Goal: Task Accomplishment & Management: Complete application form

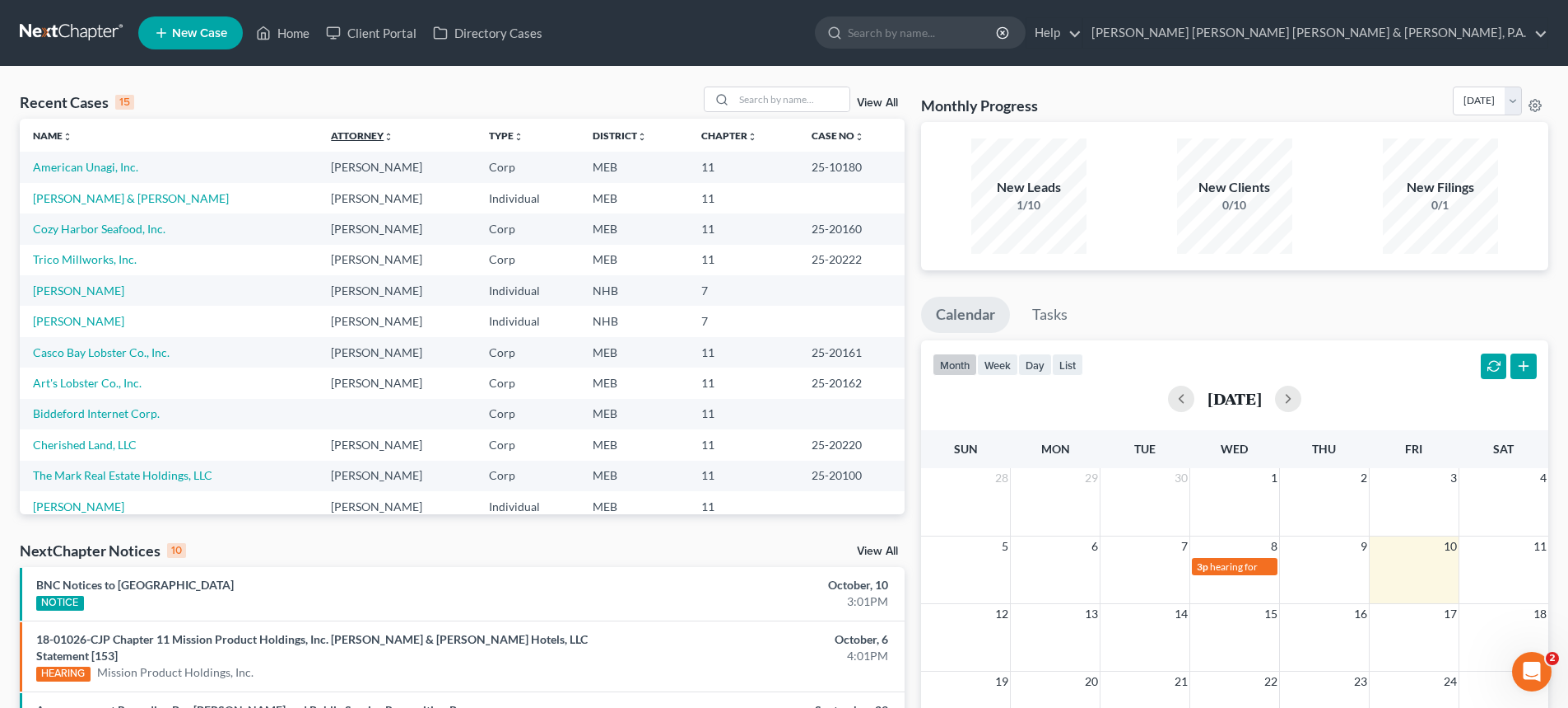
click at [343, 132] on link "Attorney unfold_more expand_more expand_less" at bounding box center [362, 135] width 63 height 13
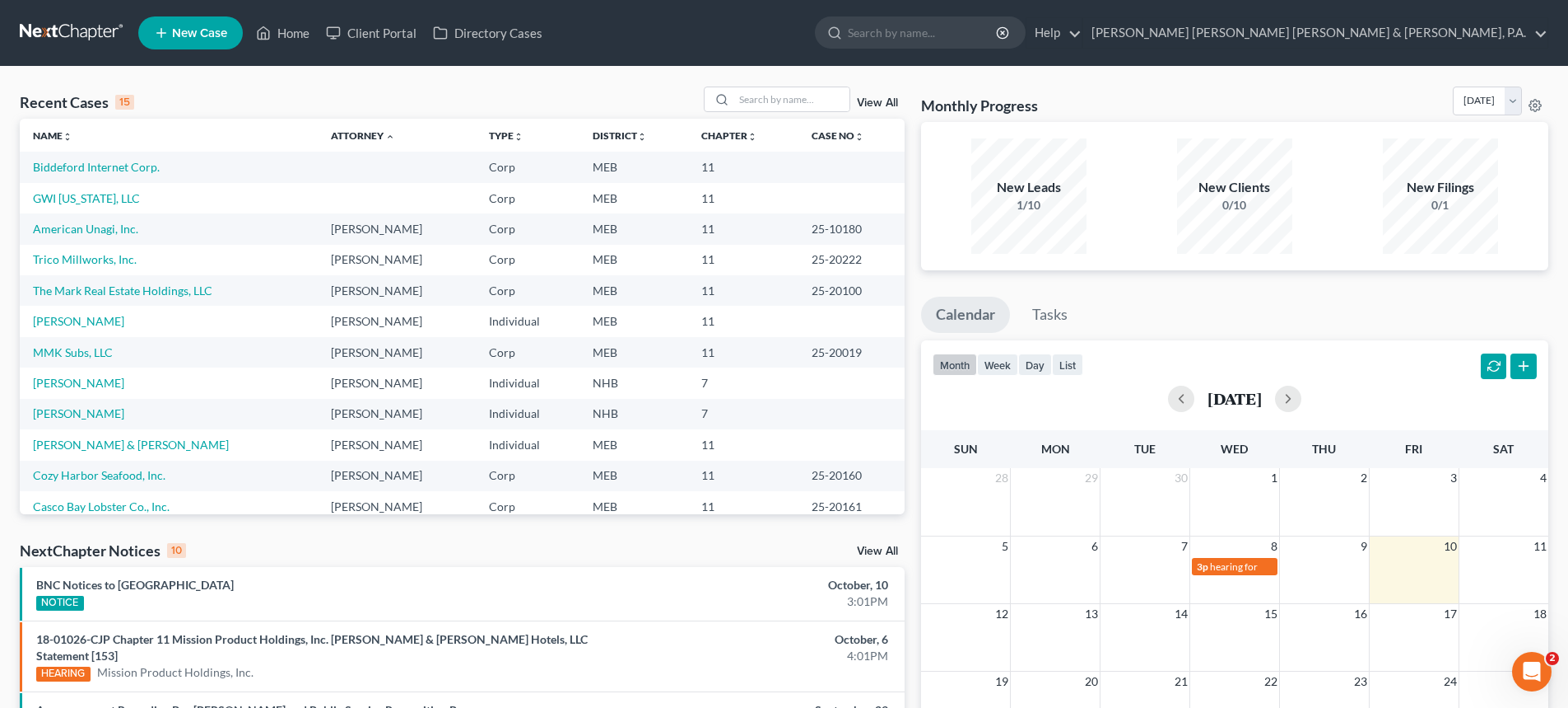
click at [197, 27] on span "New Case" at bounding box center [199, 33] width 55 height 13
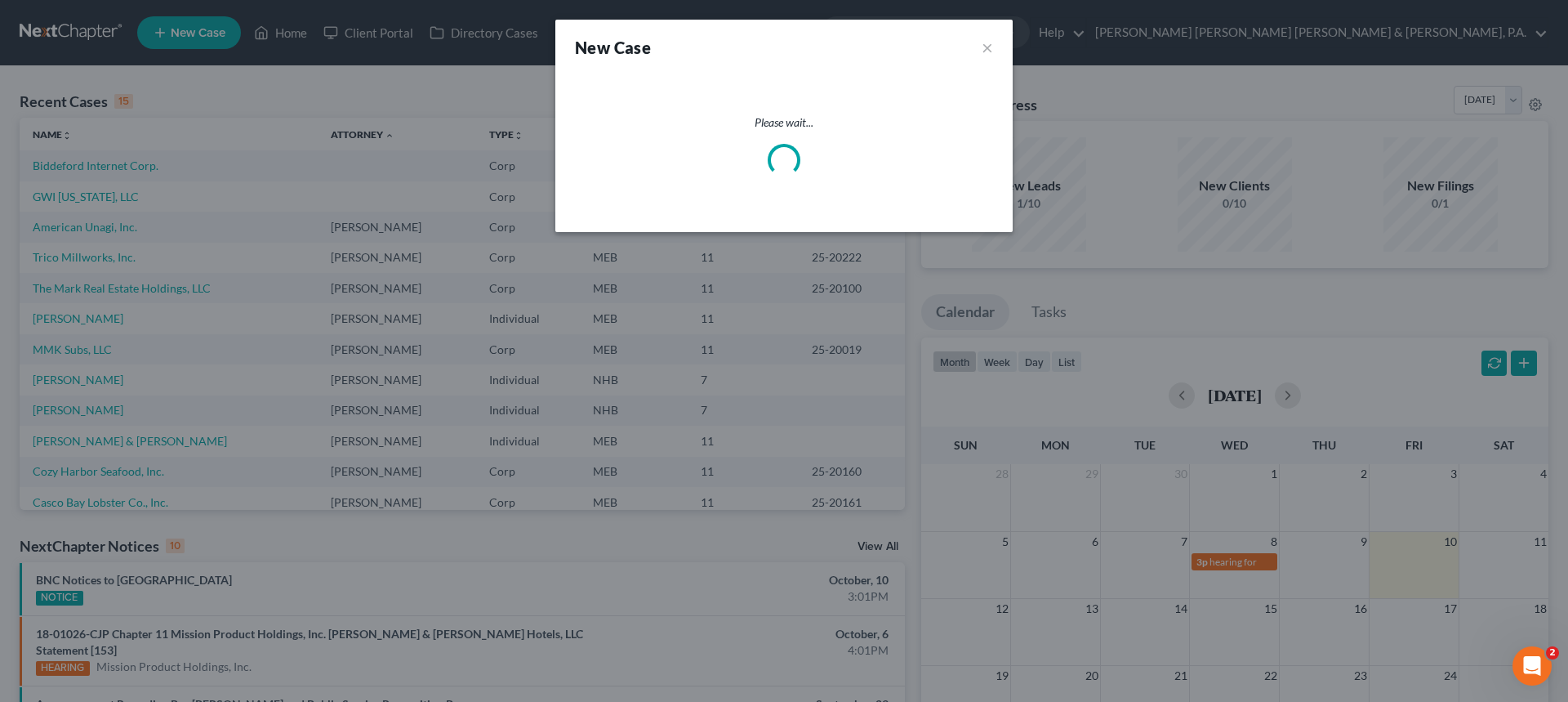
select select "37"
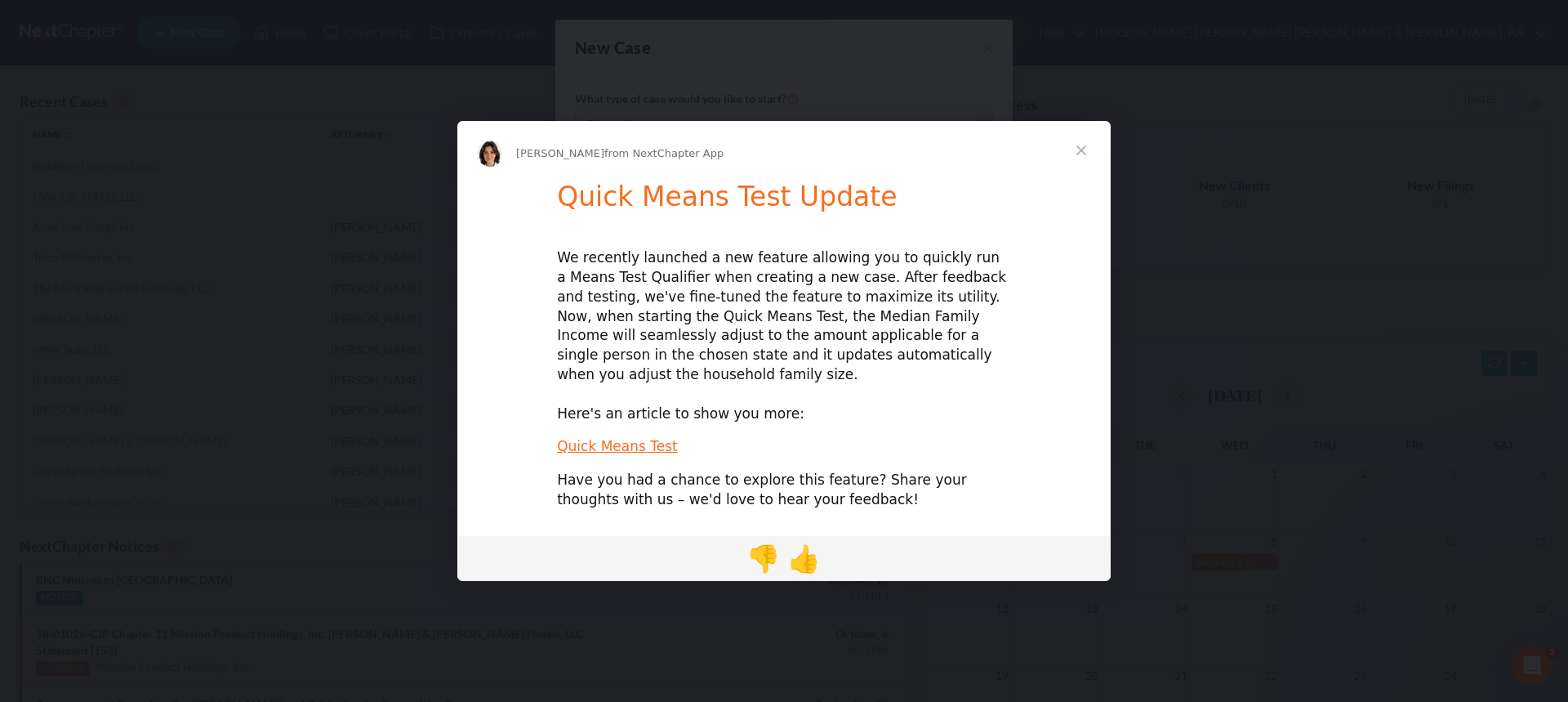
click at [1083, 163] on span "Close" at bounding box center [1081, 150] width 59 height 59
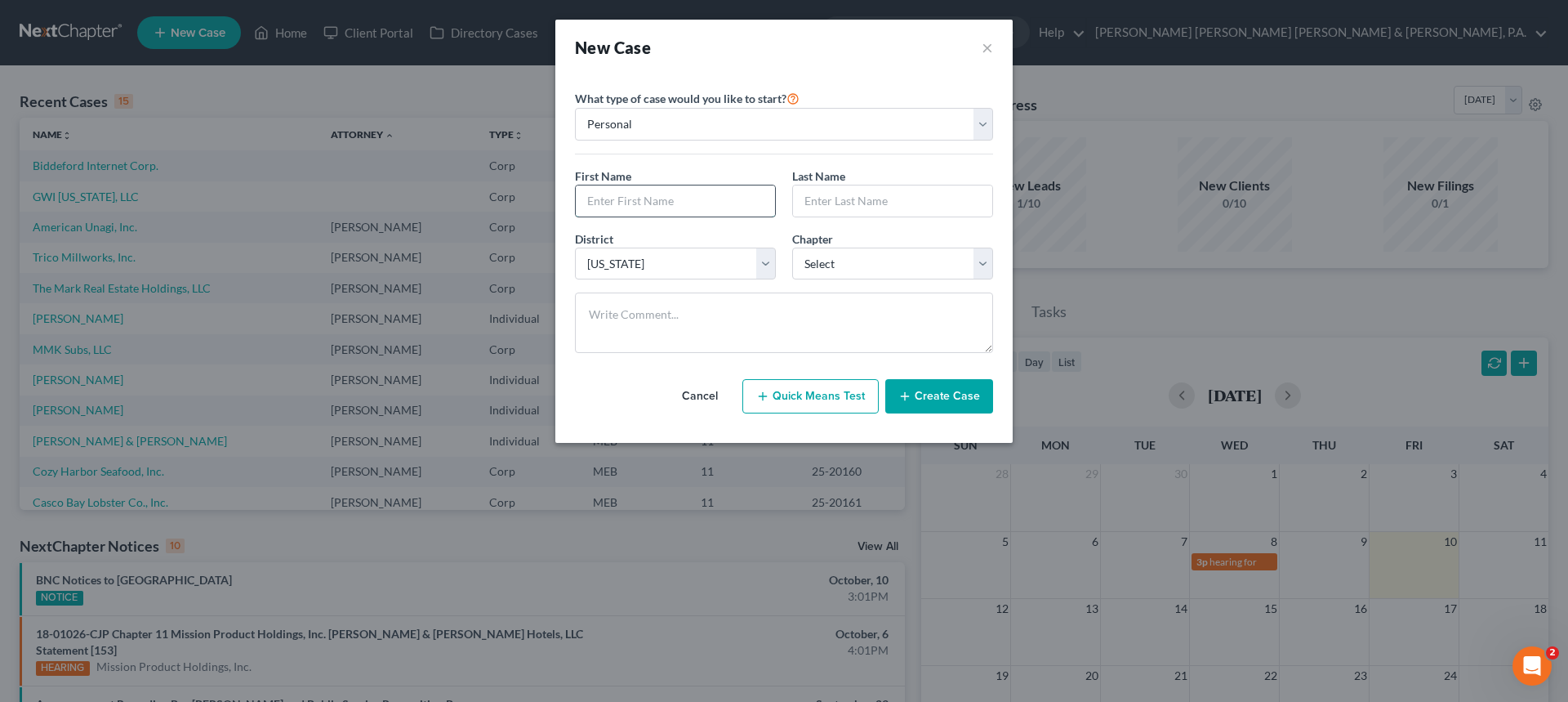
click at [626, 203] on input "text" at bounding box center [675, 201] width 200 height 31
type input "[PERSON_NAME]"
type input "McMaster"
click at [766, 267] on select "Select [US_STATE] - [GEOGRAPHIC_DATA] [US_STATE] - [GEOGRAPHIC_DATA][US_STATE] …" at bounding box center [675, 264] width 201 height 33
select select "50"
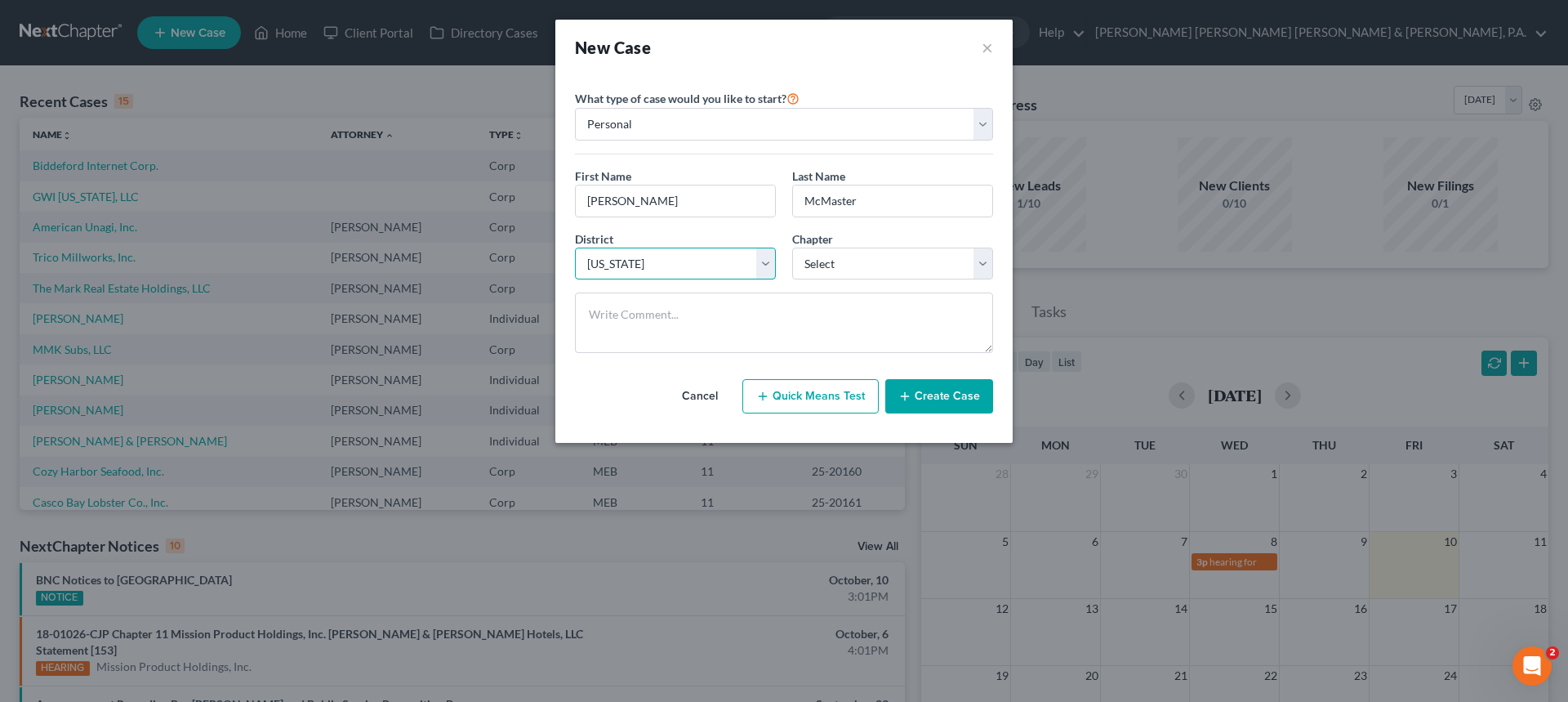
click at [704, 265] on select "Select [US_STATE] - [GEOGRAPHIC_DATA] [US_STATE] - [GEOGRAPHIC_DATA][US_STATE] …" at bounding box center [675, 264] width 201 height 33
click at [986, 262] on select "Select 7 11 12 13" at bounding box center [893, 264] width 201 height 33
select select "0"
click at [792, 248] on select "Select 7 11 12 13" at bounding box center [893, 264] width 201 height 33
click at [969, 398] on button "Create Case" at bounding box center [939, 396] width 107 height 35
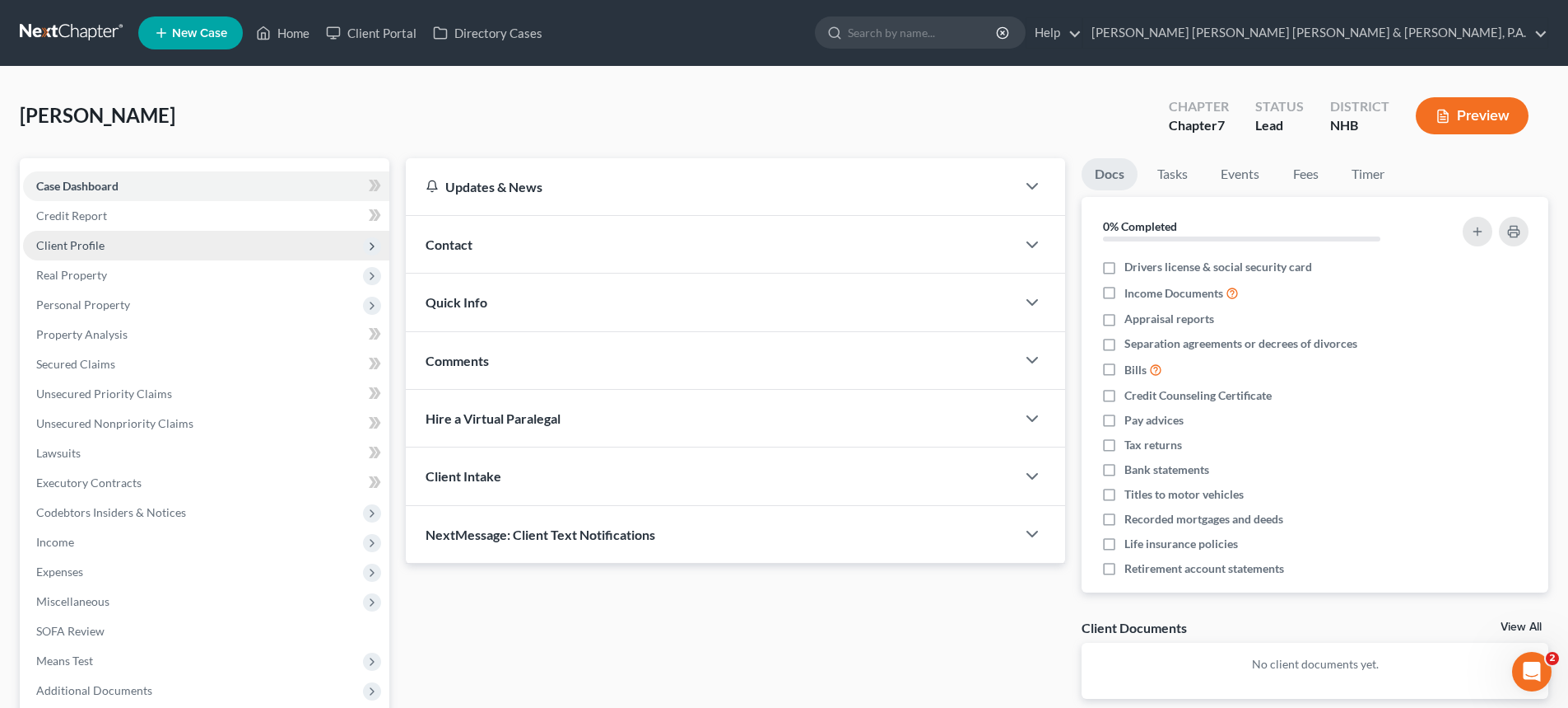
click at [144, 249] on span "Client Profile" at bounding box center [207, 245] width 367 height 30
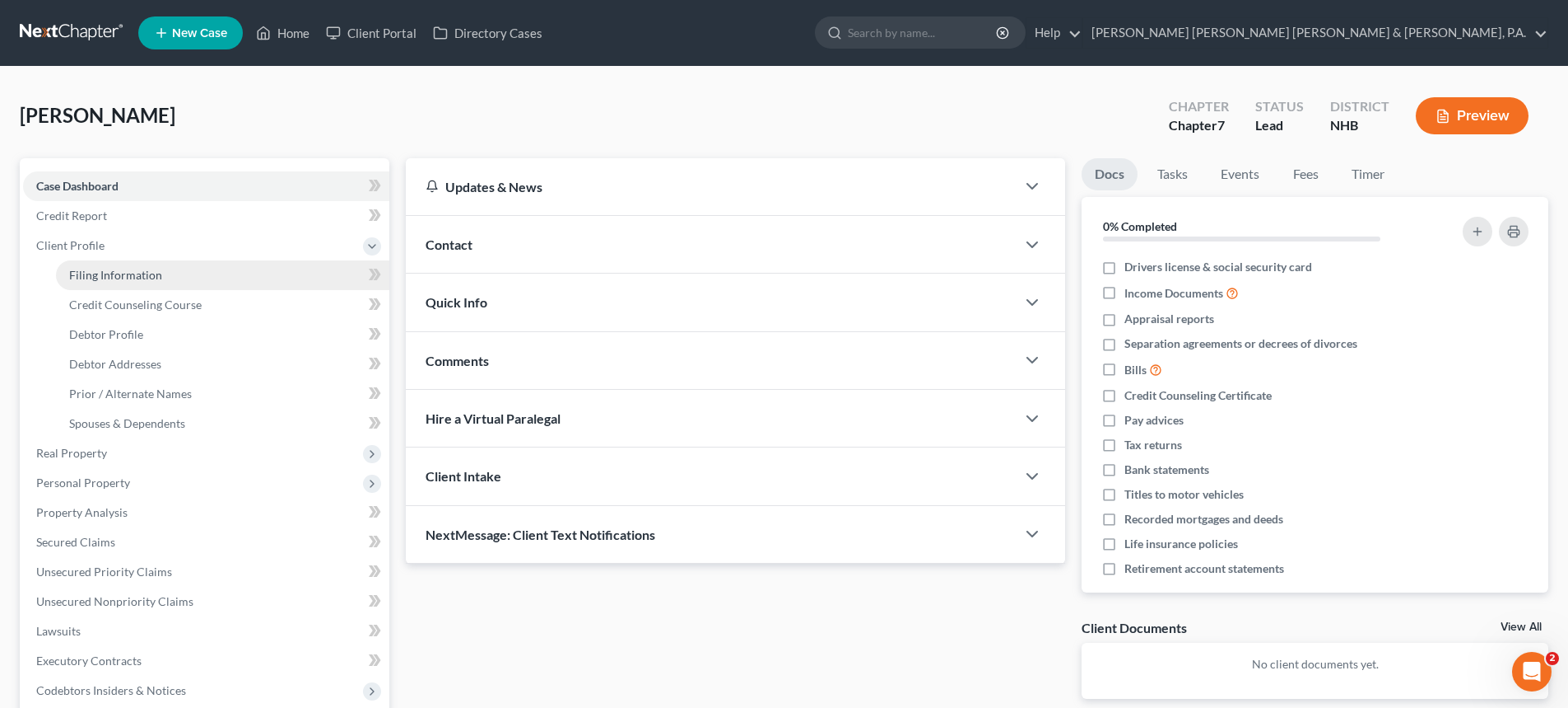
click at [145, 273] on span "Filing Information" at bounding box center [115, 275] width 93 height 14
select select "1"
select select "0"
select select "50"
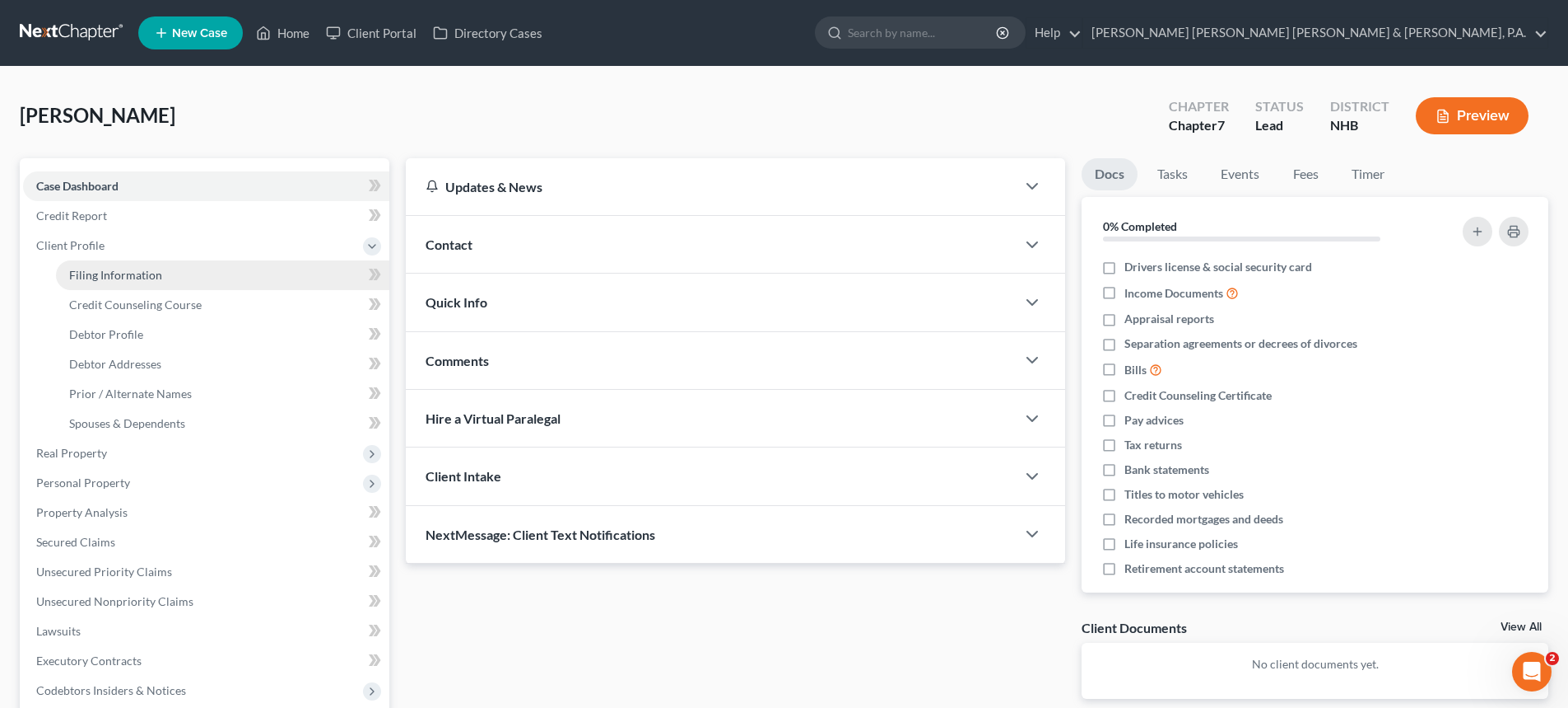
select select "32"
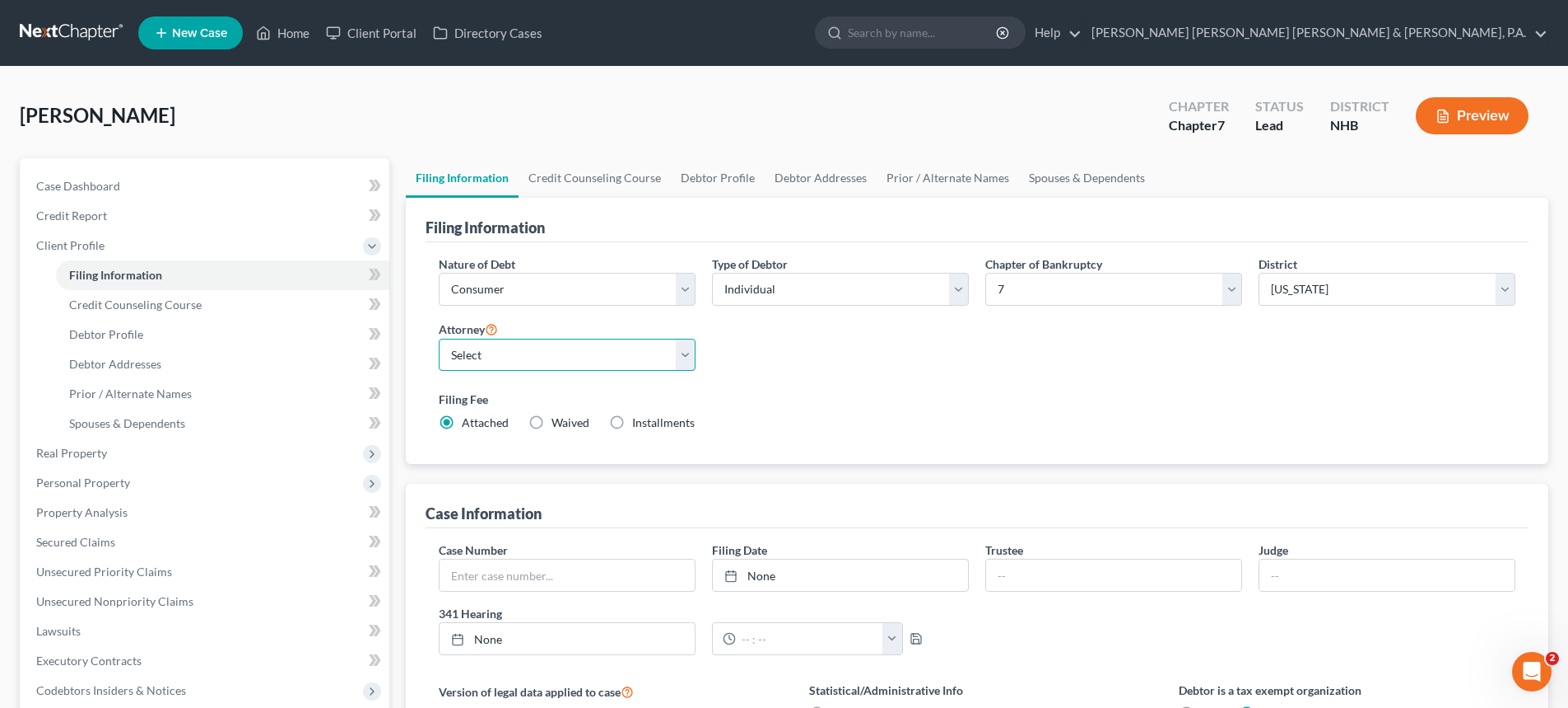
click at [687, 357] on select "Select [PERSON_NAME] - MAB [PERSON_NAME] - MEB [PERSON_NAME] - MEB [PERSON_NAME…" at bounding box center [567, 354] width 257 height 33
select select "3"
click at [439, 338] on select "Select [PERSON_NAME] - MAB [PERSON_NAME] - MEB [PERSON_NAME] - MEB [PERSON_NAME…" at bounding box center [567, 354] width 257 height 33
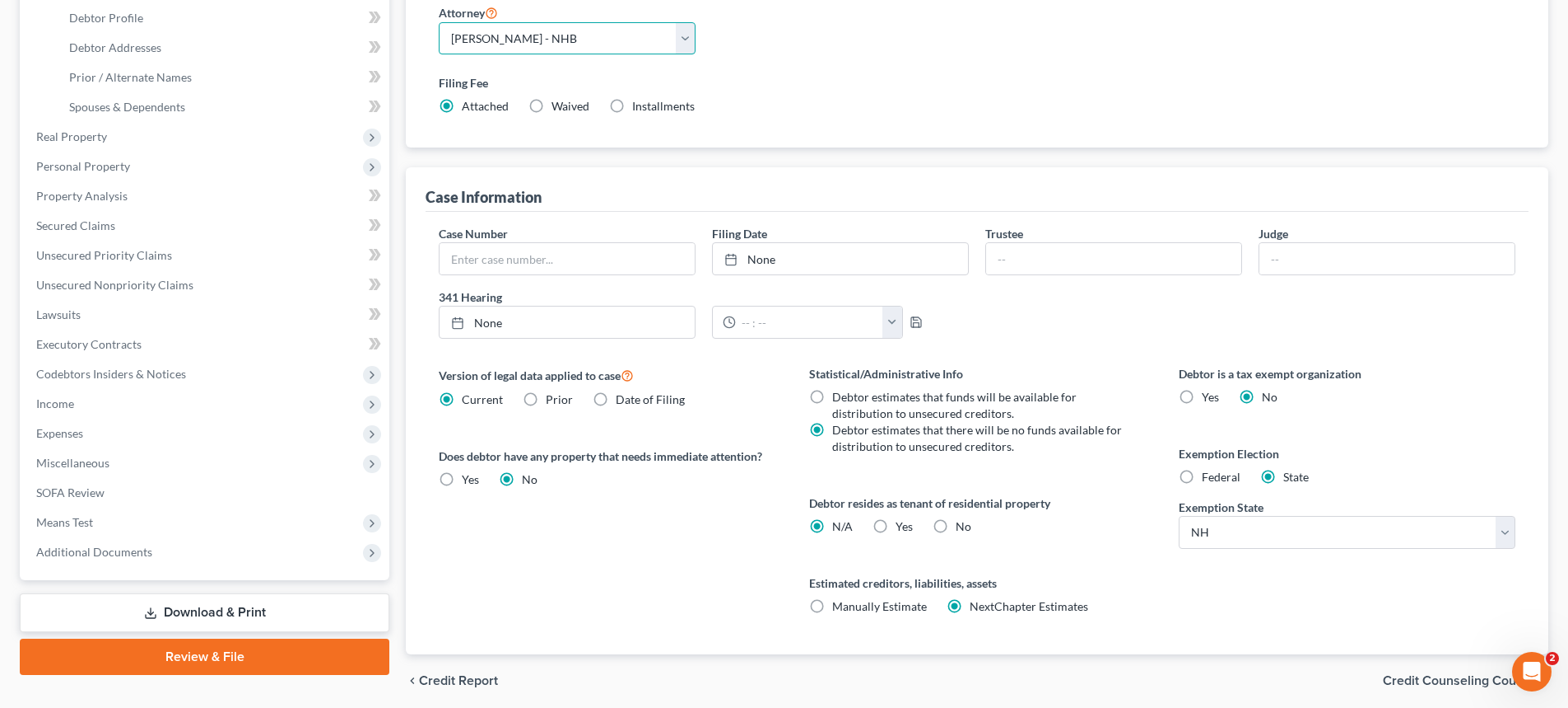
scroll to position [328, 0]
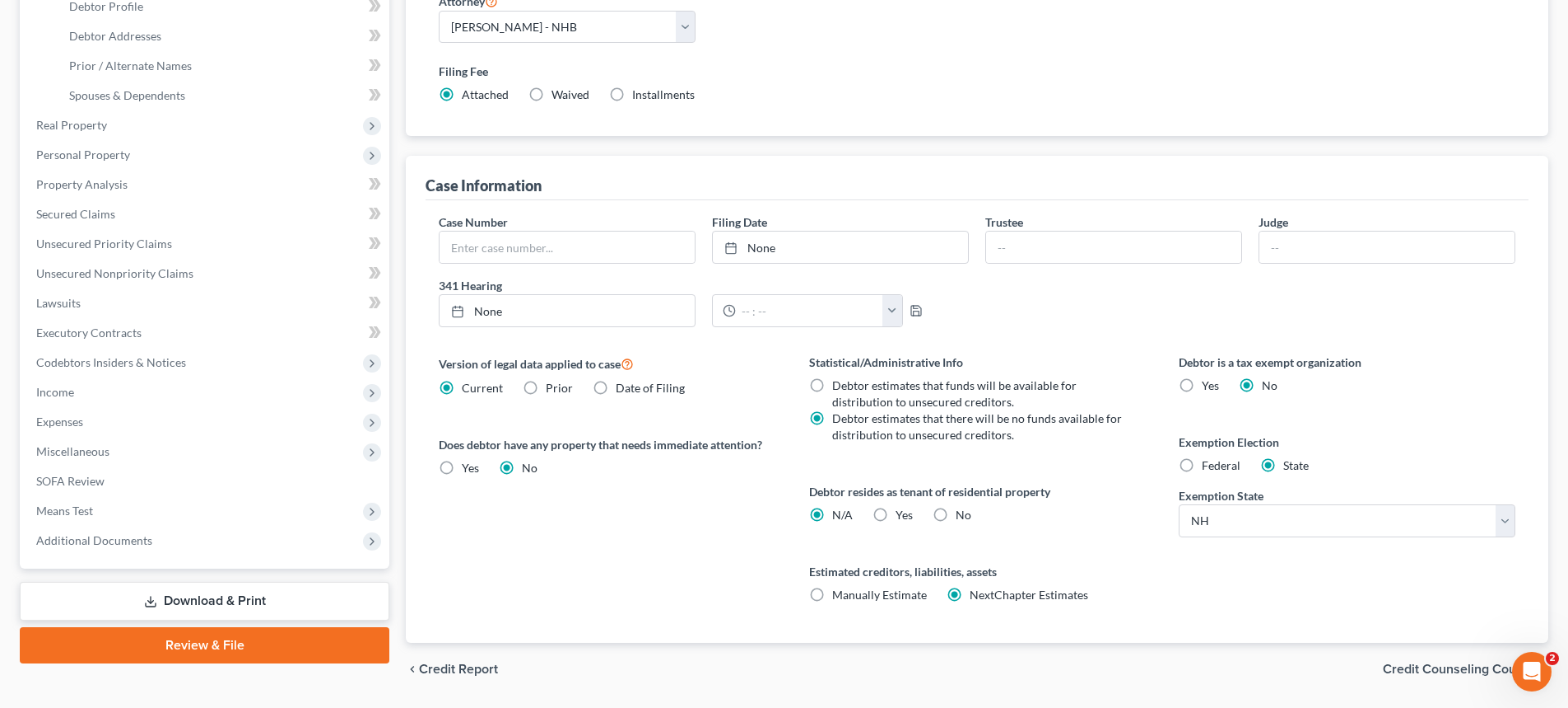
click at [895, 512] on label "Yes Yes" at bounding box center [903, 515] width 17 height 16
click at [903, 512] on input "Yes Yes" at bounding box center [908, 512] width 11 height 11
radio input "true"
radio input "false"
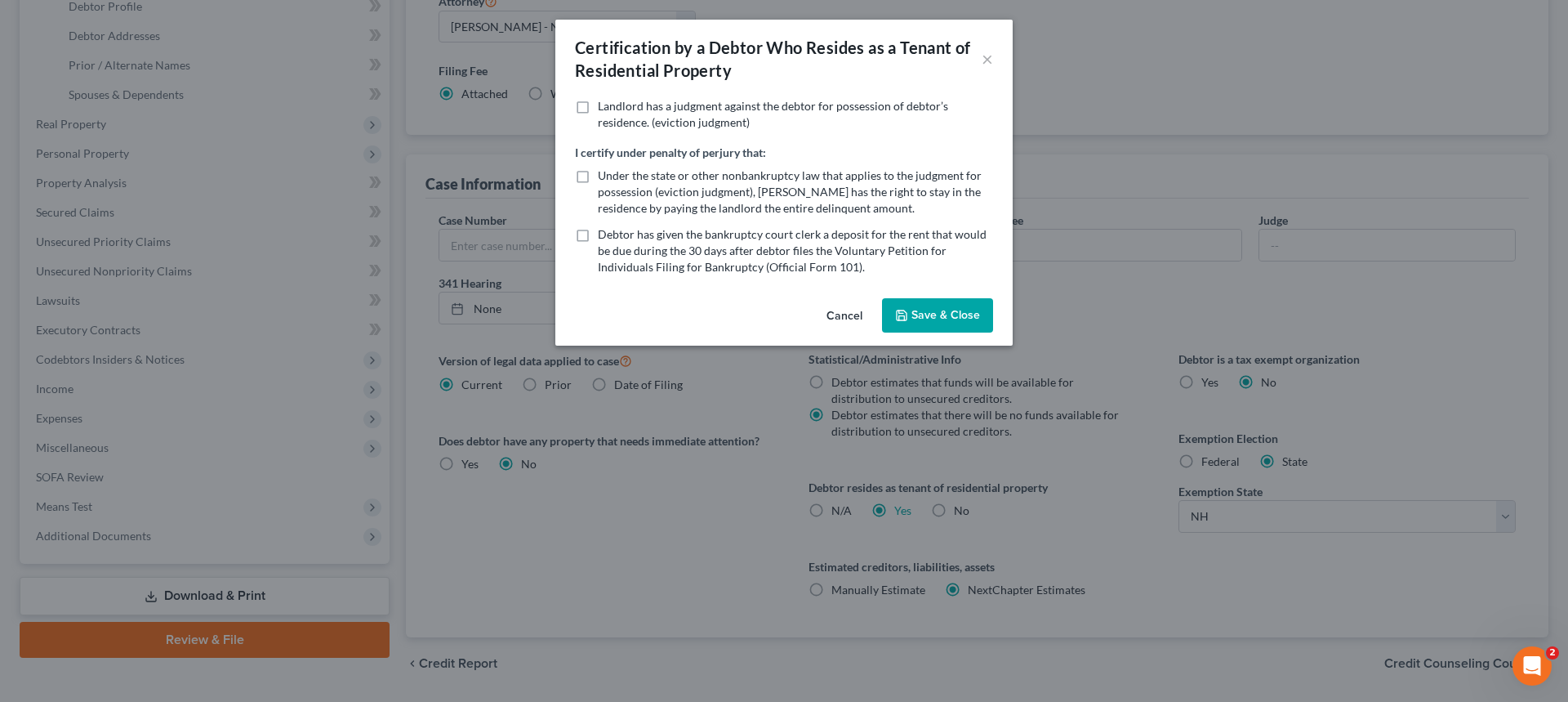
click at [947, 318] on button "Save & Close" at bounding box center [937, 315] width 111 height 35
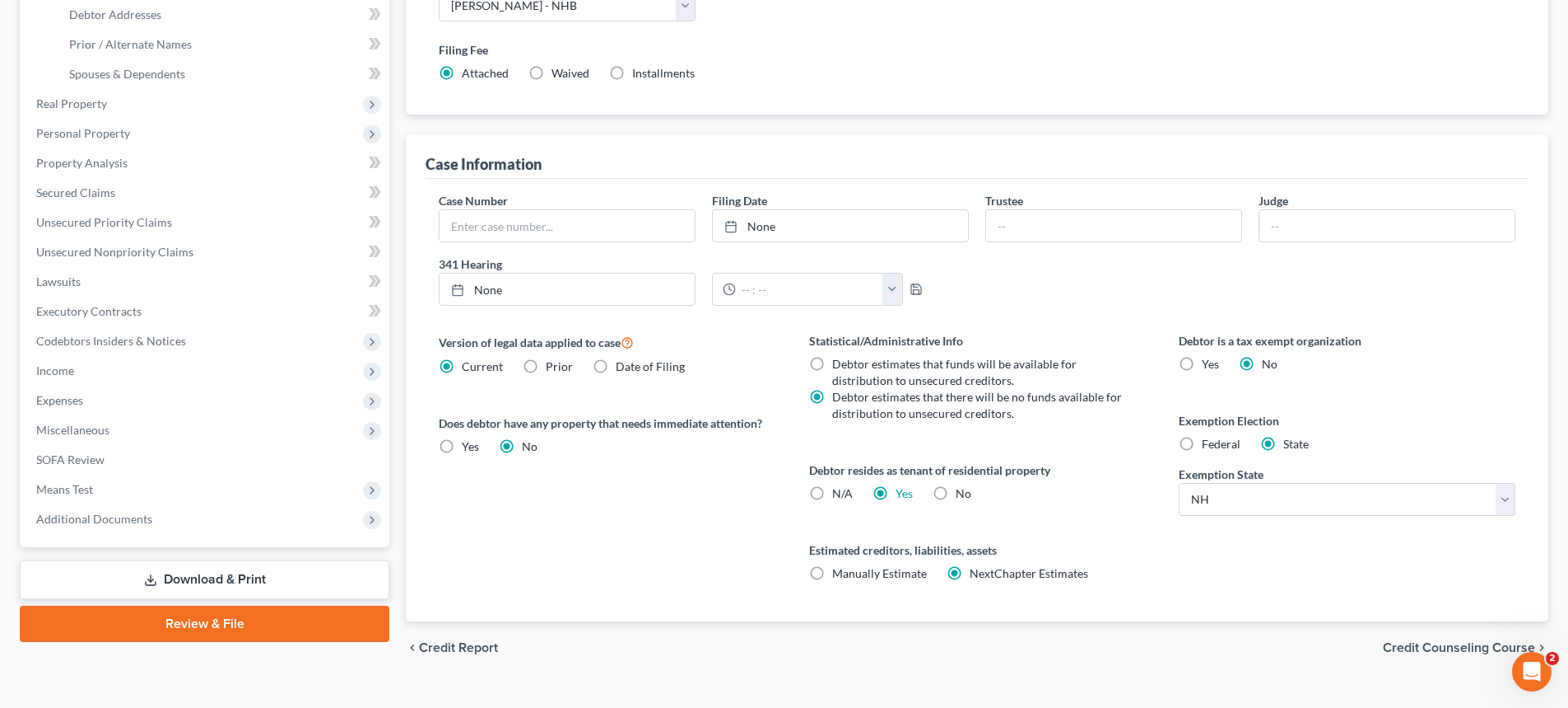
scroll to position [378, 0]
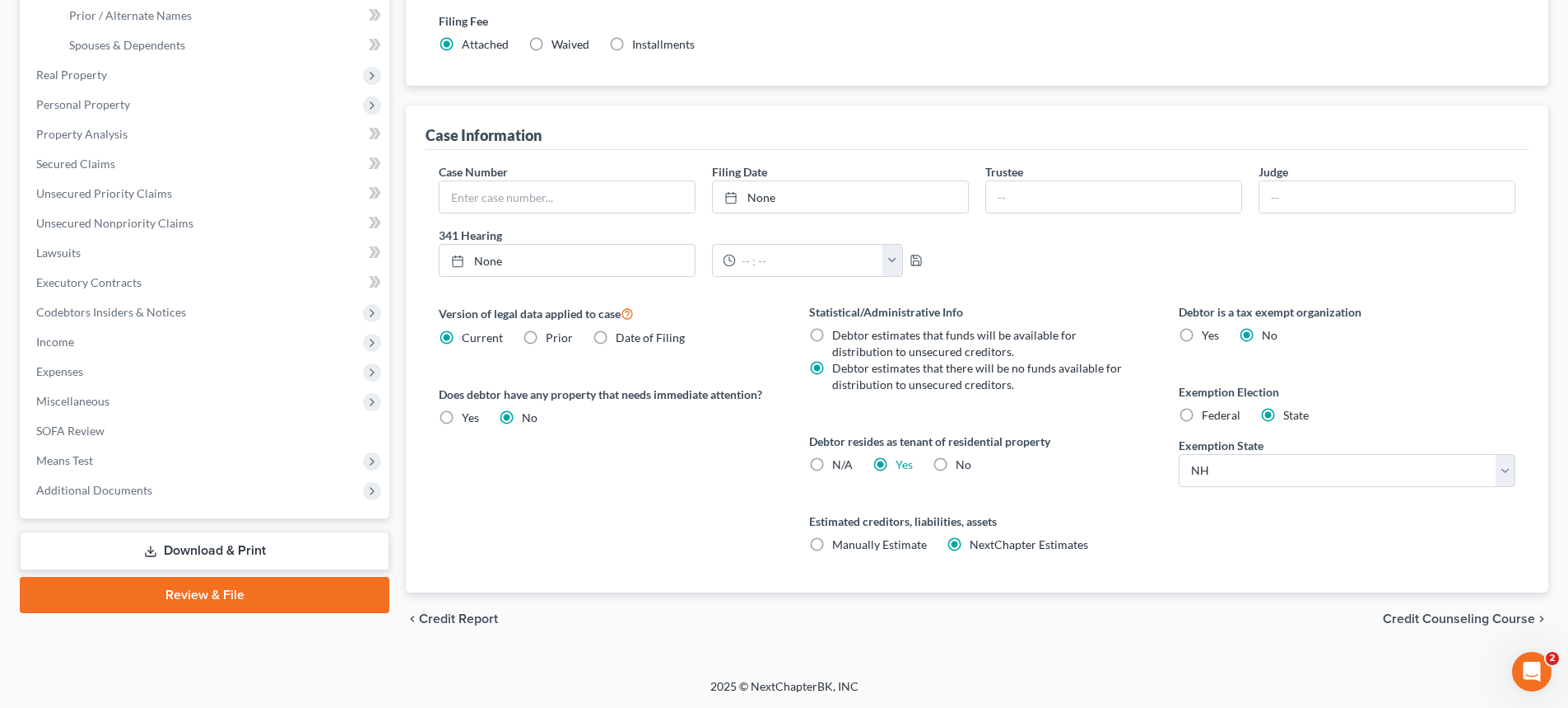
click at [1448, 621] on span "Credit Counseling Course" at bounding box center [1459, 618] width 152 height 13
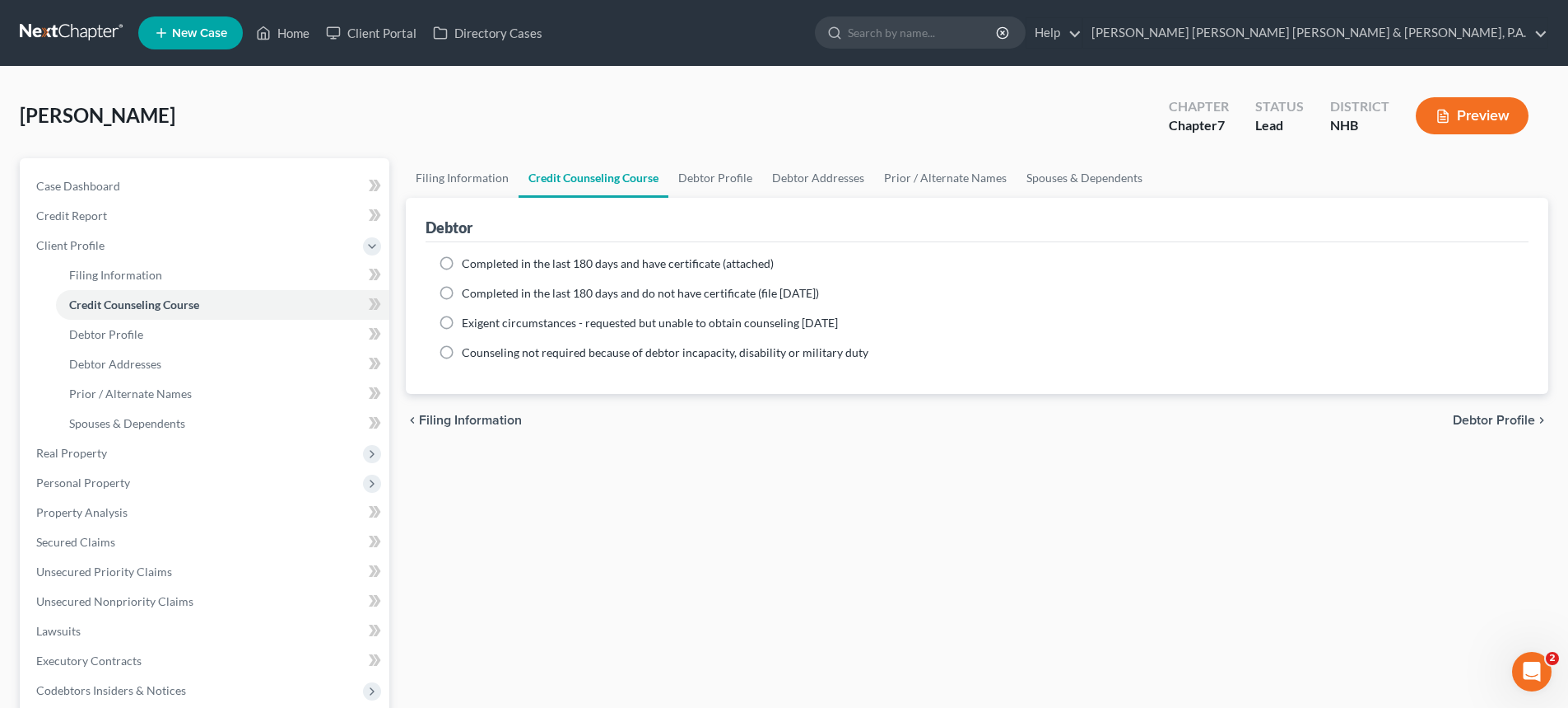
click at [1502, 418] on span "Debtor Profile" at bounding box center [1494, 420] width 82 height 13
select select "0"
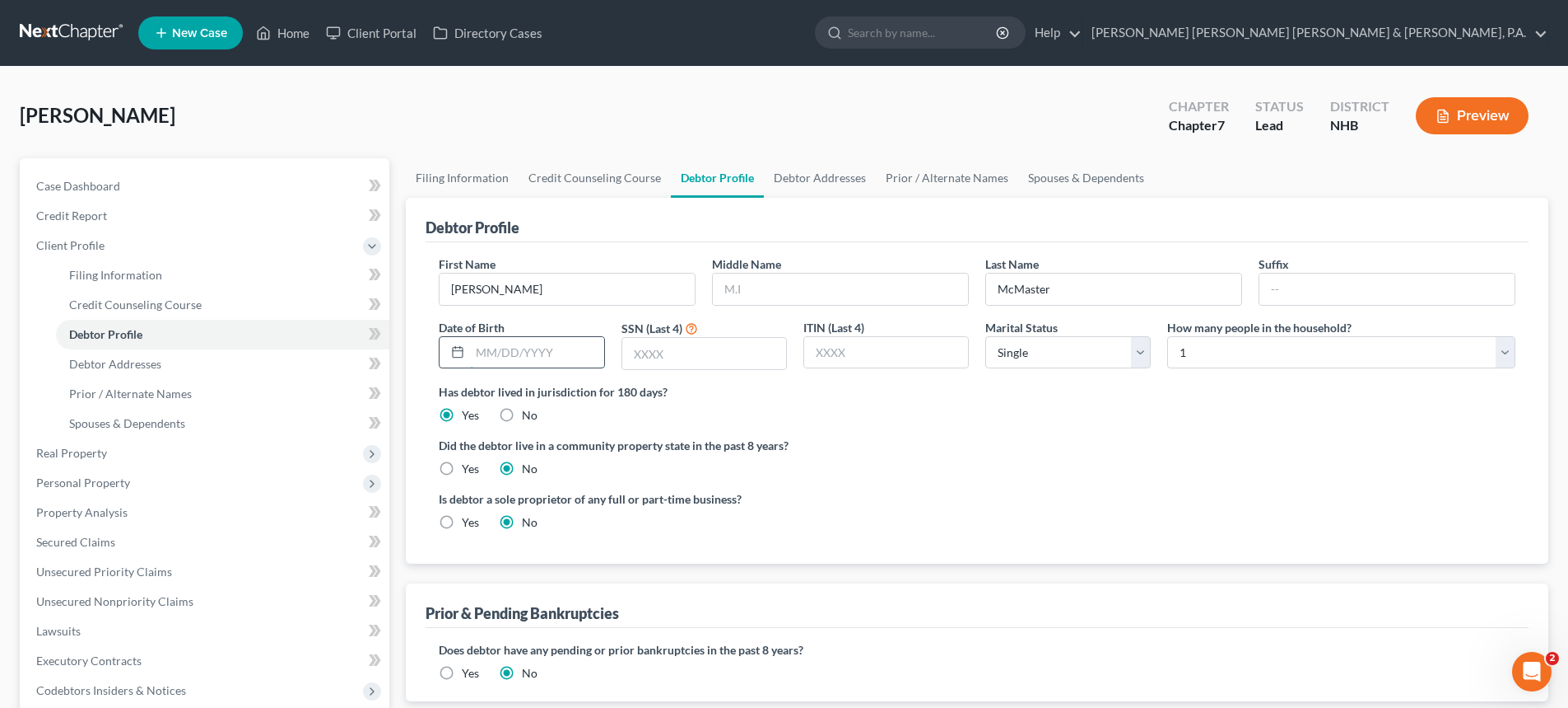
click at [489, 355] on input "text" at bounding box center [537, 352] width 133 height 31
type input "[DATE]"
click at [657, 350] on input "text" at bounding box center [704, 353] width 164 height 31
type input "6752"
click at [1140, 354] on select "Select Single Married Separated Divorced Widowed" at bounding box center [1068, 353] width 165 height 33
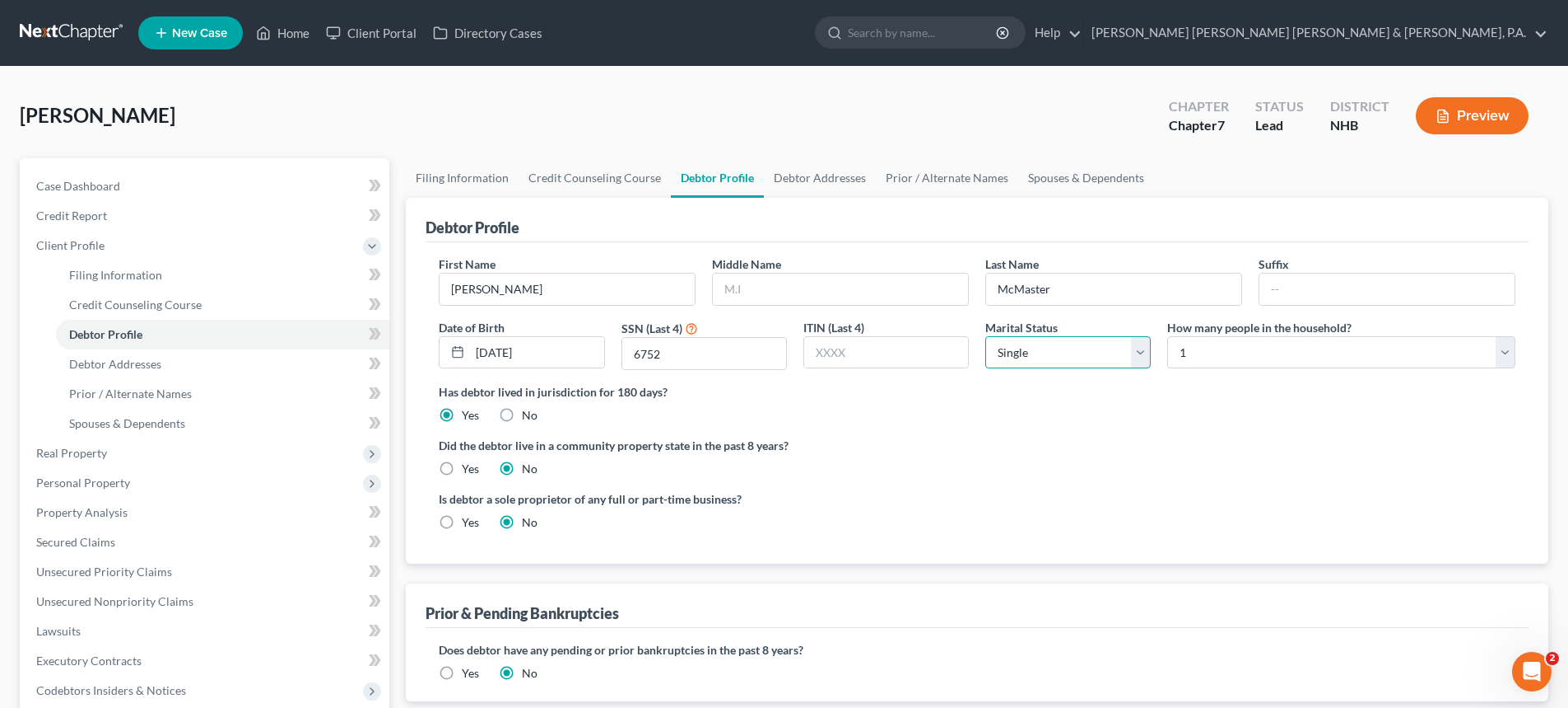
select select "2"
click at [986, 337] on select "Select Single Married Separated Divorced Widowed" at bounding box center [1068, 353] width 165 height 33
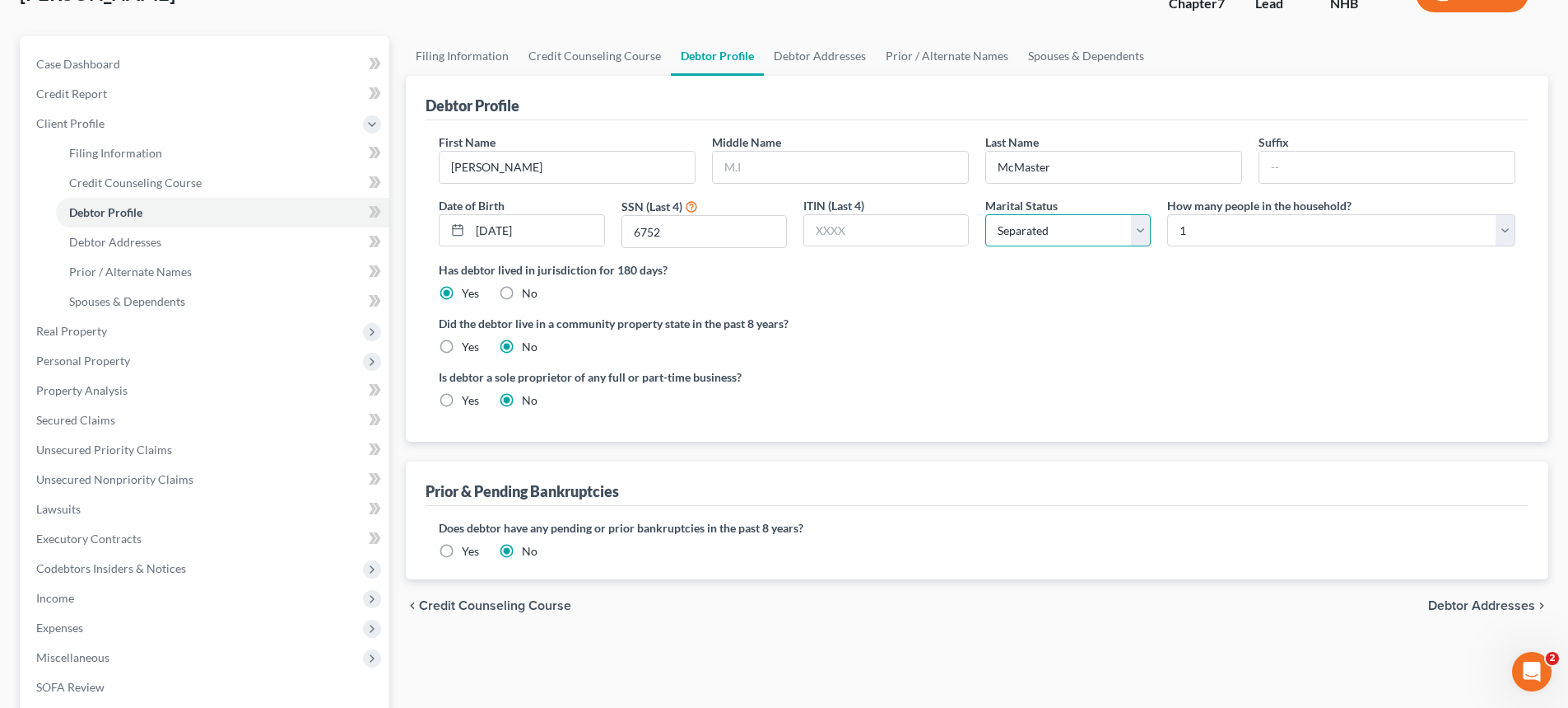
scroll to position [129, 0]
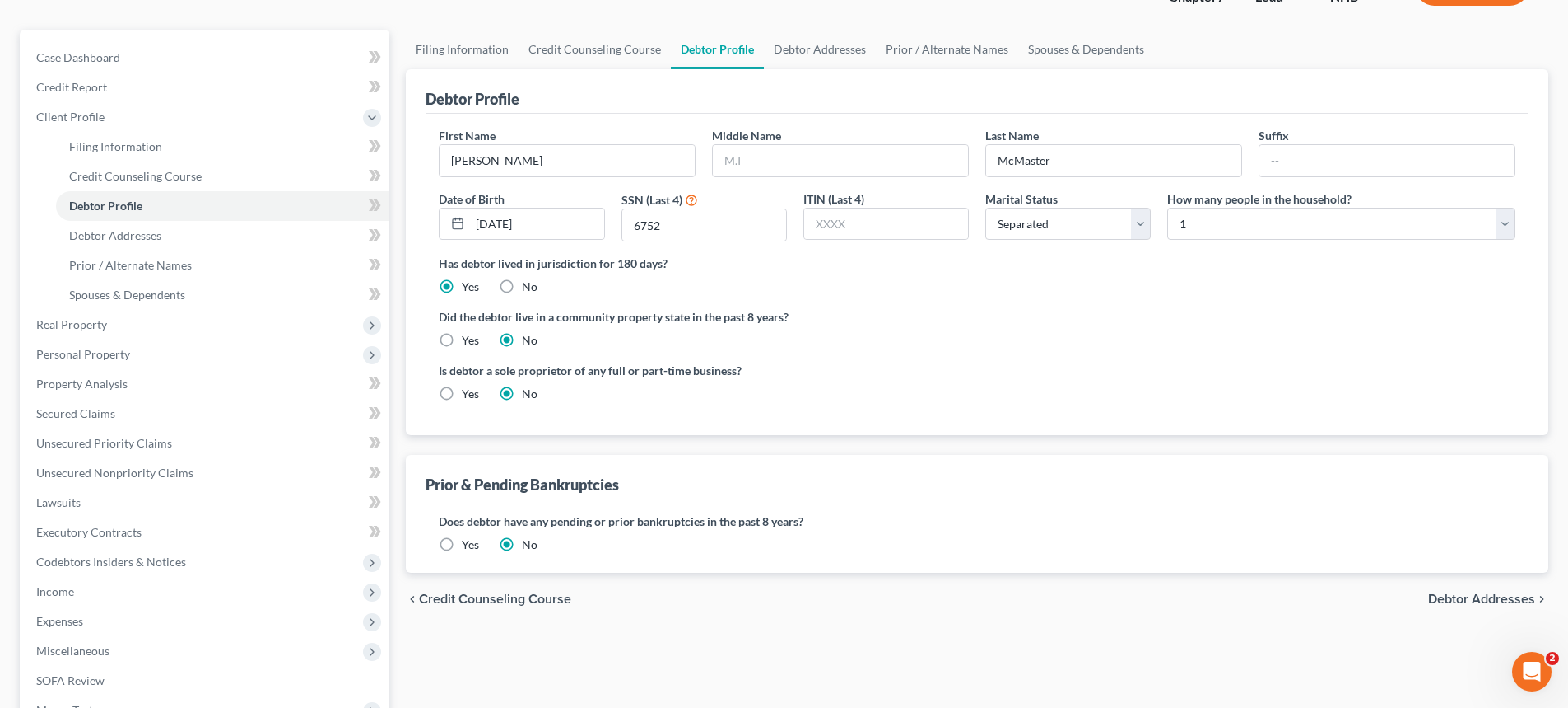
click at [1459, 601] on span "Debtor Addresses" at bounding box center [1482, 599] width 107 height 13
select select "0"
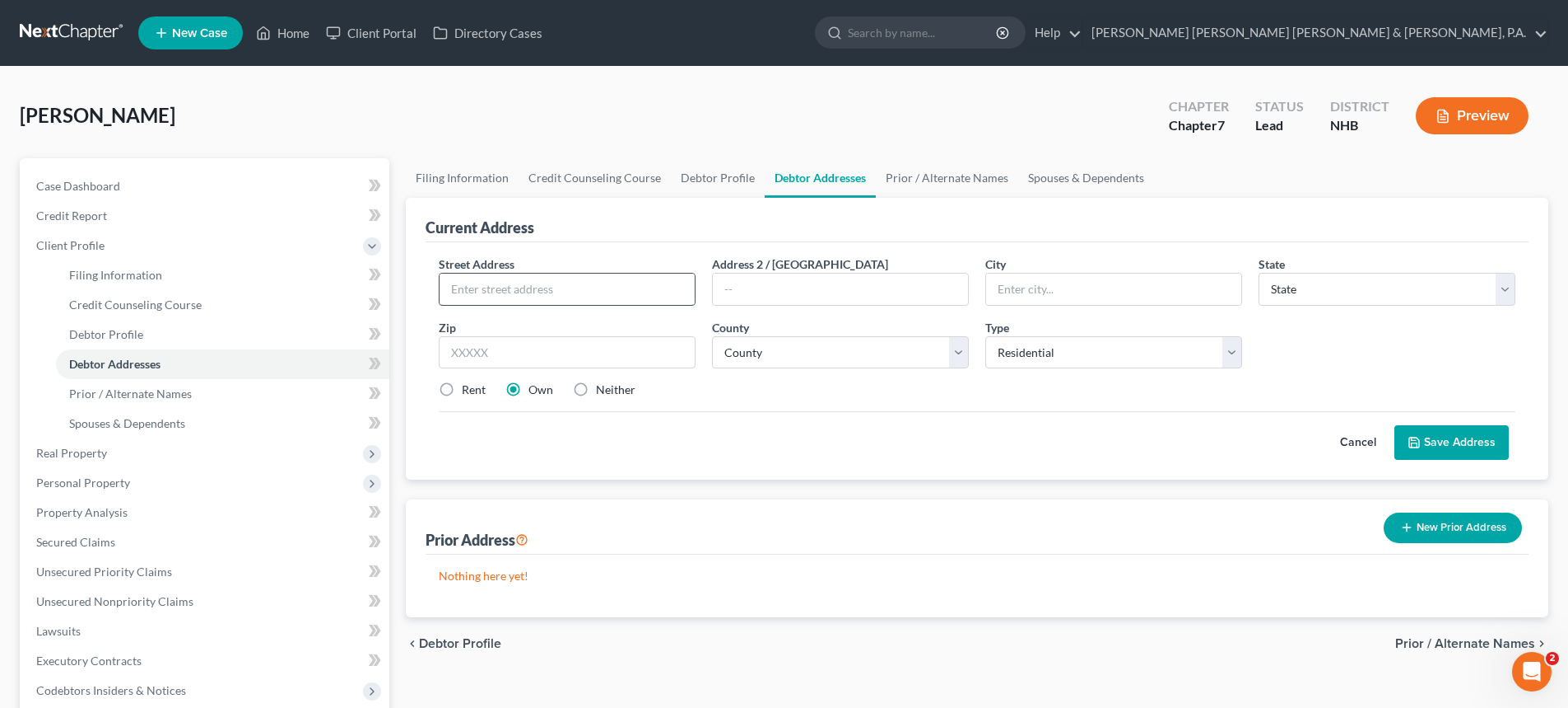
click at [474, 292] on input "text" at bounding box center [566, 289] width 255 height 31
paste input "[STREET_ADDRESS]"
click at [472, 286] on input "[STREET_ADDRESS]" at bounding box center [566, 289] width 255 height 31
click at [534, 288] on input "[STREET_ADDRESS]" at bounding box center [566, 289] width 255 height 31
type input "[STREET_ADDRESS]"
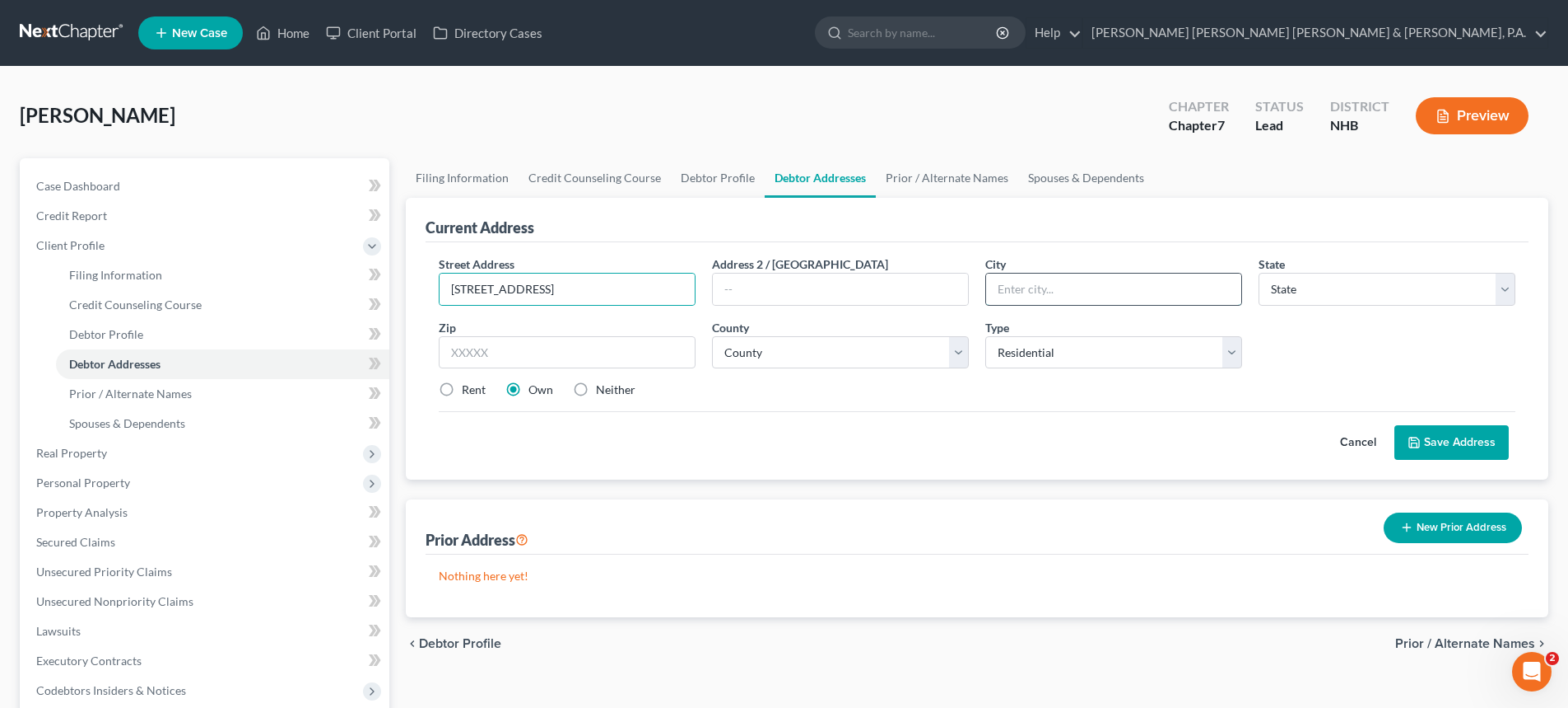
click at [1037, 284] on input "text" at bounding box center [1114, 289] width 255 height 31
type input "[PERSON_NAME]"
click at [1504, 290] on select "State [US_STATE] AK AR AZ CA CO CT DE DC [GEOGRAPHIC_DATA] [GEOGRAPHIC_DATA] GU…" at bounding box center [1386, 289] width 257 height 33
select select "32"
click at [1259, 273] on select "State [US_STATE] AK AR AZ CA CO CT DE DC [GEOGRAPHIC_DATA] [GEOGRAPHIC_DATA] GU…" at bounding box center [1386, 289] width 257 height 33
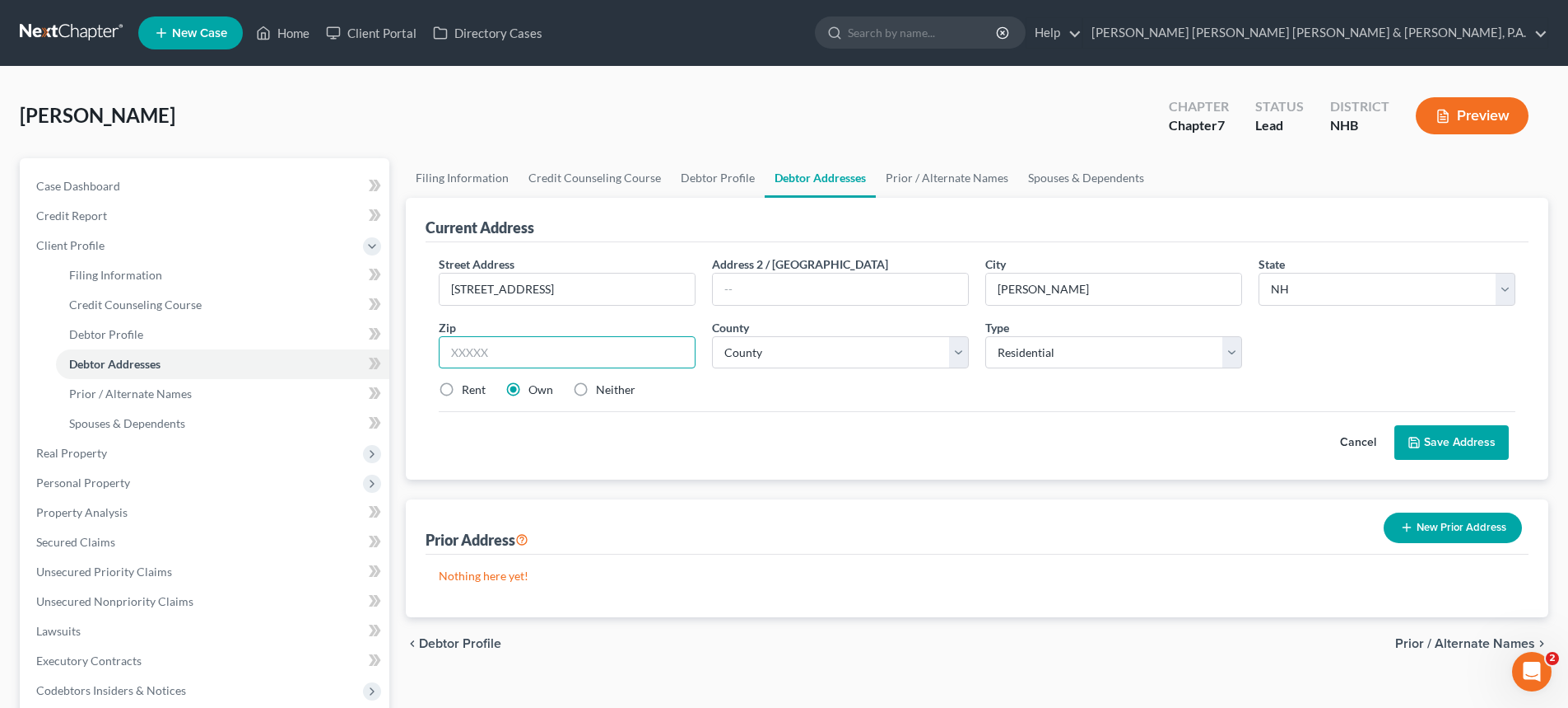
click at [589, 345] on input "text" at bounding box center [567, 353] width 257 height 33
type input "03087"
click at [806, 353] on select "County [GEOGRAPHIC_DATA] [GEOGRAPHIC_DATA] [GEOGRAPHIC_DATA] [GEOGRAPHIC_DATA] …" at bounding box center [840, 353] width 257 height 33
select select "7"
click at [712, 337] on select "County [GEOGRAPHIC_DATA] [GEOGRAPHIC_DATA] [GEOGRAPHIC_DATA] [GEOGRAPHIC_DATA] …" at bounding box center [840, 353] width 257 height 33
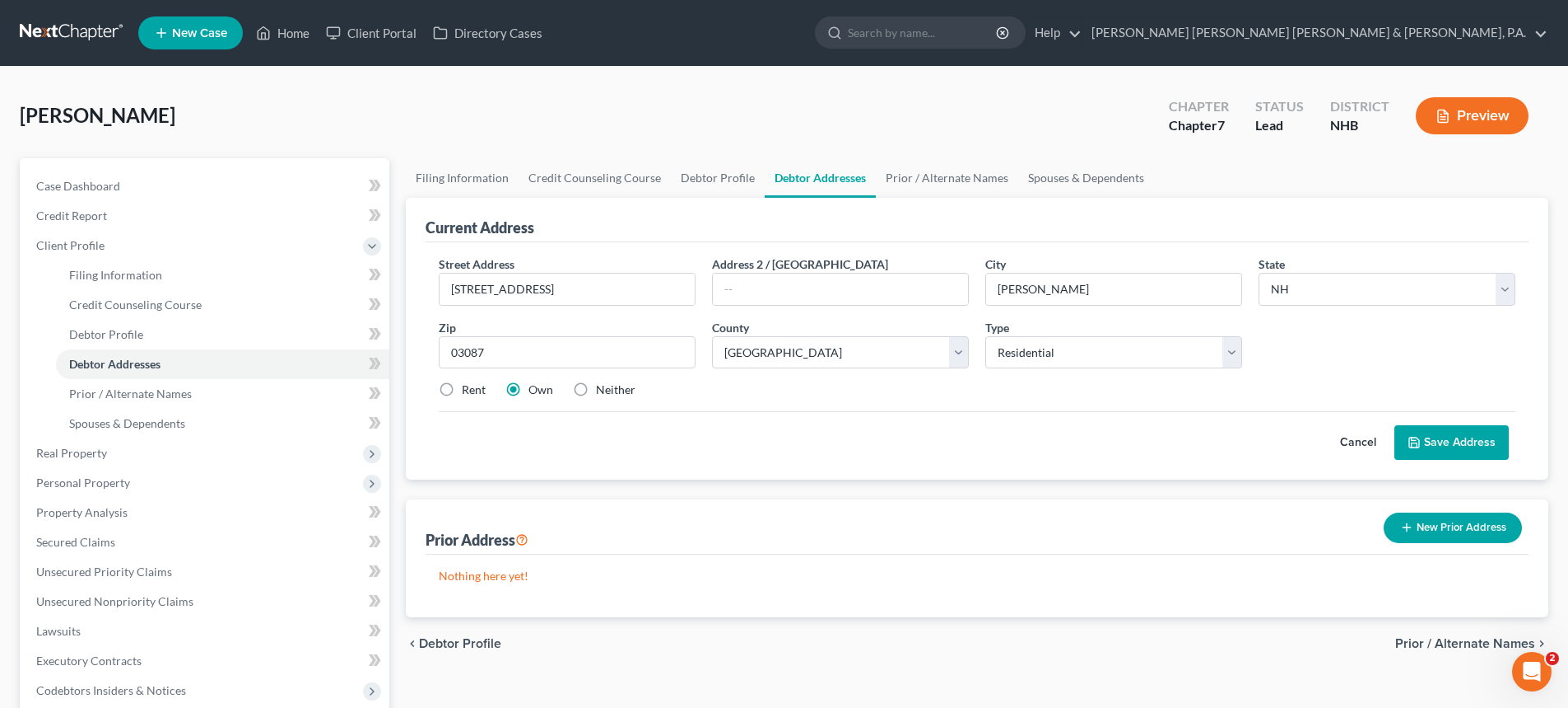
click at [462, 388] on label "Rent" at bounding box center [473, 389] width 24 height 16
click at [469, 388] on input "Rent" at bounding box center [474, 387] width 11 height 11
radio input "true"
click at [1442, 436] on button "Save Address" at bounding box center [1452, 442] width 114 height 35
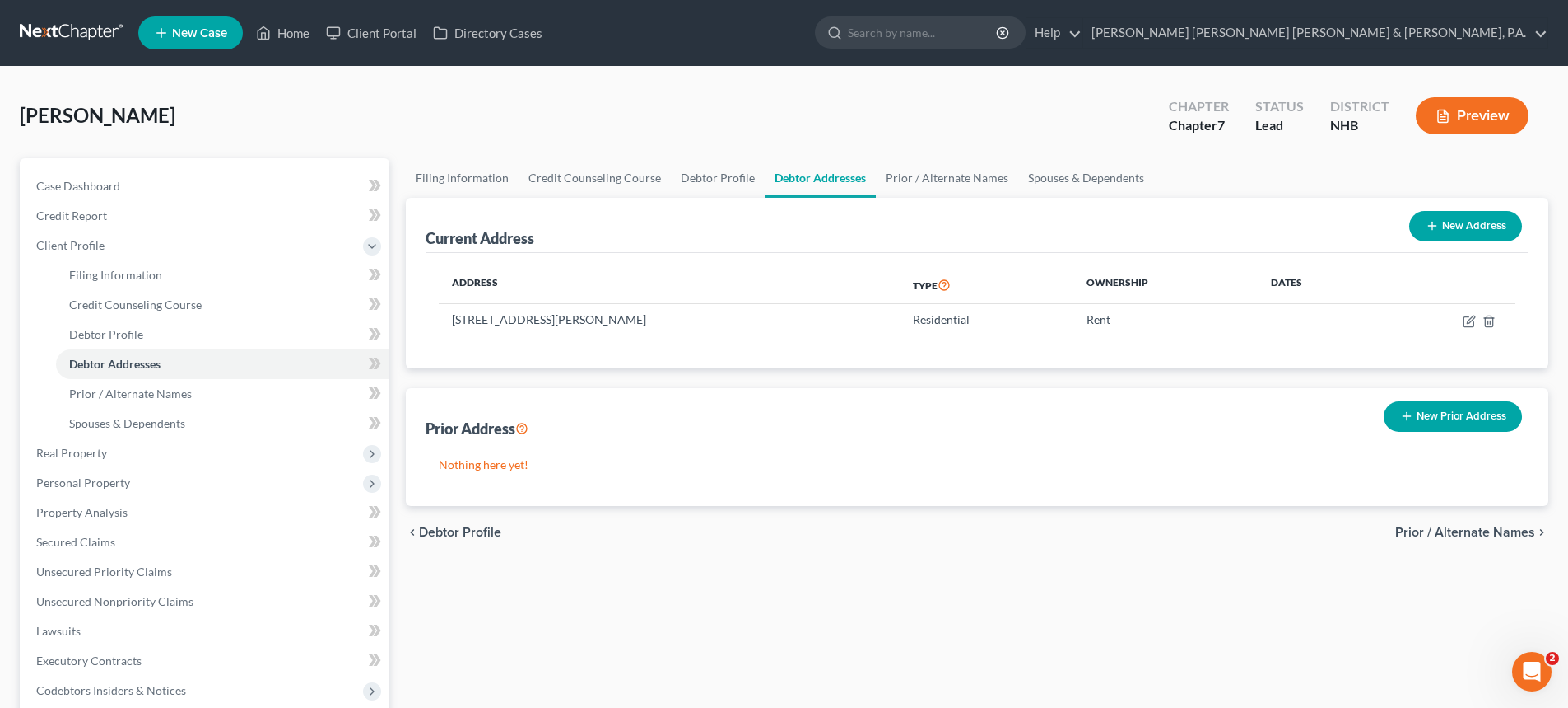
click at [1456, 533] on span "Prior / Alternate Names" at bounding box center [1465, 532] width 140 height 13
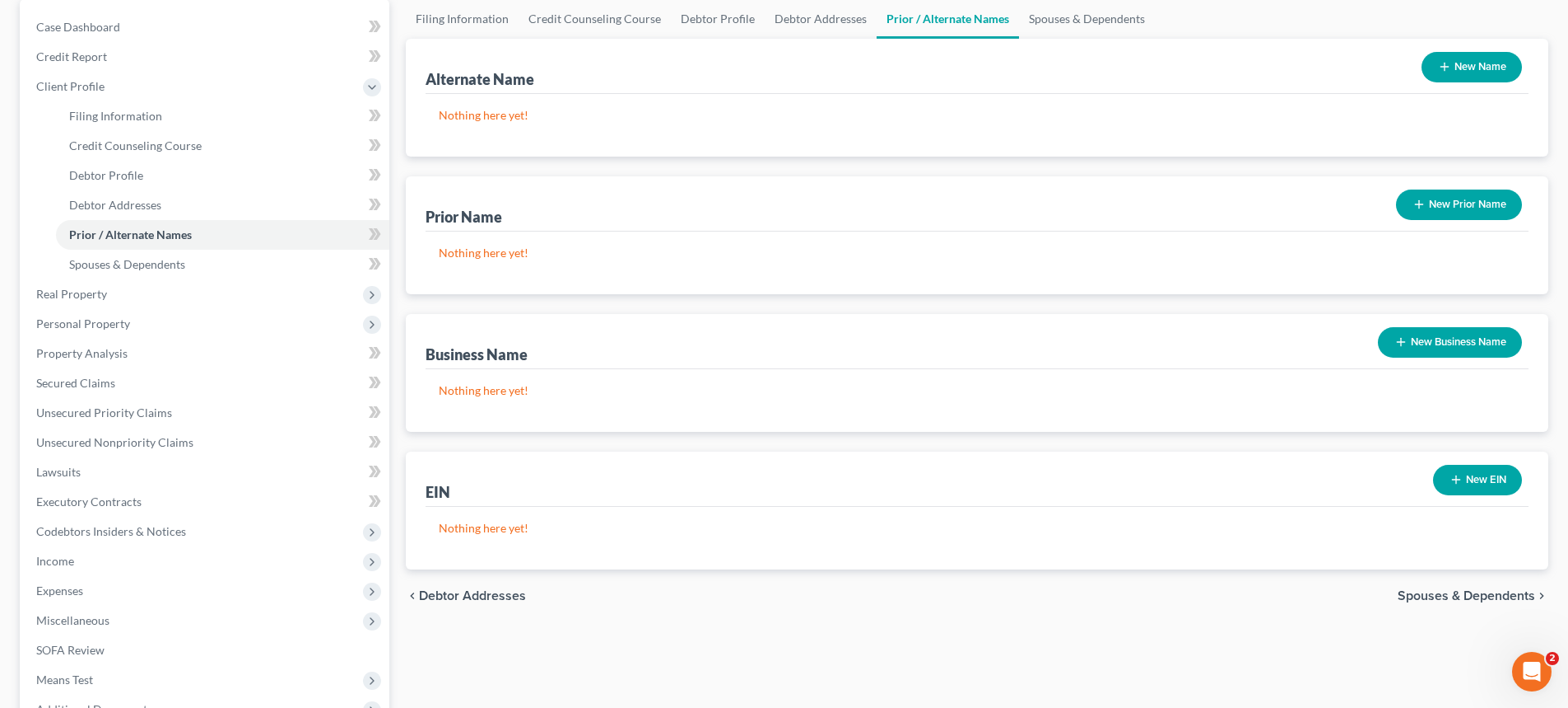
scroll to position [160, 0]
click at [1452, 599] on span "Spouses & Dependents" at bounding box center [1467, 594] width 138 height 13
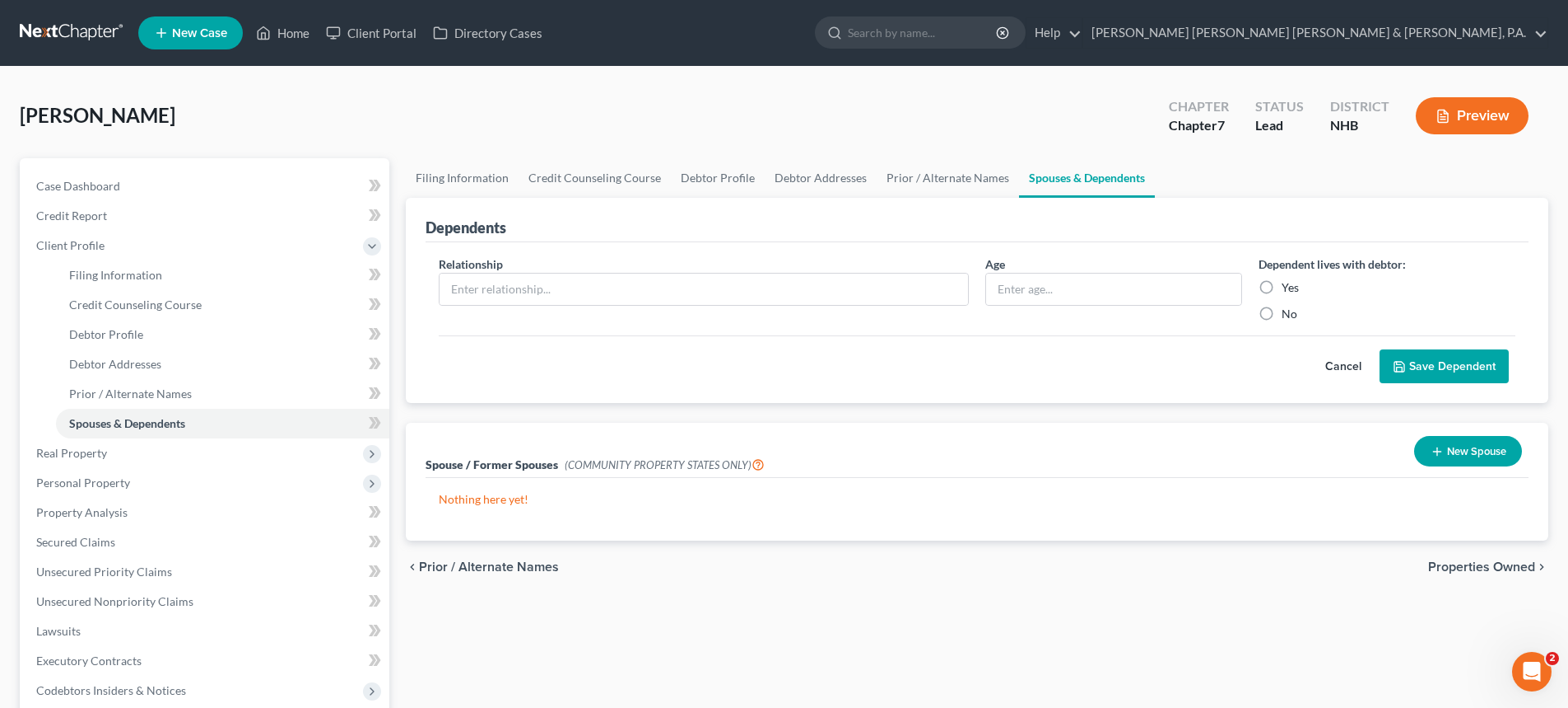
click at [1463, 564] on span "Properties Owned" at bounding box center [1482, 567] width 107 height 13
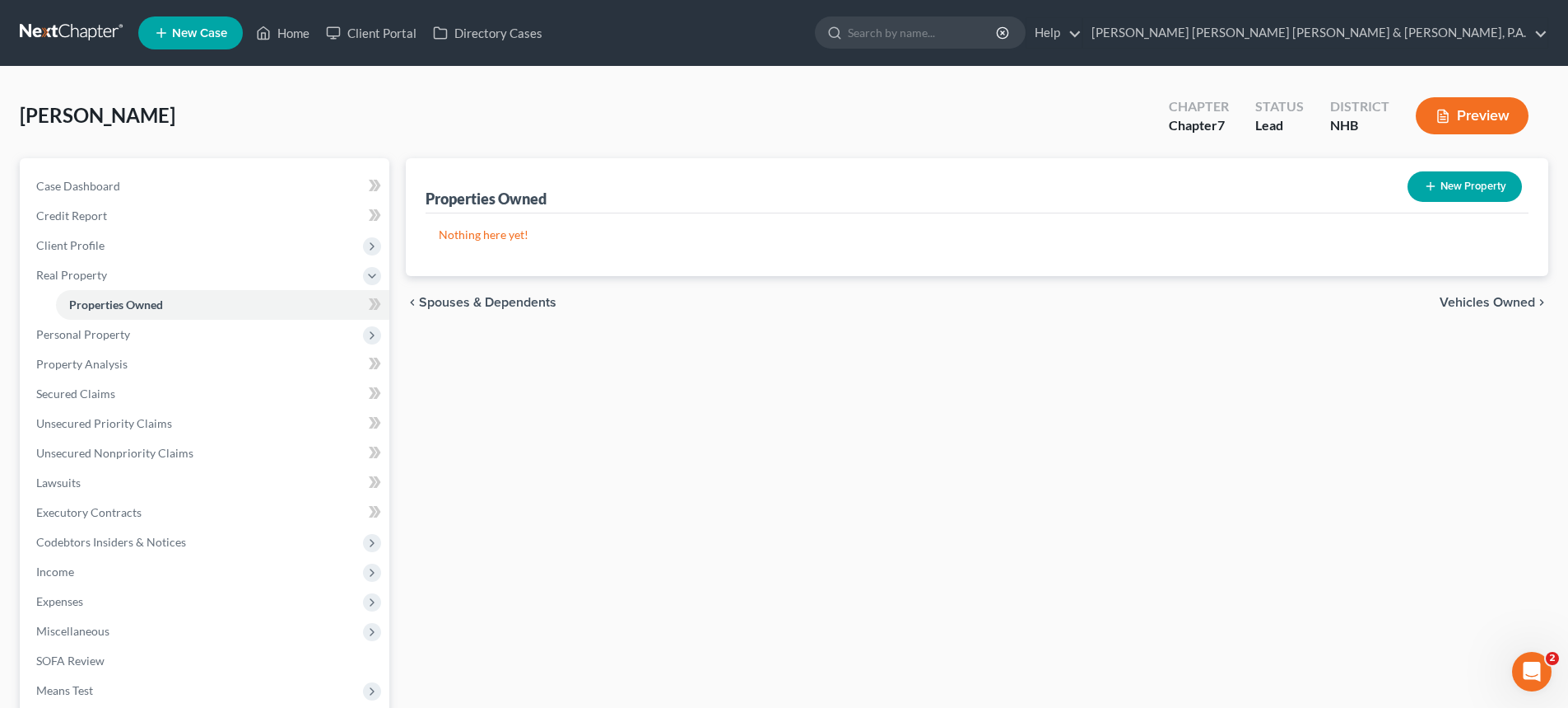
click at [1472, 303] on span "Vehicles Owned" at bounding box center [1487, 302] width 96 height 13
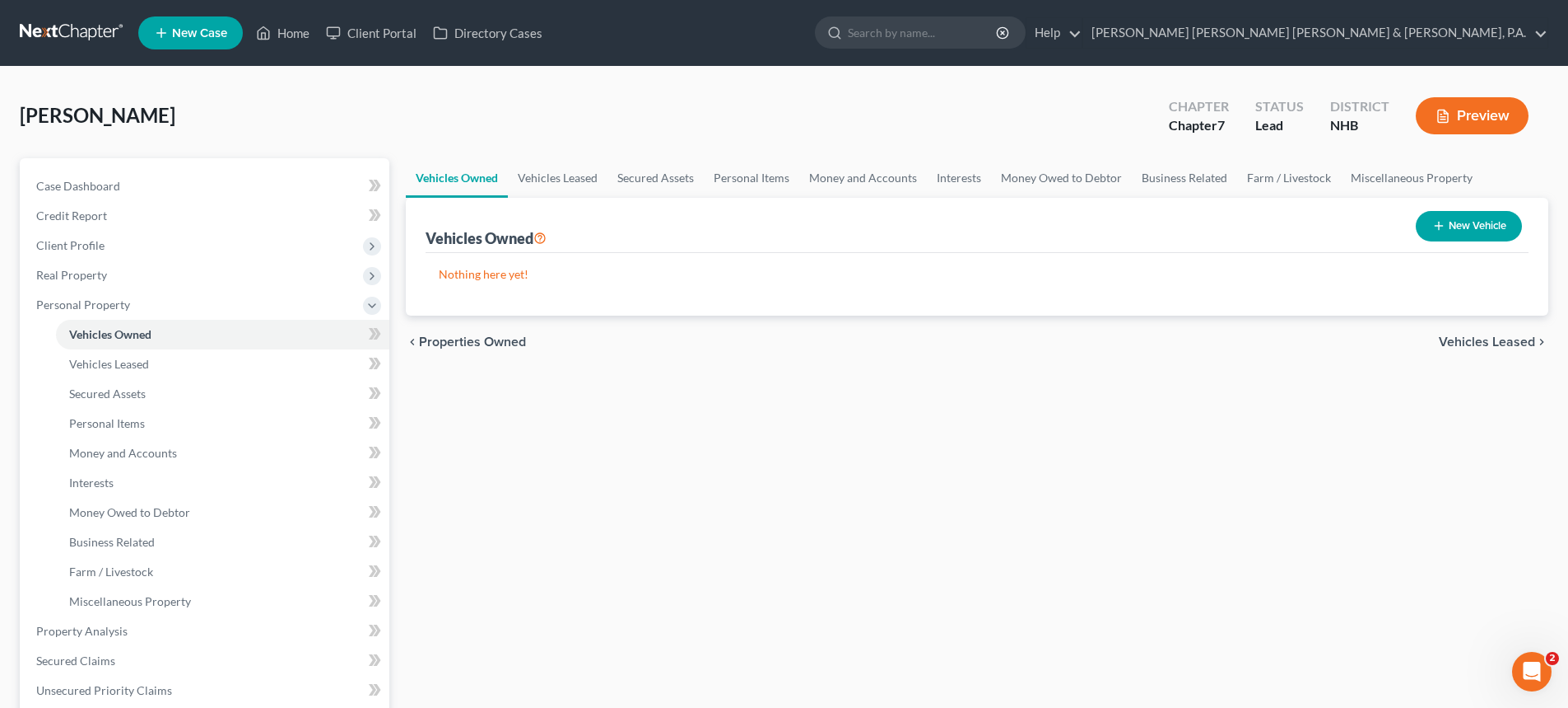
click at [1472, 338] on span "Vehicles Leased" at bounding box center [1487, 342] width 97 height 13
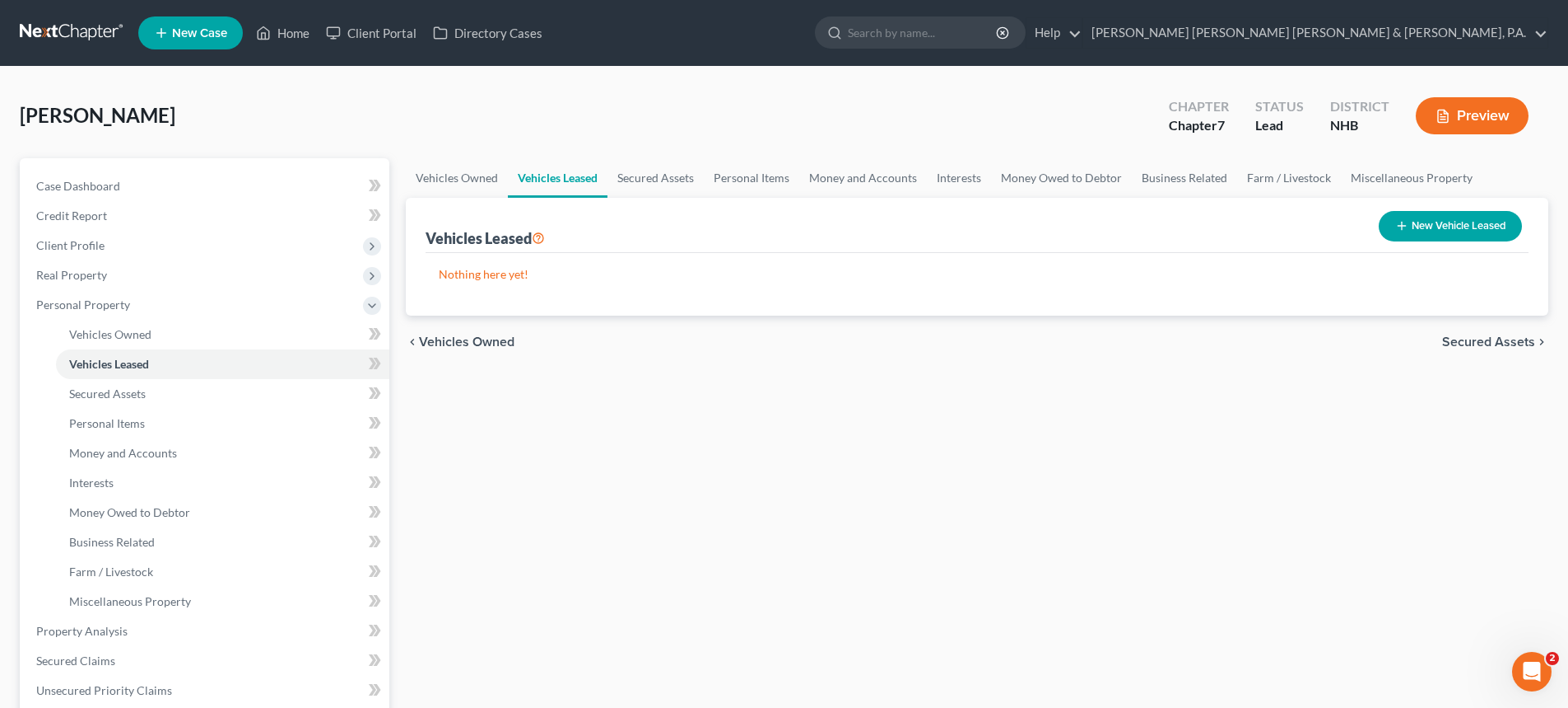
click at [1472, 338] on span "Secured Assets" at bounding box center [1488, 342] width 93 height 13
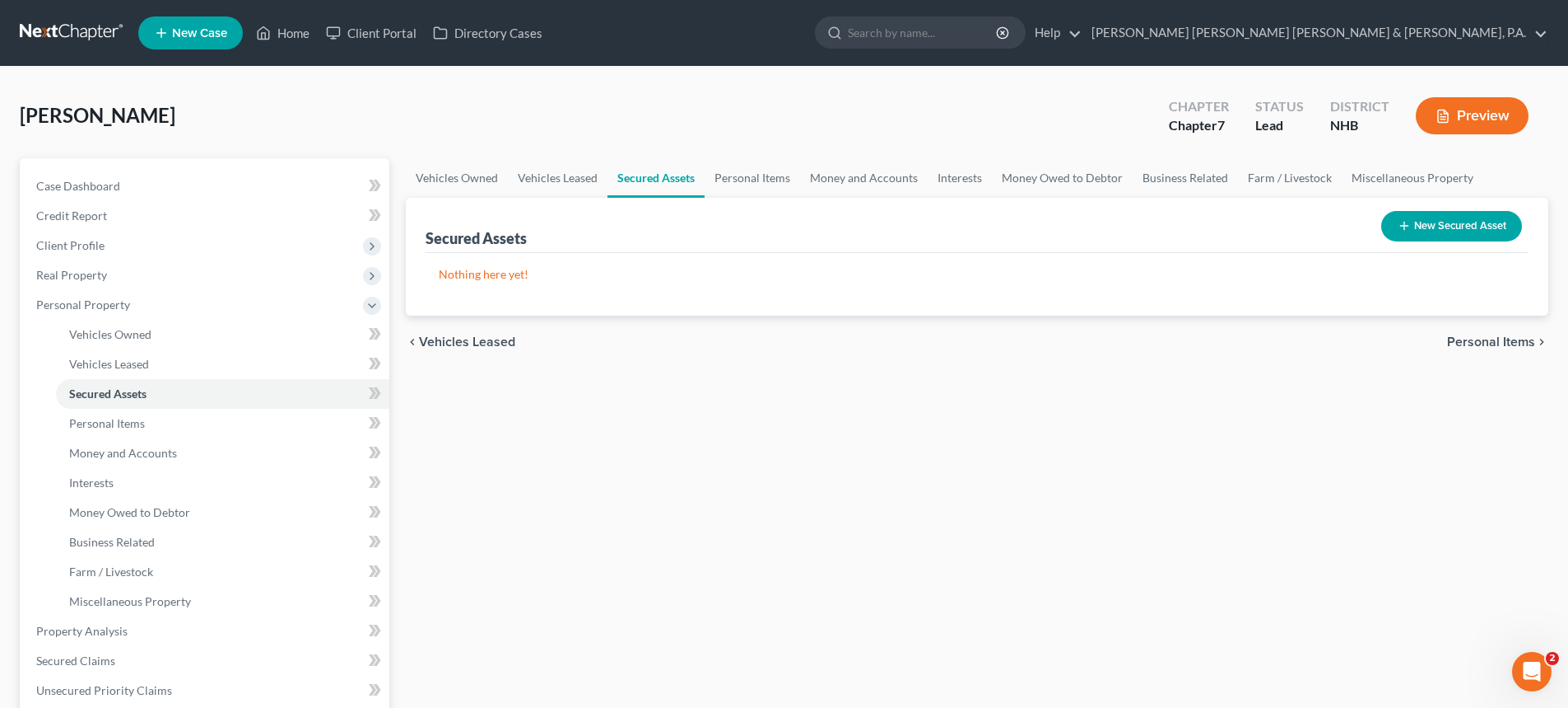
click at [1472, 338] on span "Personal Items" at bounding box center [1491, 342] width 88 height 13
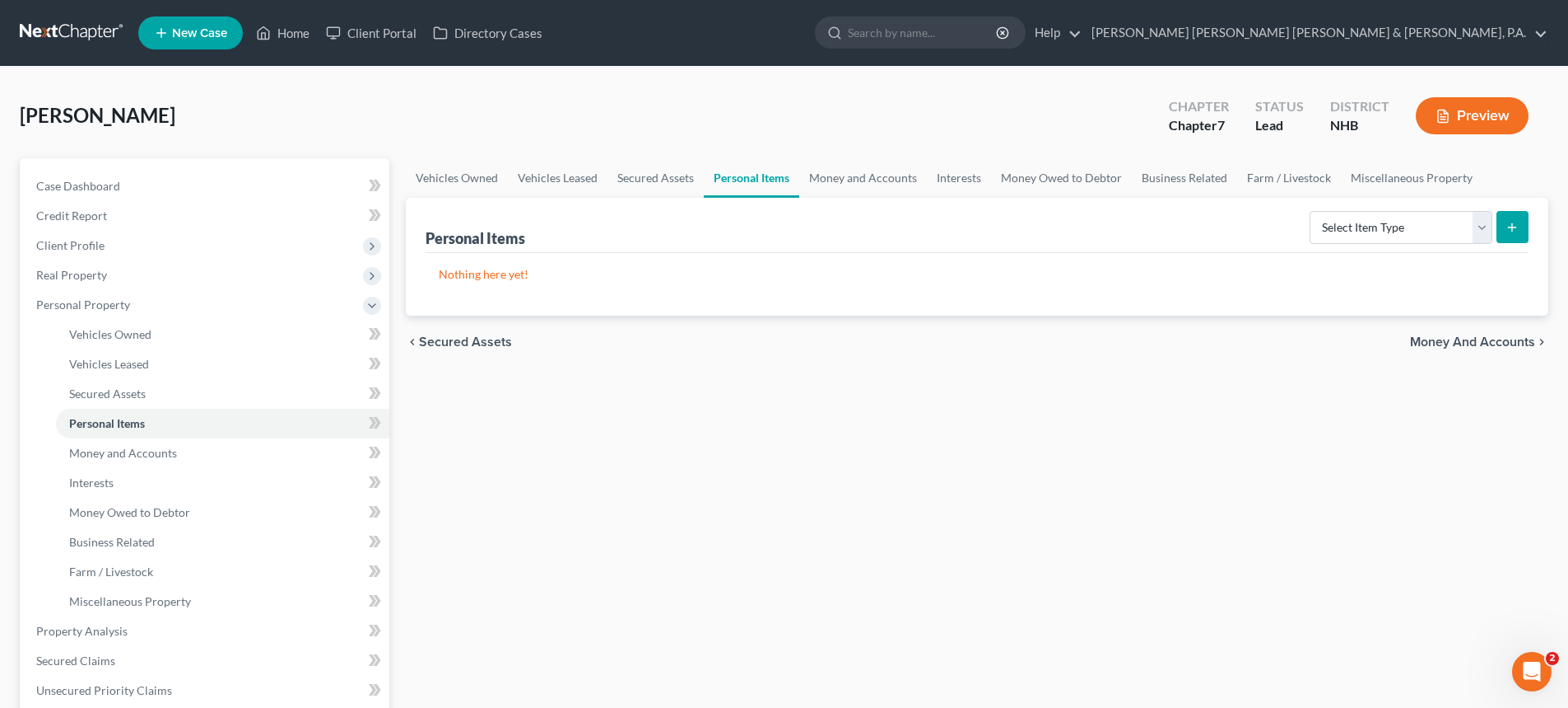
click at [1472, 338] on span "Money and Accounts" at bounding box center [1473, 342] width 125 height 13
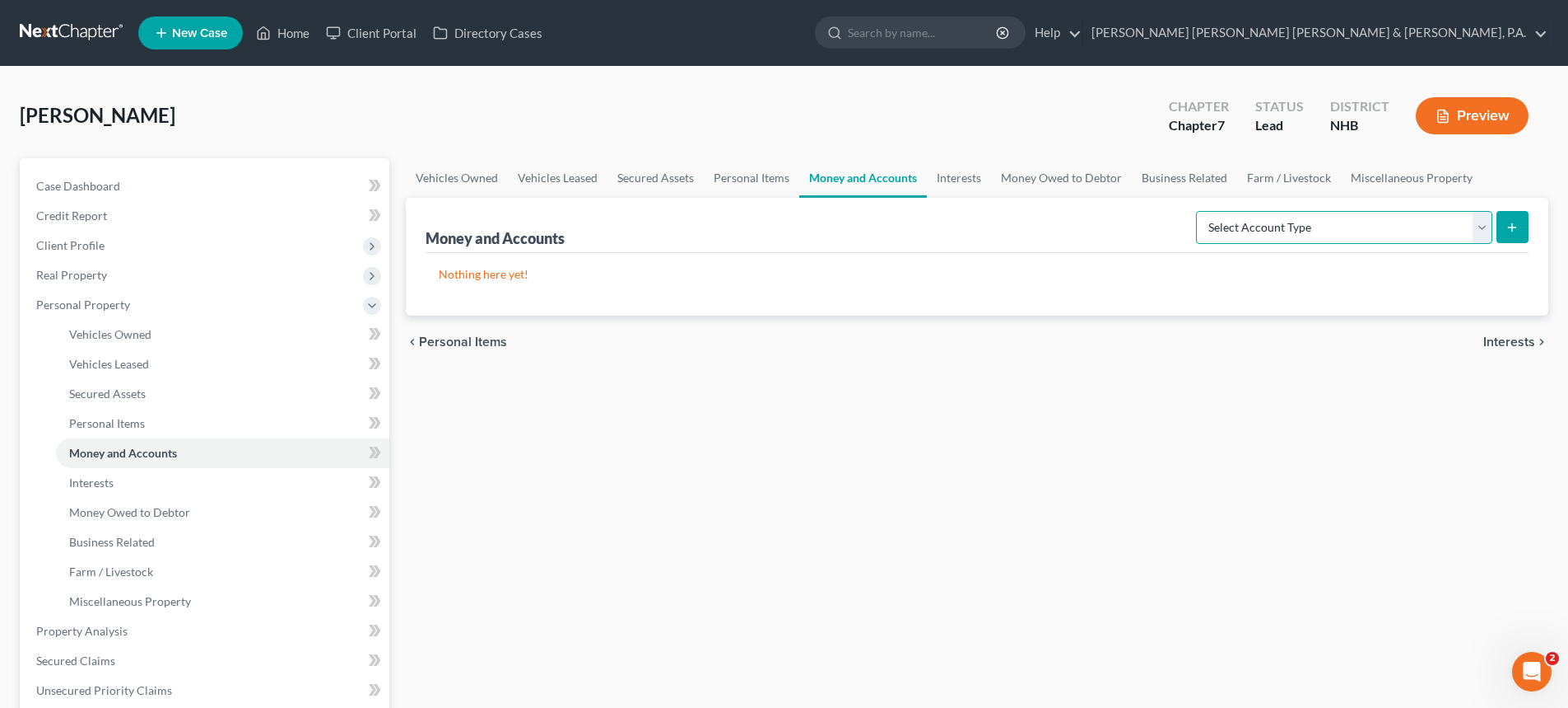
click at [1479, 224] on select "Select Account Type Brokerage Cash on Hand Certificates of Deposit Checking Acc…" at bounding box center [1343, 227] width 296 height 33
select select "checking"
click at [1199, 211] on select "Select Account Type Brokerage Cash on Hand Certificates of Deposit Checking Acc…" at bounding box center [1343, 227] width 296 height 33
click at [1526, 222] on button "submit" at bounding box center [1513, 227] width 32 height 32
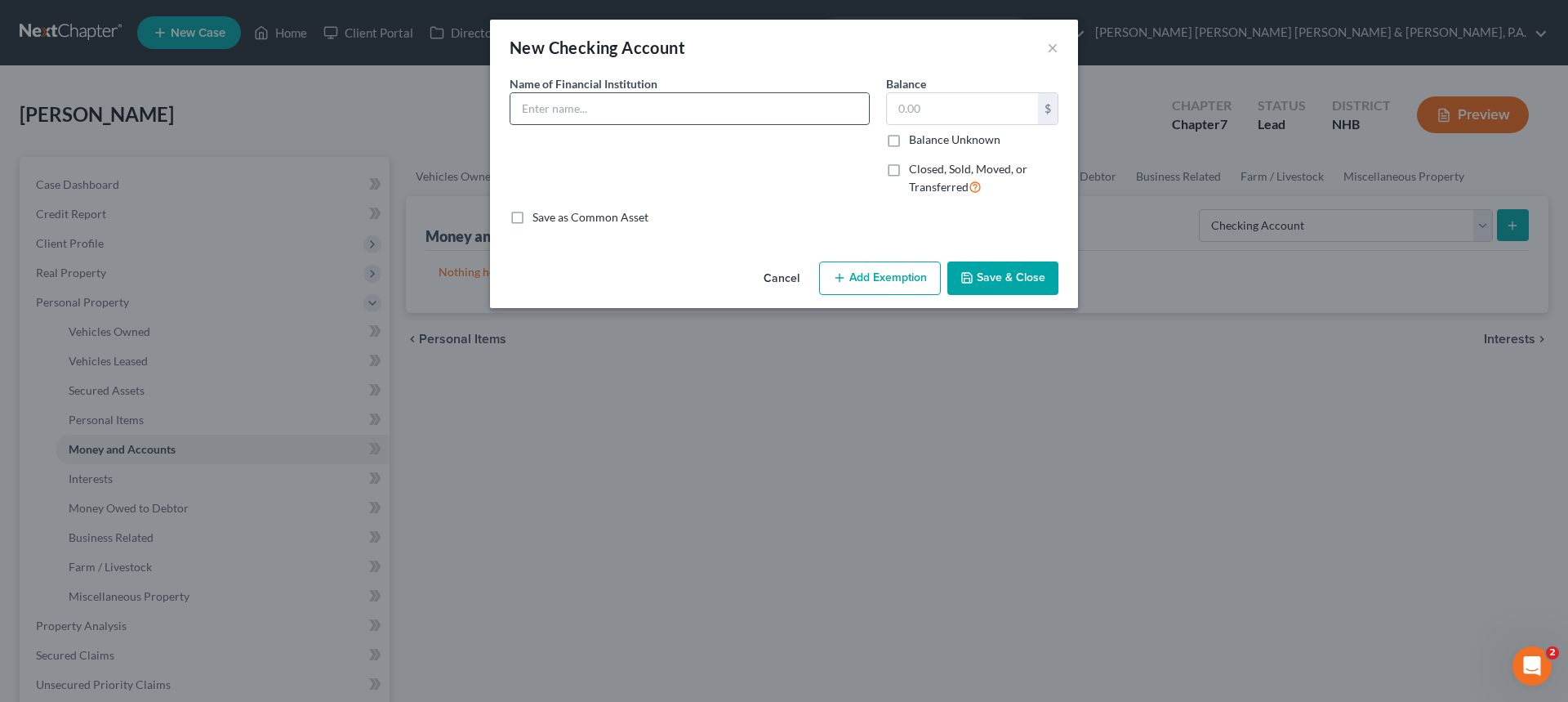
click at [639, 115] on input "text" at bounding box center [689, 108] width 359 height 31
type input "Granite State Credit Union"
type input "1.09"
click at [986, 280] on button "Save & Close" at bounding box center [1003, 279] width 111 height 35
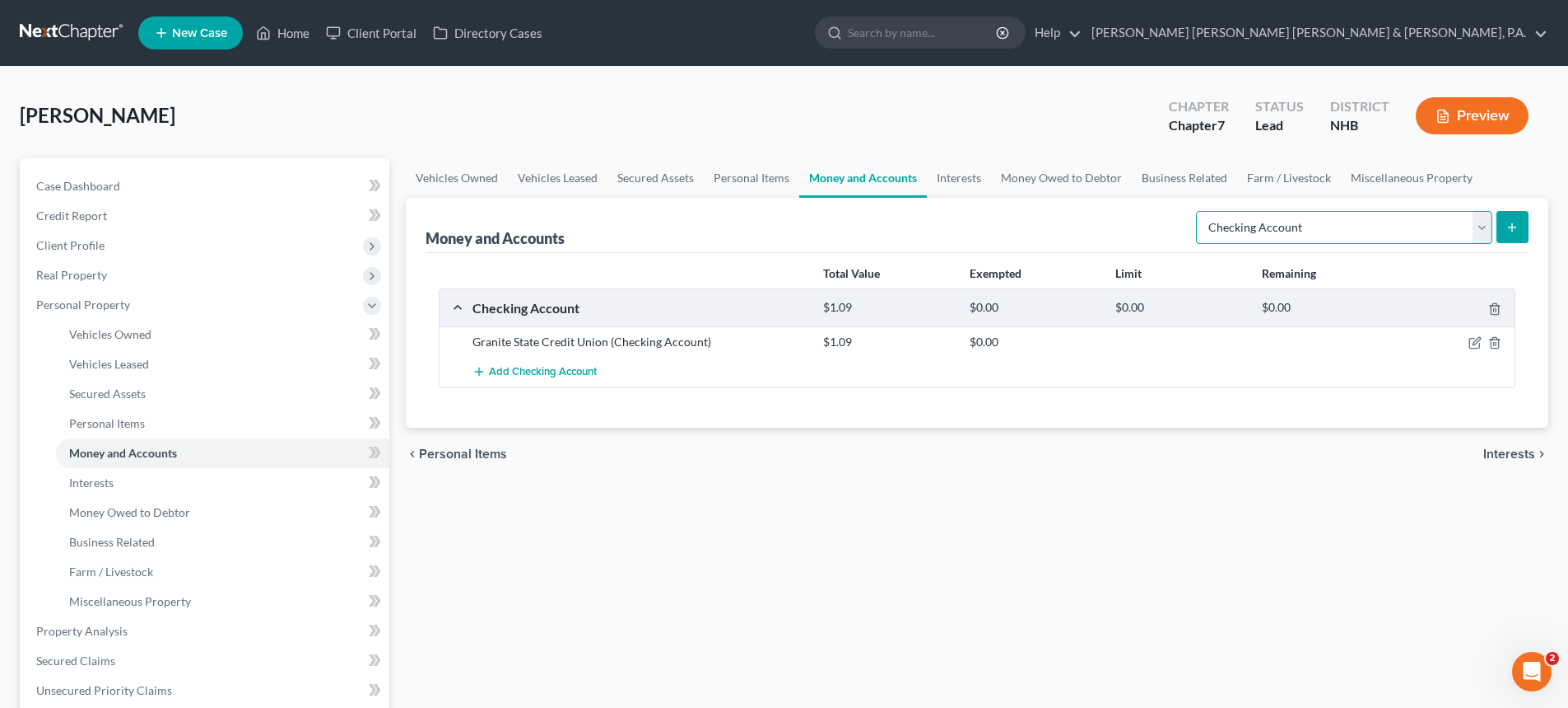
click at [1481, 228] on select "Select Account Type Brokerage Cash on Hand Certificates of Deposit Checking Acc…" at bounding box center [1343, 227] width 296 height 33
select select "savings"
click at [1199, 211] on select "Select Account Type Brokerage Cash on Hand Certificates of Deposit Checking Acc…" at bounding box center [1343, 227] width 296 height 33
click at [1514, 219] on button "submit" at bounding box center [1513, 227] width 32 height 32
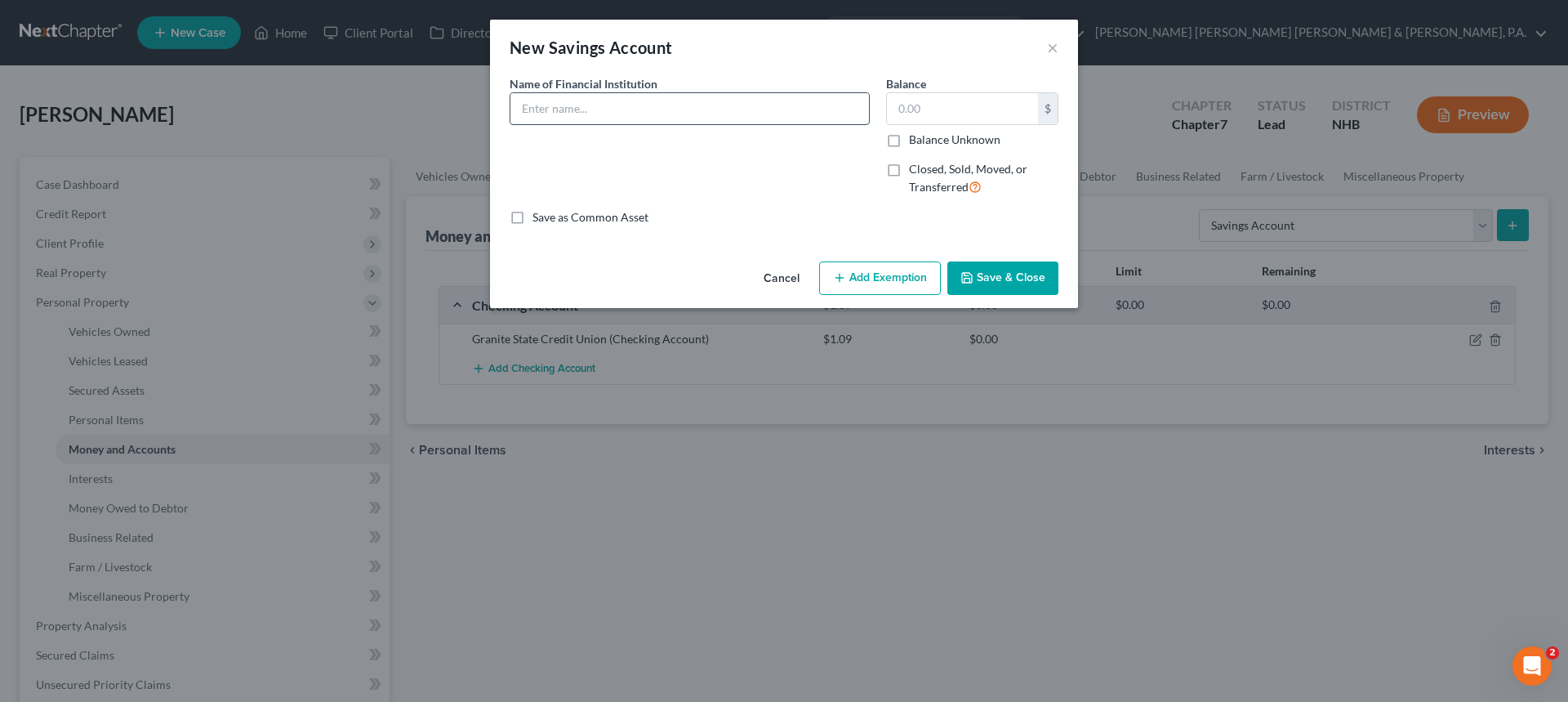
click at [615, 103] on input "text" at bounding box center [689, 108] width 359 height 31
type input "Granite State Credit Union"
type input "0.09"
click at [1004, 283] on button "Save & Close" at bounding box center [1003, 279] width 111 height 35
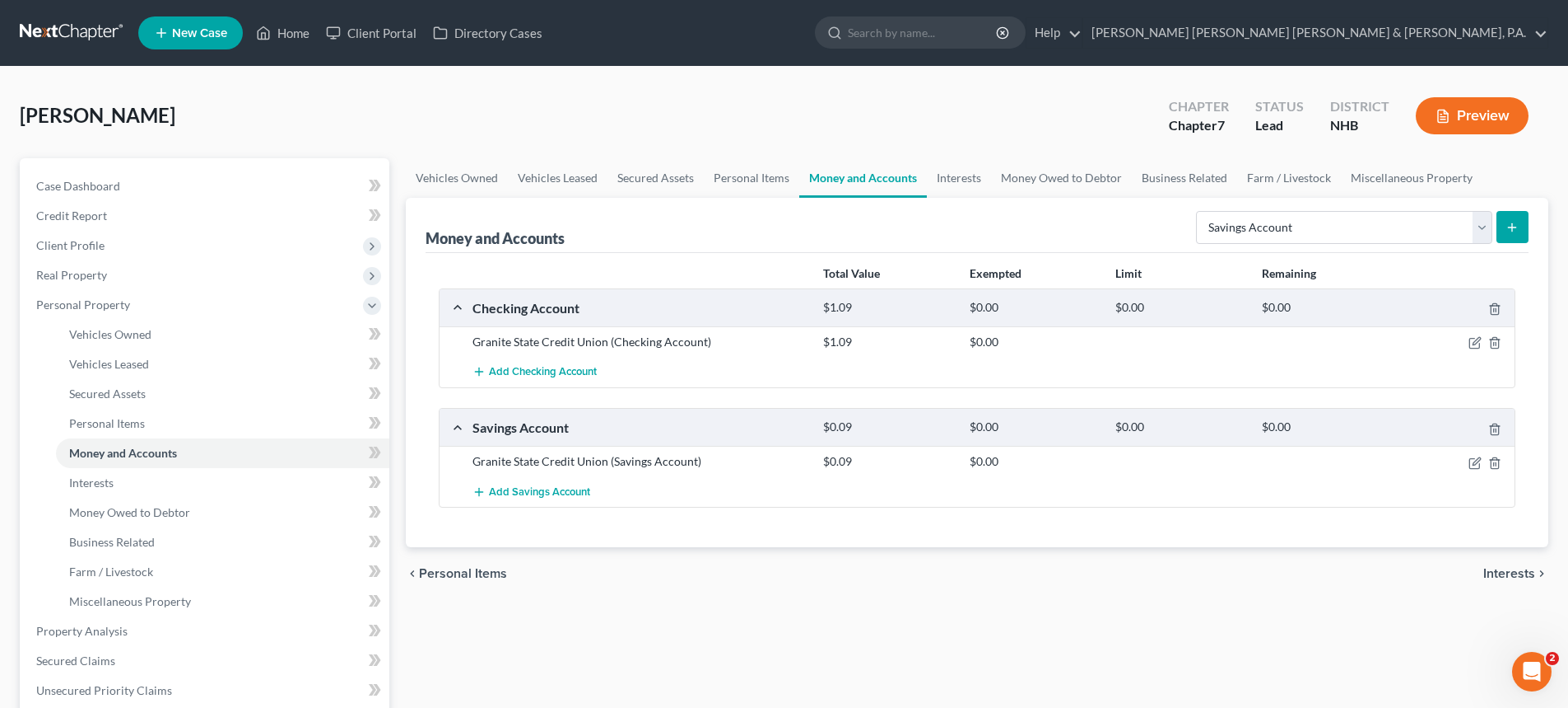
click at [1498, 570] on span "Interests" at bounding box center [1509, 573] width 52 height 13
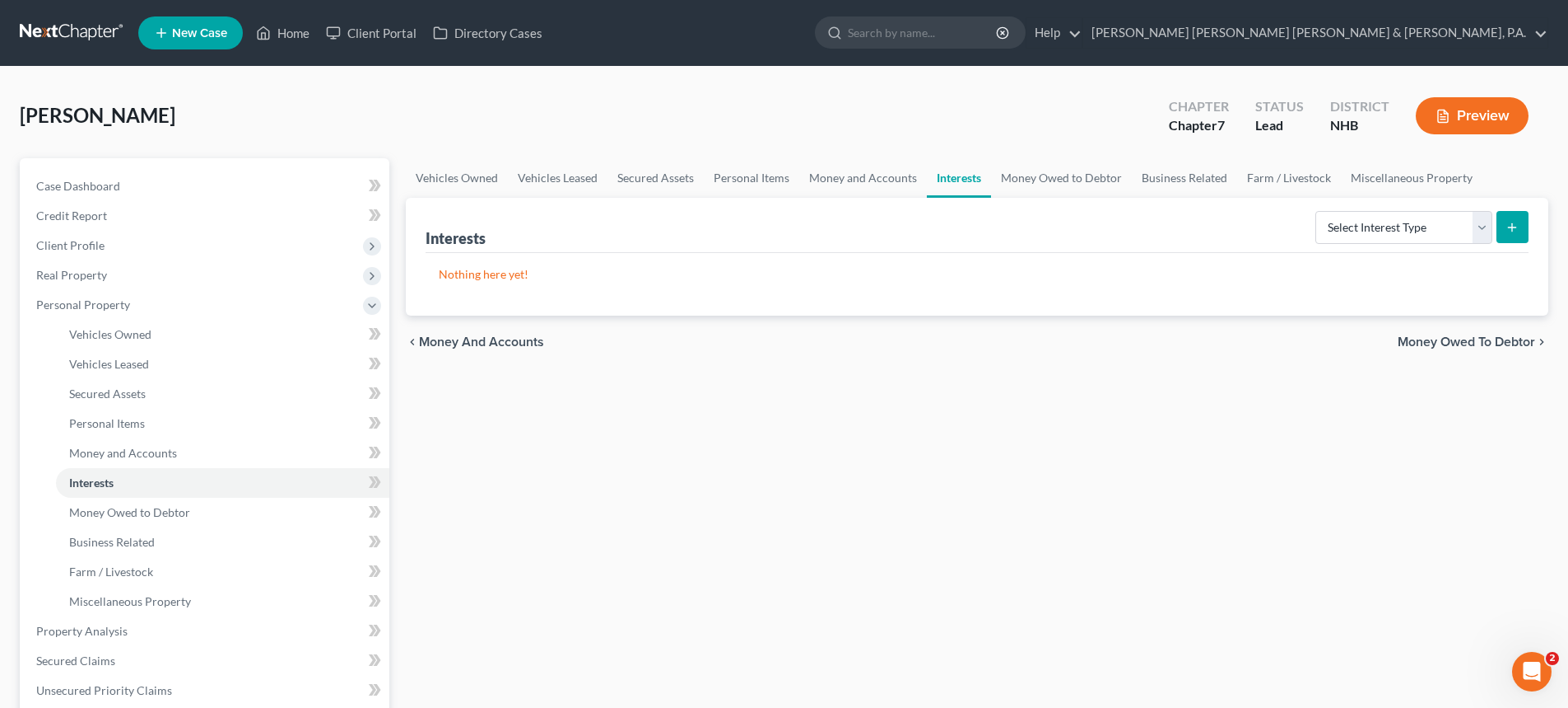
click at [1454, 344] on span "Money Owed to Debtor" at bounding box center [1467, 342] width 138 height 13
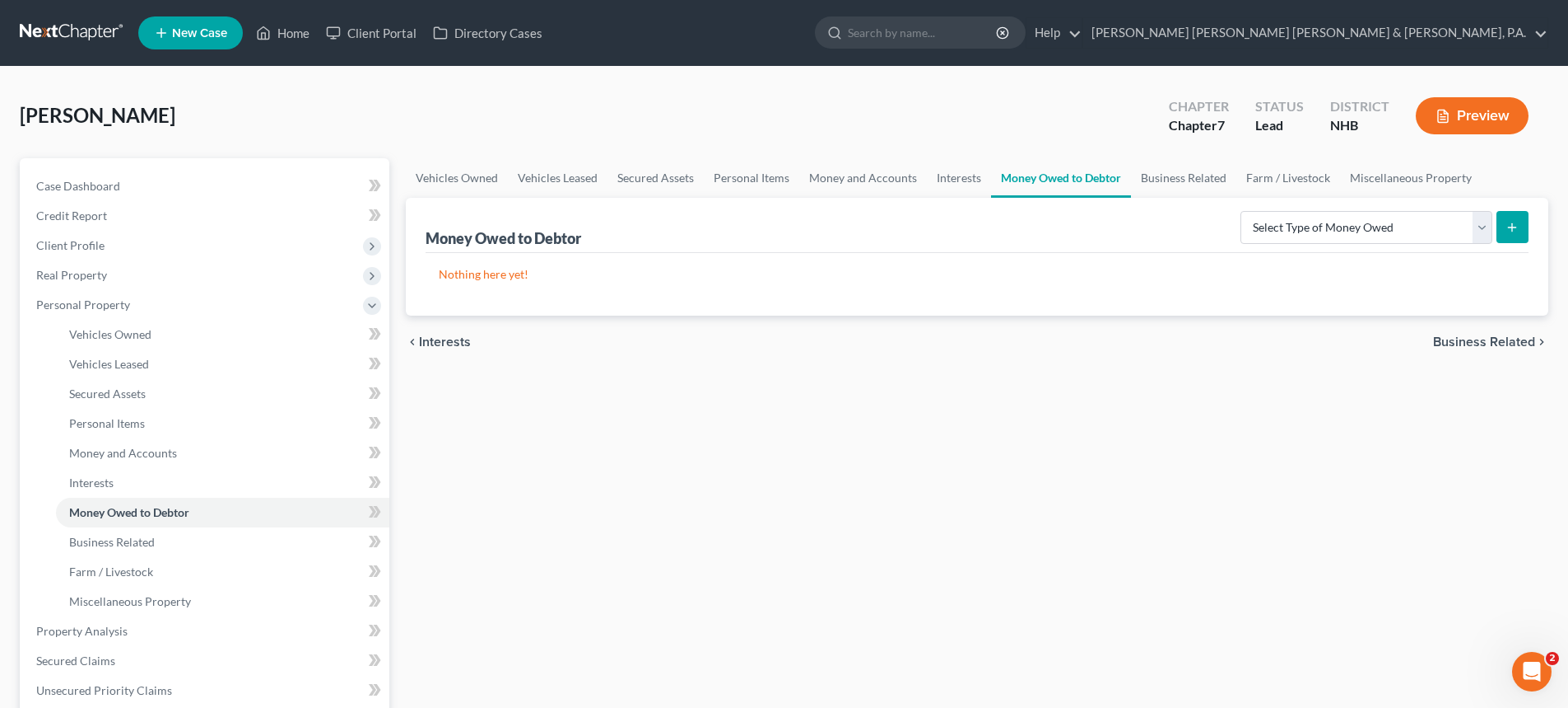
click at [1454, 344] on span "Business Related" at bounding box center [1484, 342] width 102 height 13
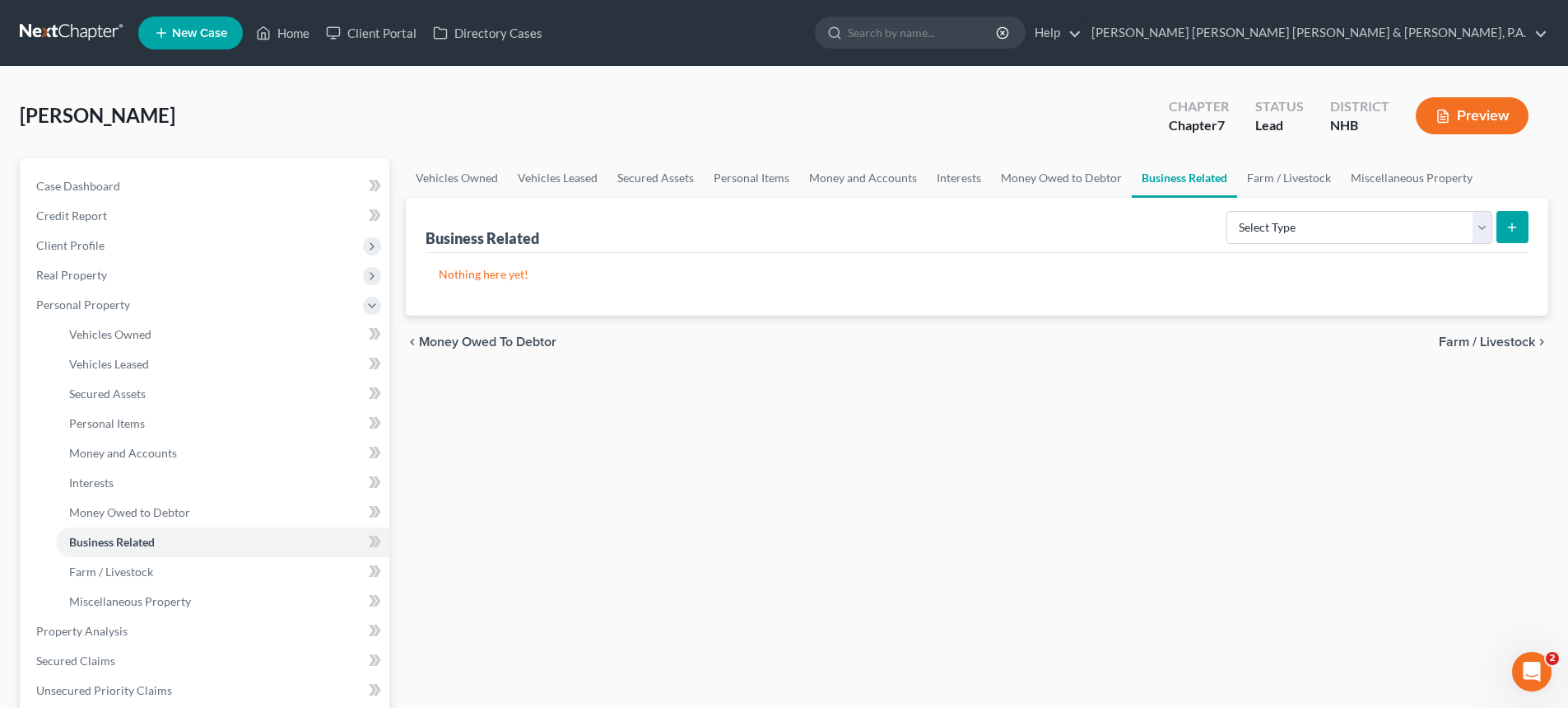
click at [1462, 339] on span "Farm / Livestock" at bounding box center [1487, 342] width 97 height 13
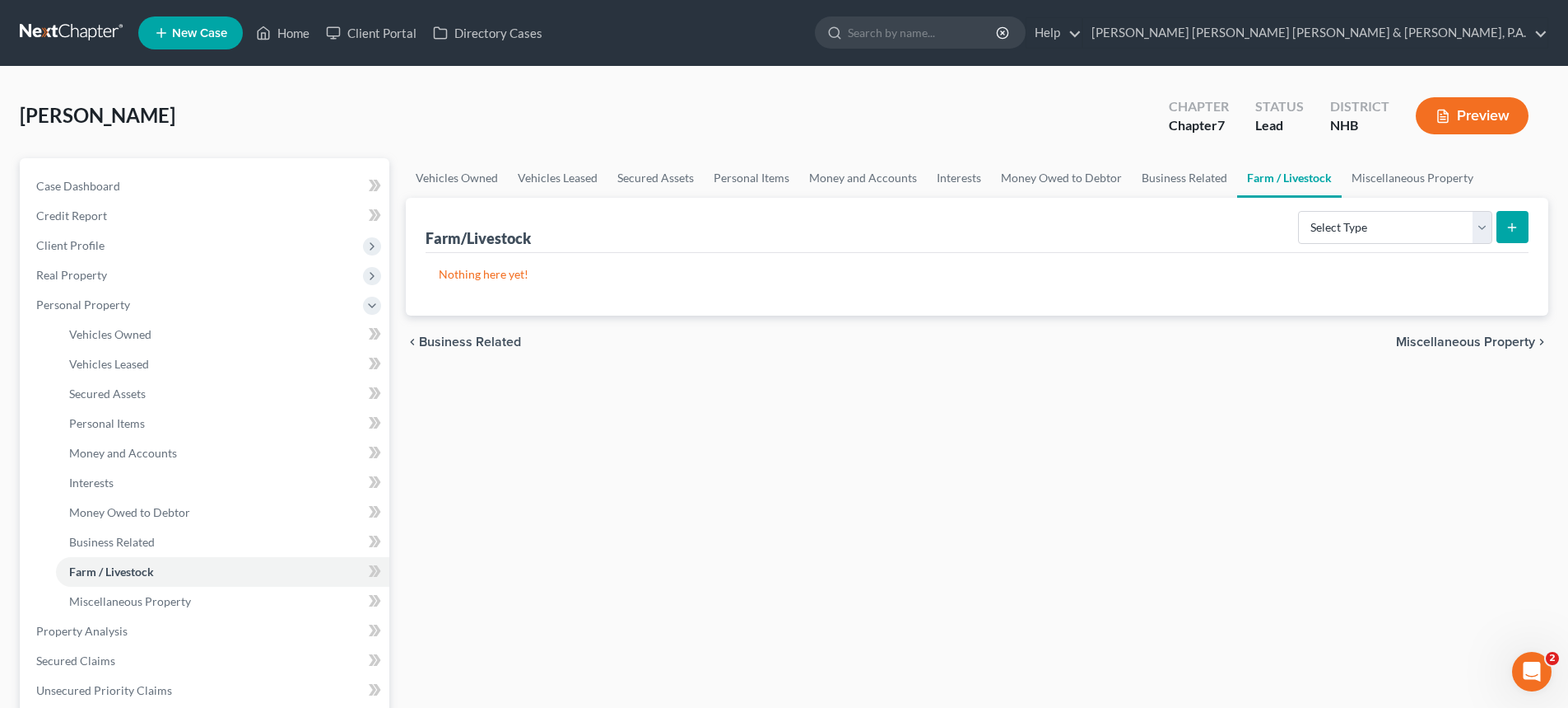
click at [1462, 339] on span "Miscellaneous Property" at bounding box center [1466, 342] width 140 height 13
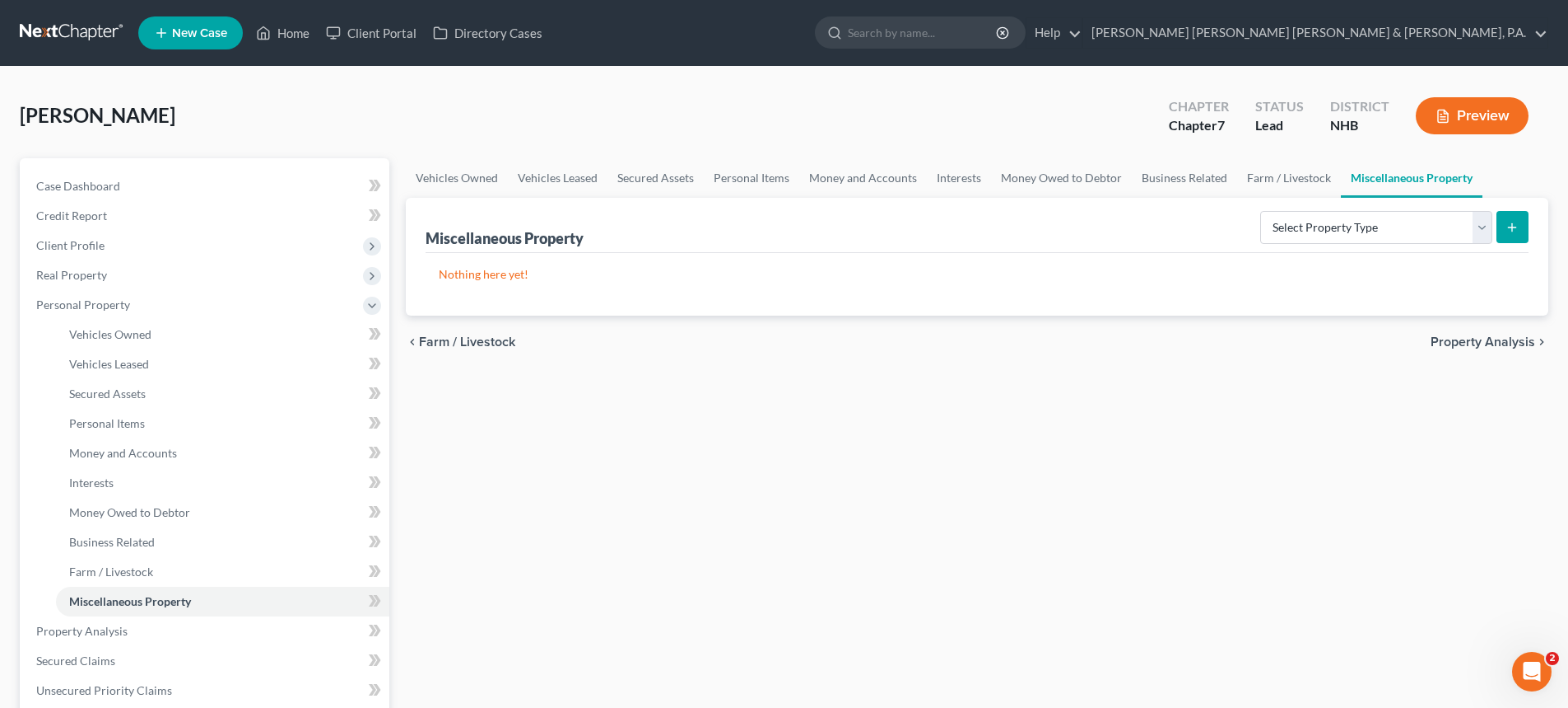
click at [1462, 339] on span "Property Analysis" at bounding box center [1483, 342] width 105 height 13
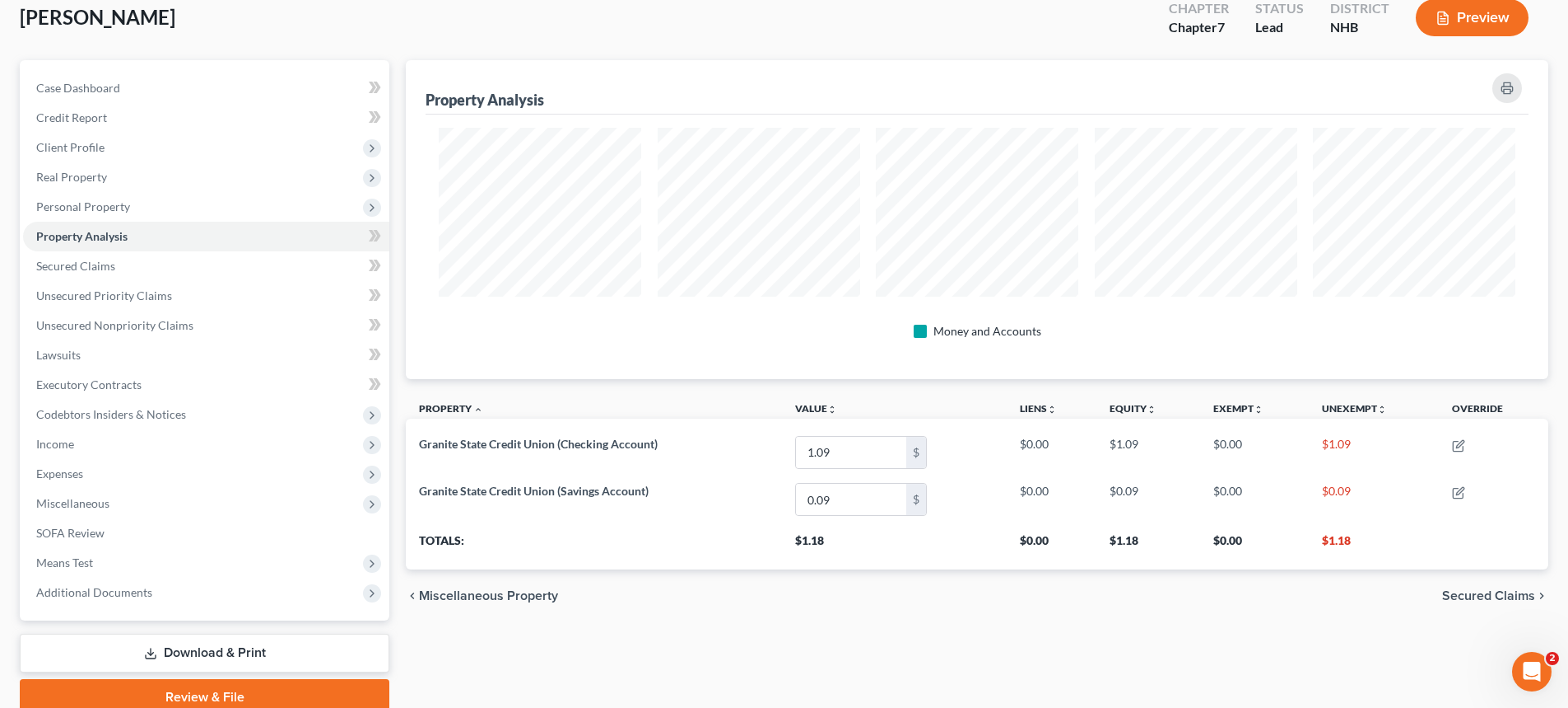
scroll to position [98, 0]
click at [1492, 592] on span "Secured Claims" at bounding box center [1488, 594] width 93 height 13
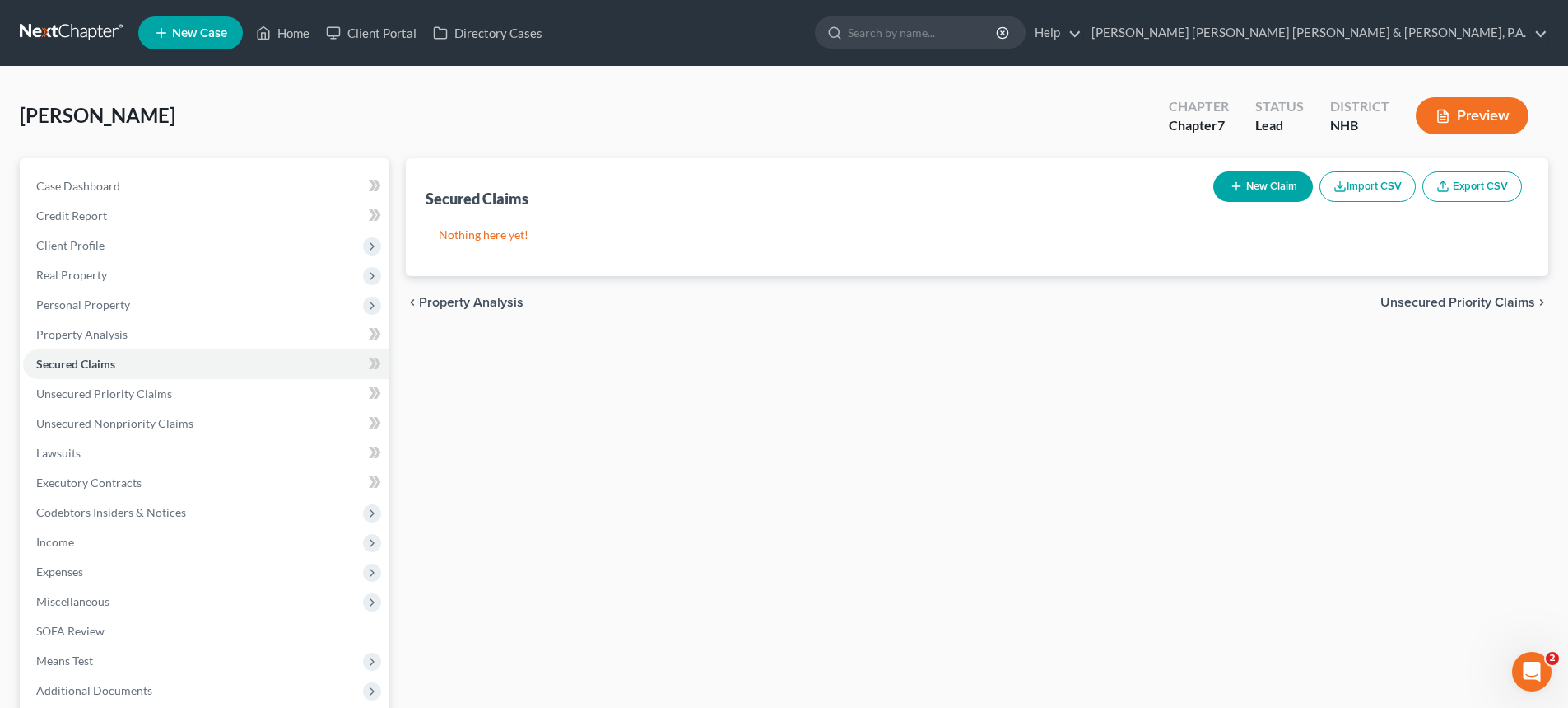
click at [1448, 303] on span "Unsecured Priority Claims" at bounding box center [1457, 302] width 155 height 13
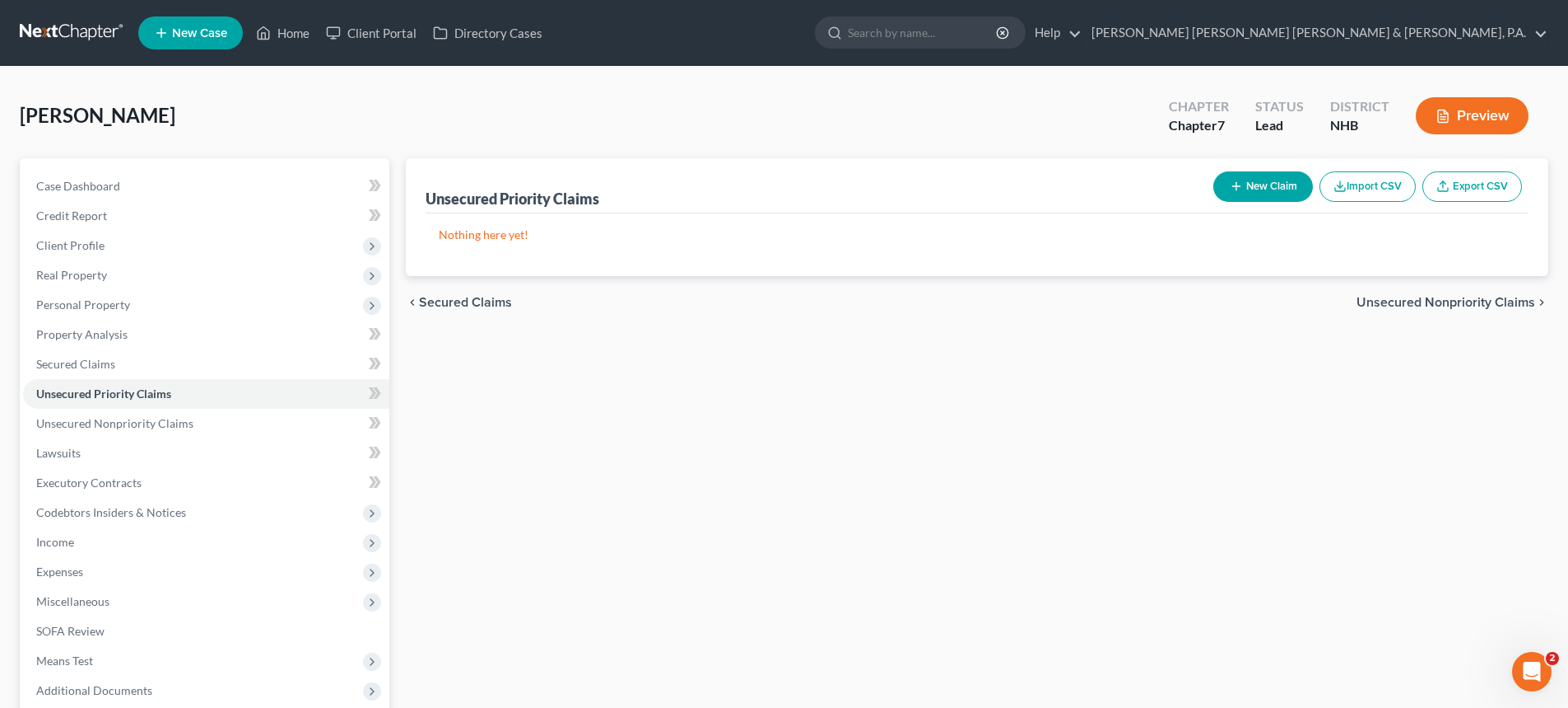
click at [1376, 189] on button "Import CSV" at bounding box center [1368, 186] width 97 height 30
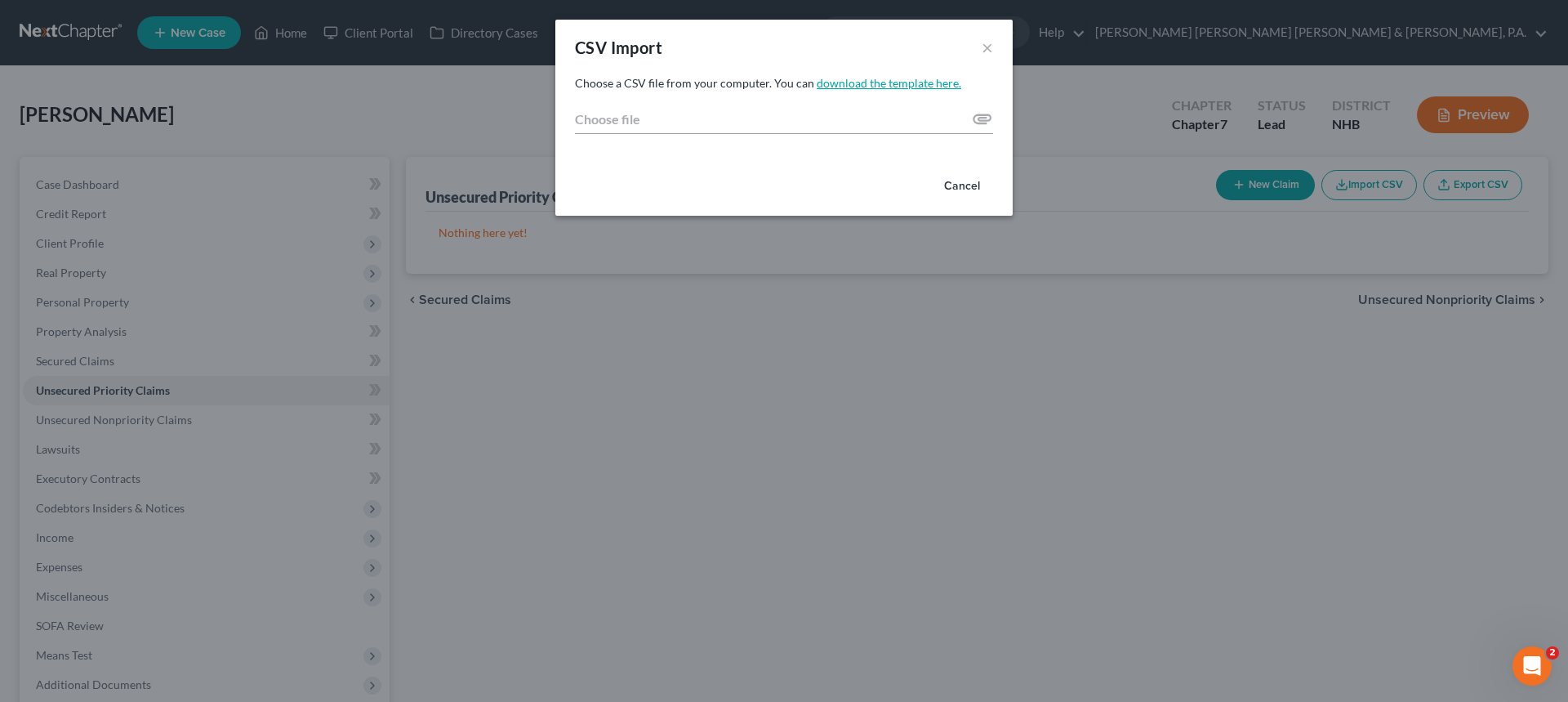
click at [903, 80] on link "download the template here." at bounding box center [888, 83] width 145 height 14
click at [988, 47] on button "×" at bounding box center [987, 47] width 12 height 20
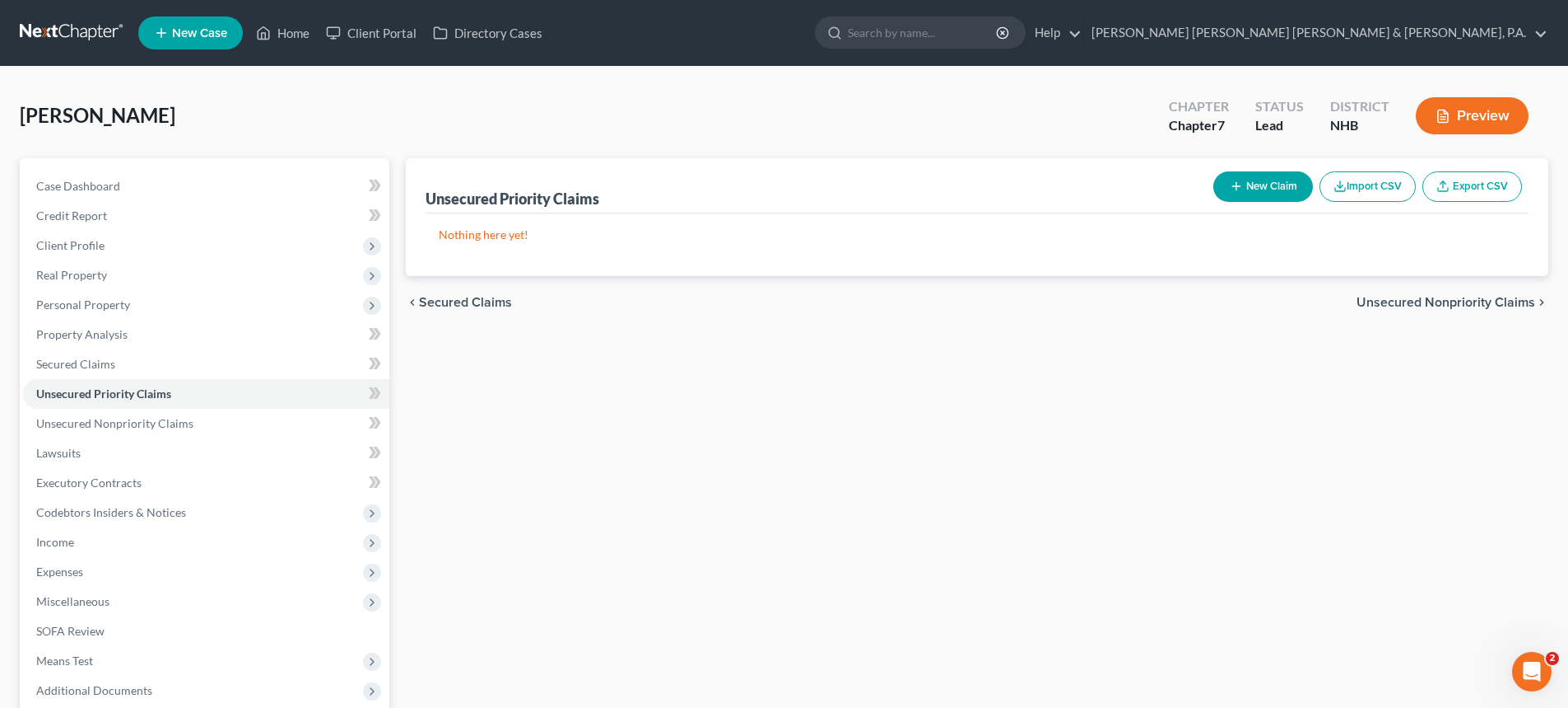
click at [1427, 304] on span "Unsecured Nonpriority Claims" at bounding box center [1446, 302] width 179 height 13
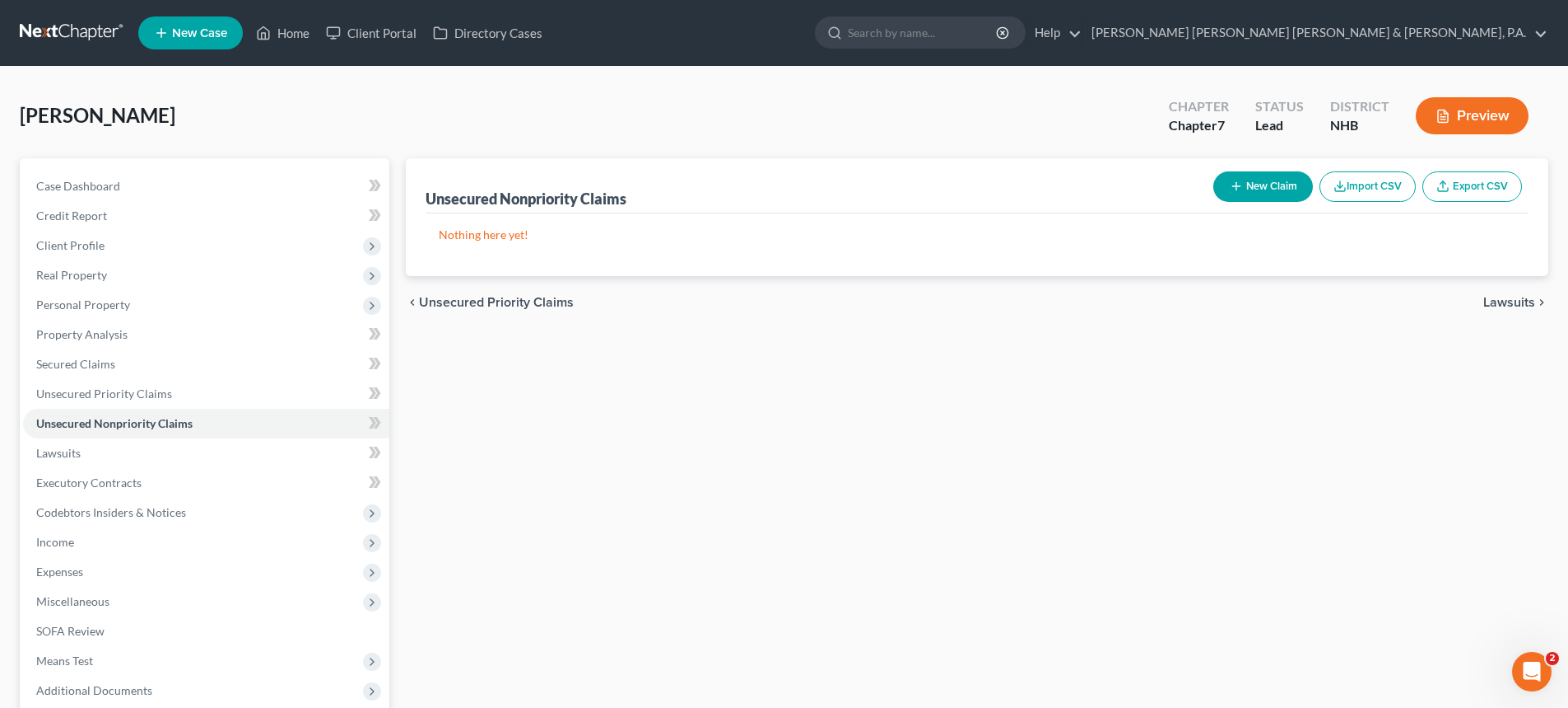
click at [1266, 181] on button "New Claim" at bounding box center [1263, 186] width 99 height 30
select select "0"
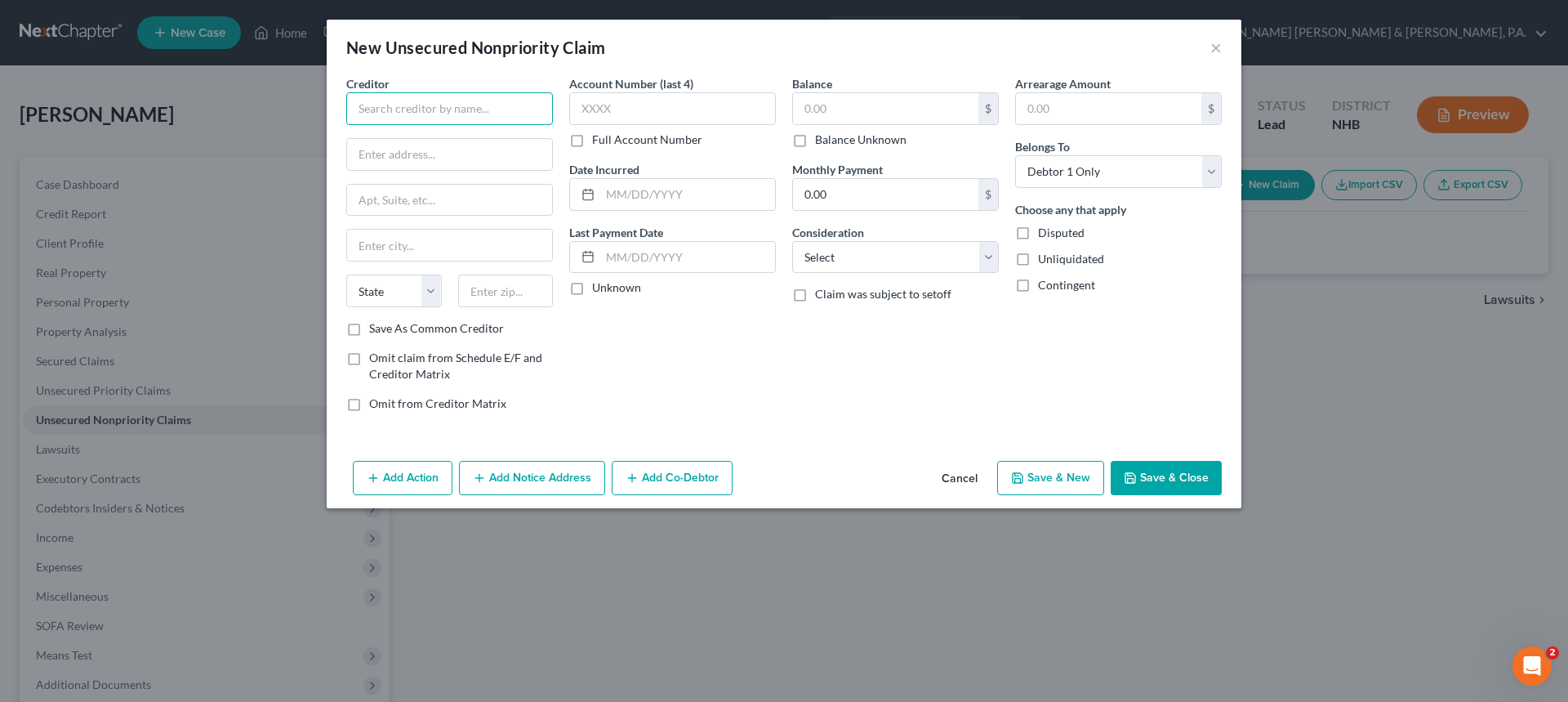
click at [418, 101] on input "text" at bounding box center [449, 108] width 207 height 33
type input "OrthoCare"
click at [387, 155] on input "text" at bounding box center [449, 154] width 205 height 31
type input "[STREET_ADDRESS]"
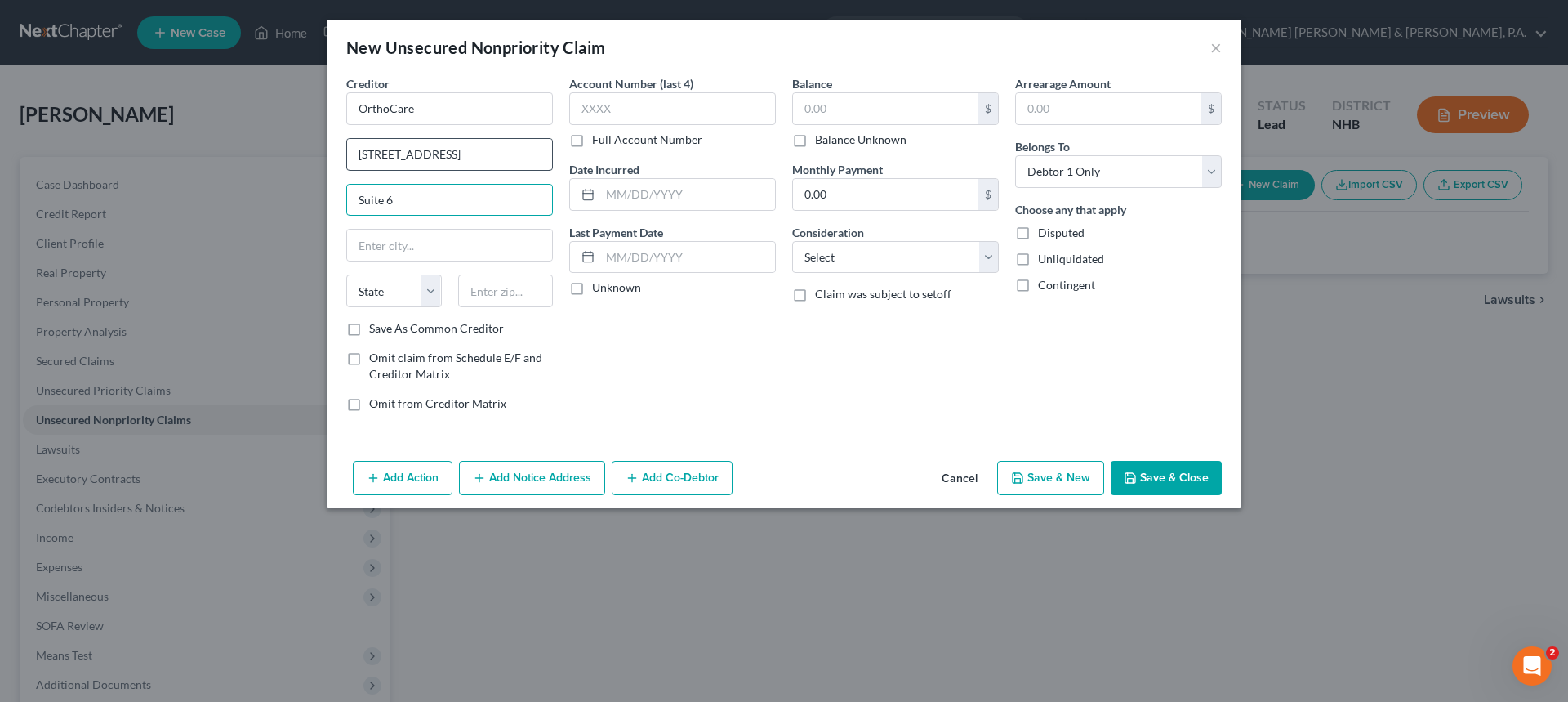
type input "Suite 6"
type input "[GEOGRAPHIC_DATA]"
select select "32"
type input "03103"
click at [369, 328] on label "Save As Common Creditor" at bounding box center [437, 328] width 135 height 16
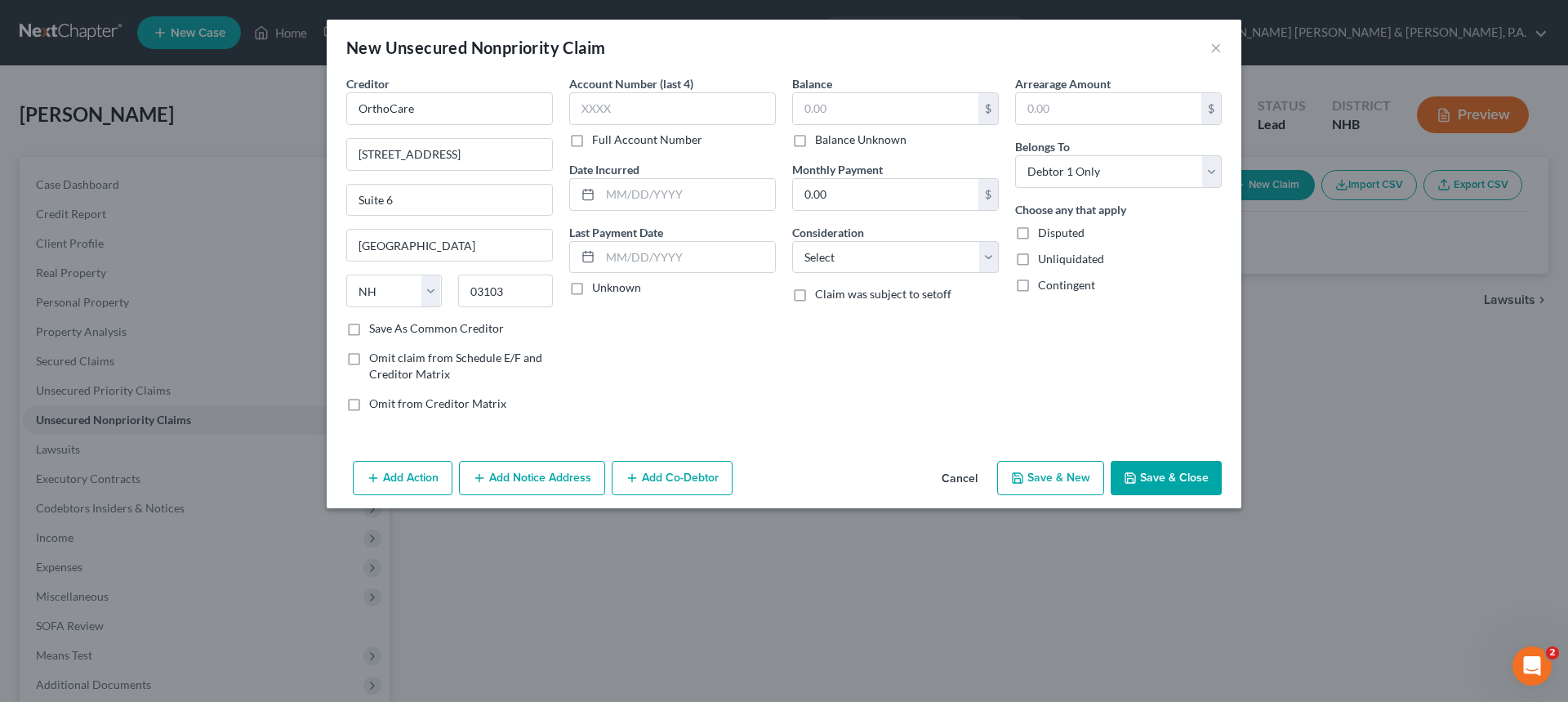
click at [375, 328] on input "Save As Common Creditor" at bounding box center [381, 326] width 11 height 11
checkbox input "true"
click at [592, 288] on label "Unknown" at bounding box center [616, 288] width 49 height 16
click at [599, 288] on input "Unknown" at bounding box center [604, 285] width 11 height 11
checkbox input "true"
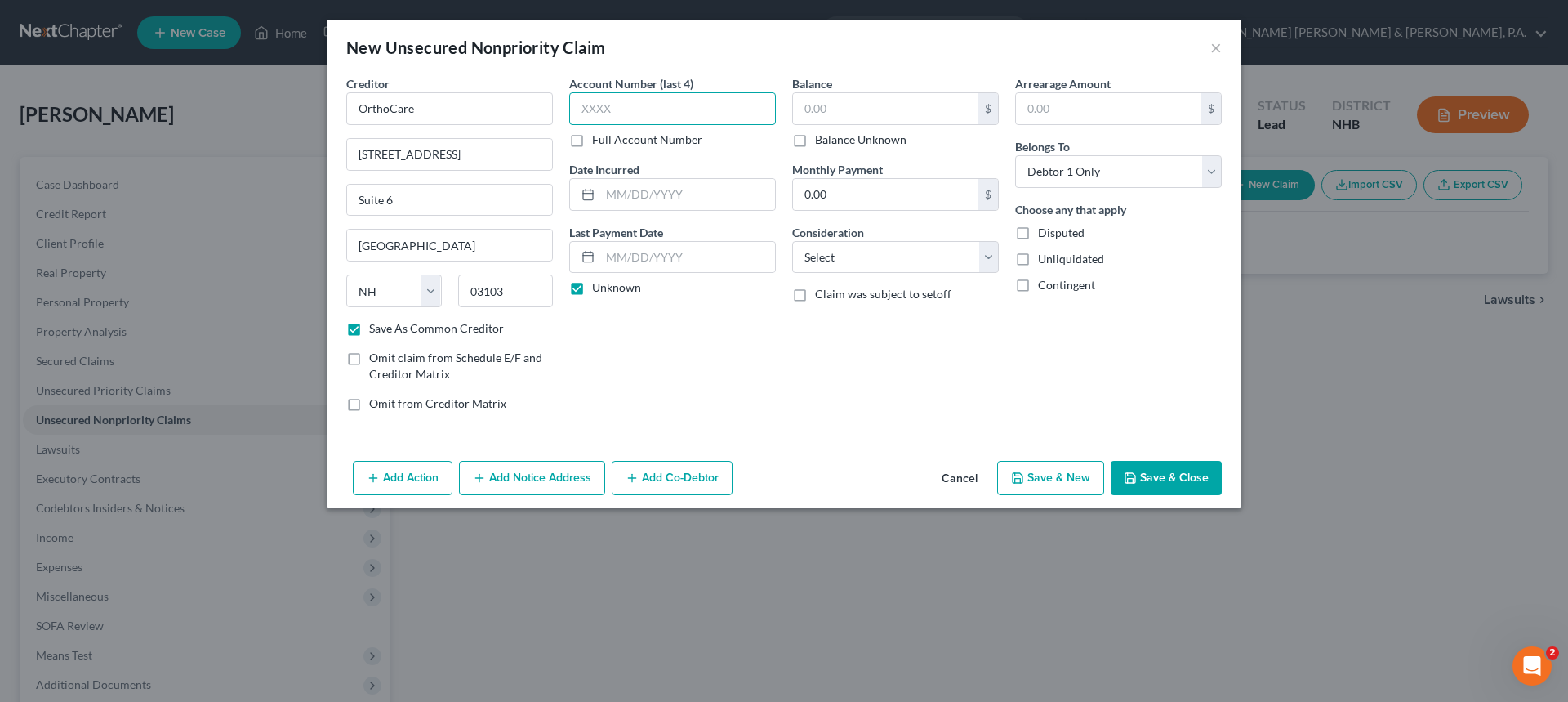
click at [613, 118] on input "text" at bounding box center [672, 108] width 207 height 33
click at [614, 110] on input "text" at bounding box center [672, 108] width 207 height 33
type input "AM04"
click at [839, 112] on input "text" at bounding box center [886, 108] width 185 height 31
click at [833, 117] on input "text" at bounding box center [886, 108] width 185 height 31
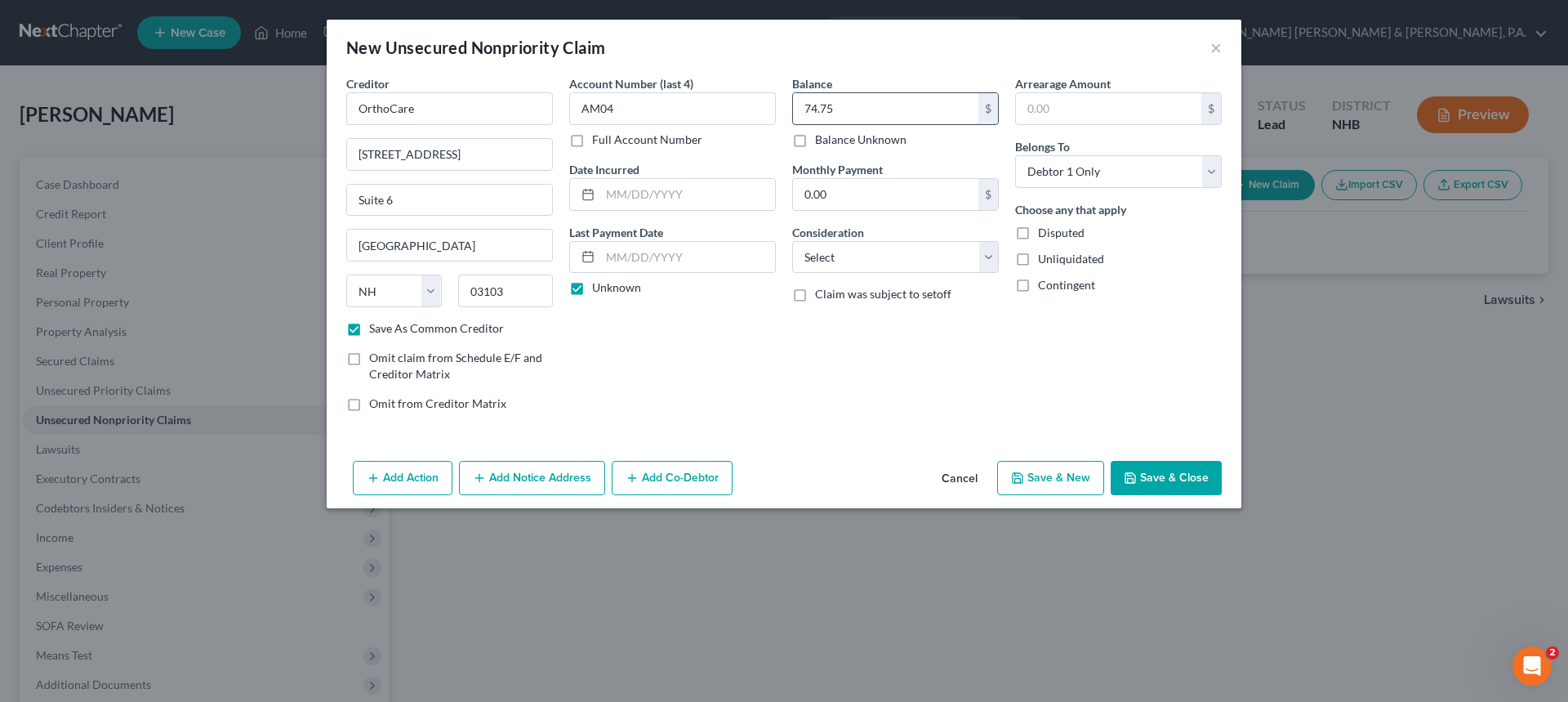
type input "74.75"
click at [623, 201] on input "text" at bounding box center [687, 194] width 175 height 31
type input "[DATE]"
click at [1181, 469] on button "Save & Close" at bounding box center [1166, 477] width 111 height 35
checkbox input "false"
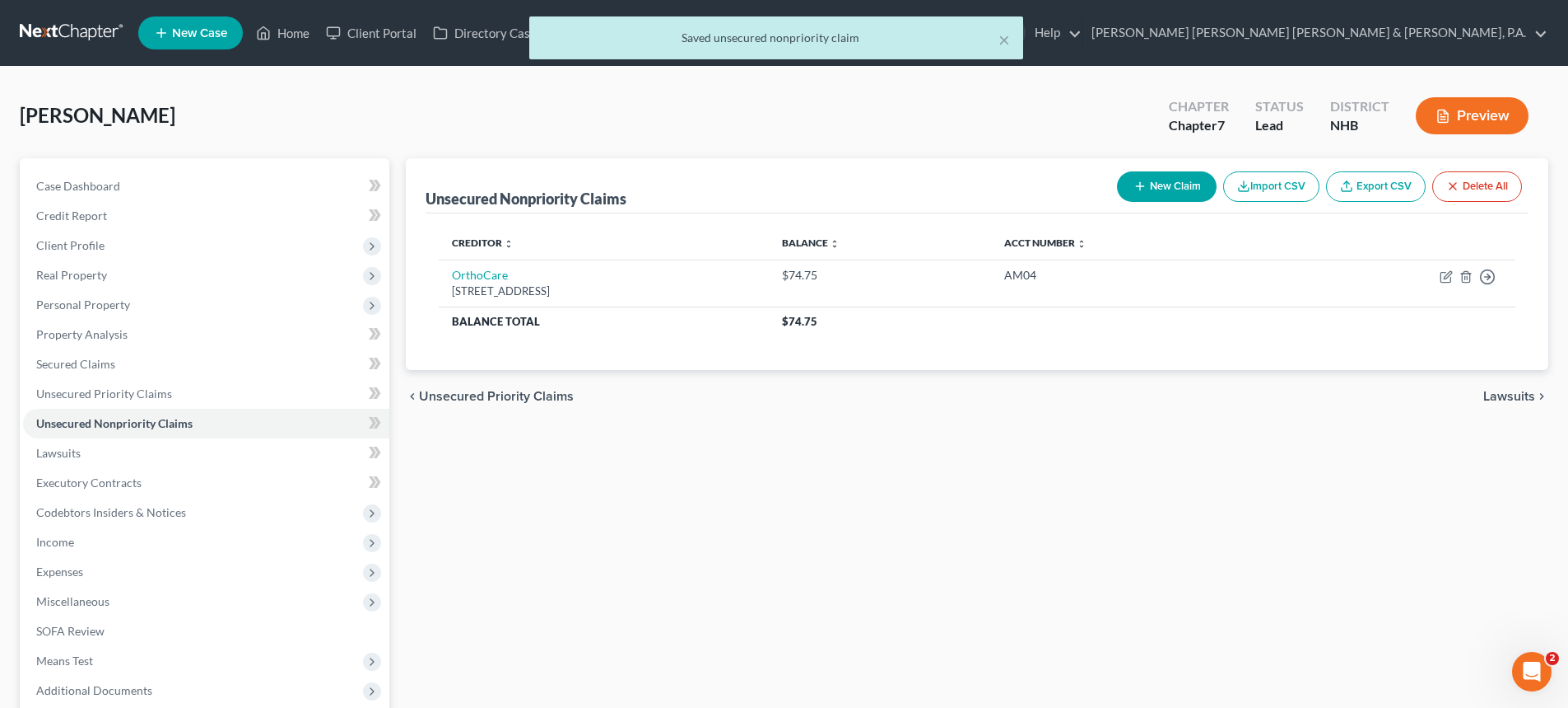
click at [1164, 188] on button "New Claim" at bounding box center [1166, 186] width 99 height 30
select select "0"
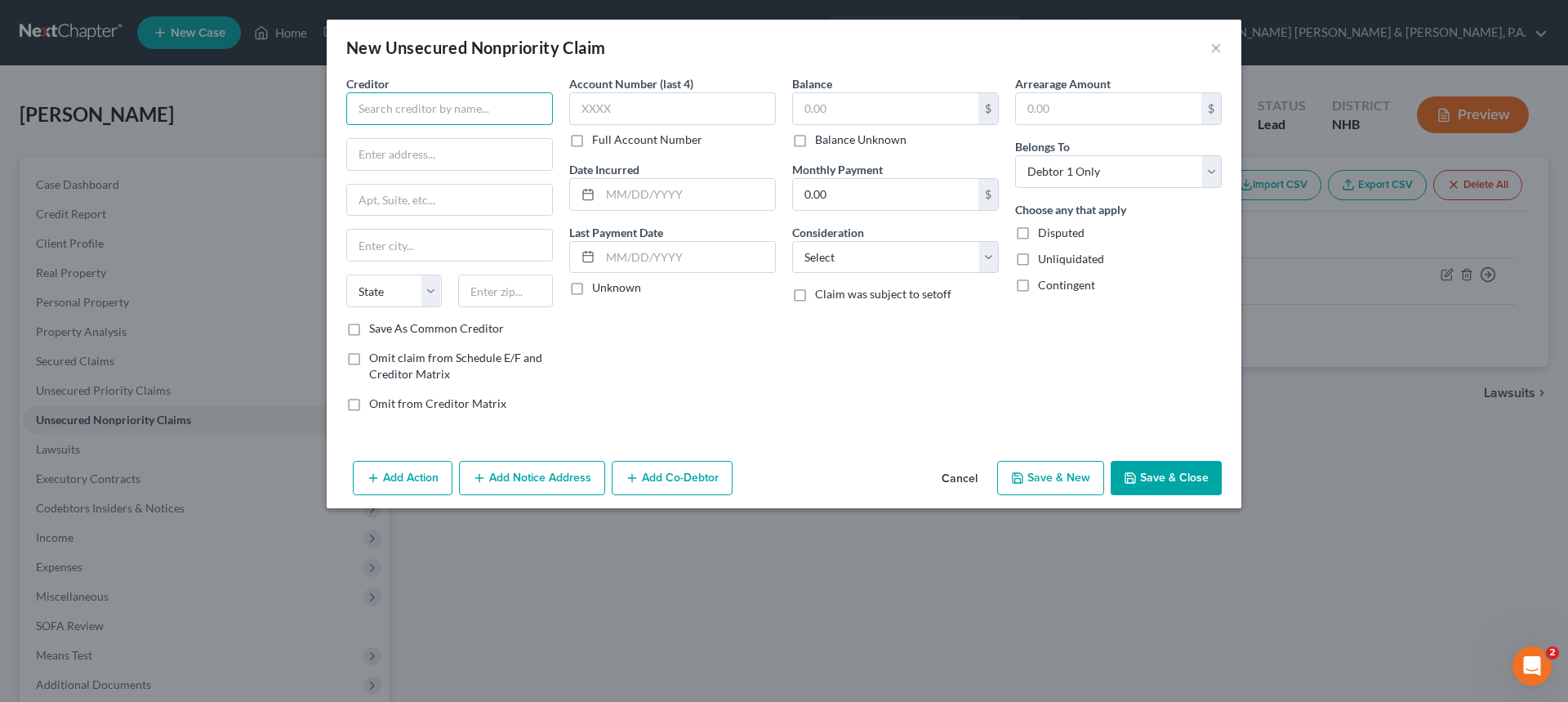
click at [377, 111] on input "text" at bounding box center [449, 108] width 207 height 33
type input "Medicredi, Inc."
type input "PO Box 7411713"
type input "C"
type input "[GEOGRAPHIC_DATA]"
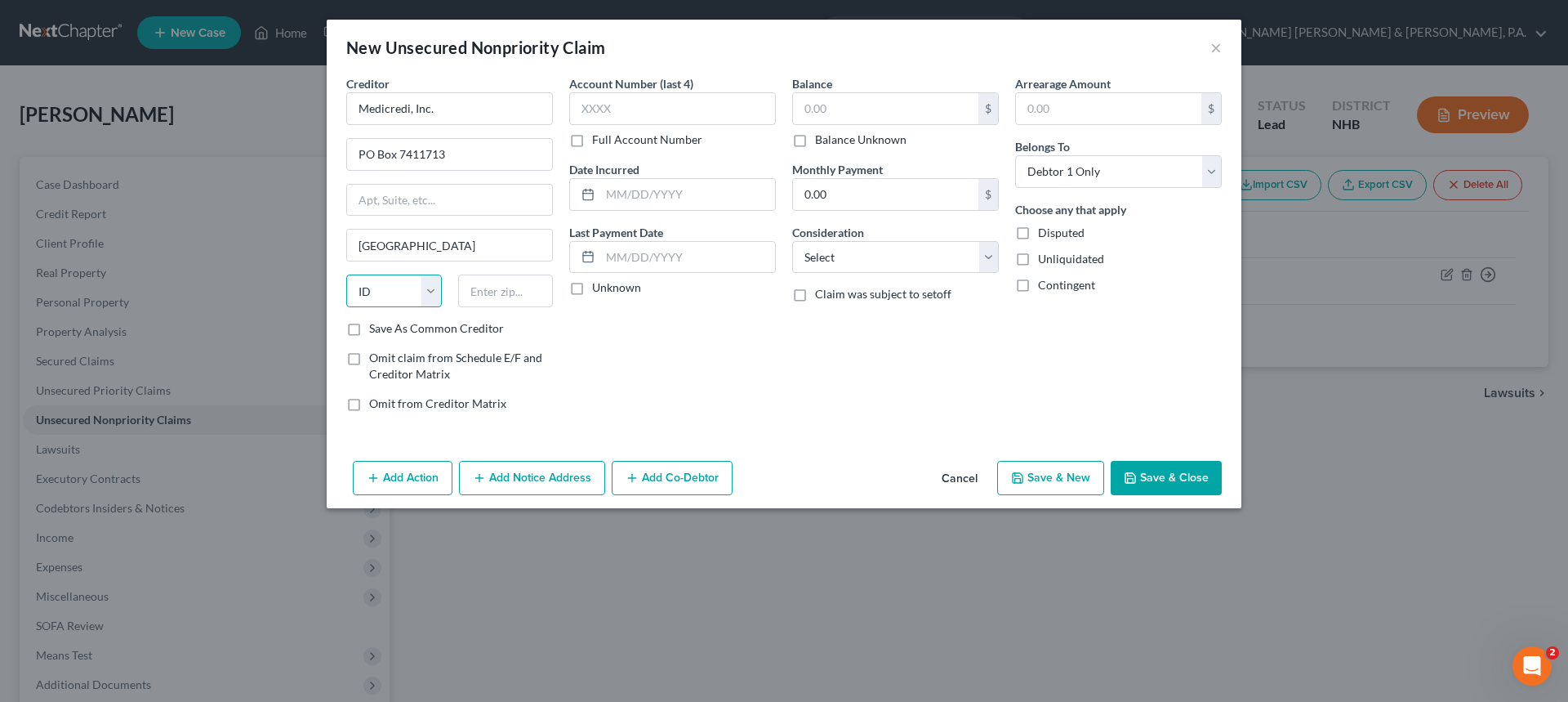
select select "14"
type input "60674-1713"
click at [657, 182] on input "text" at bounding box center [687, 194] width 175 height 31
type input "[DATE]"
click at [816, 106] on input "text" at bounding box center [886, 108] width 185 height 31
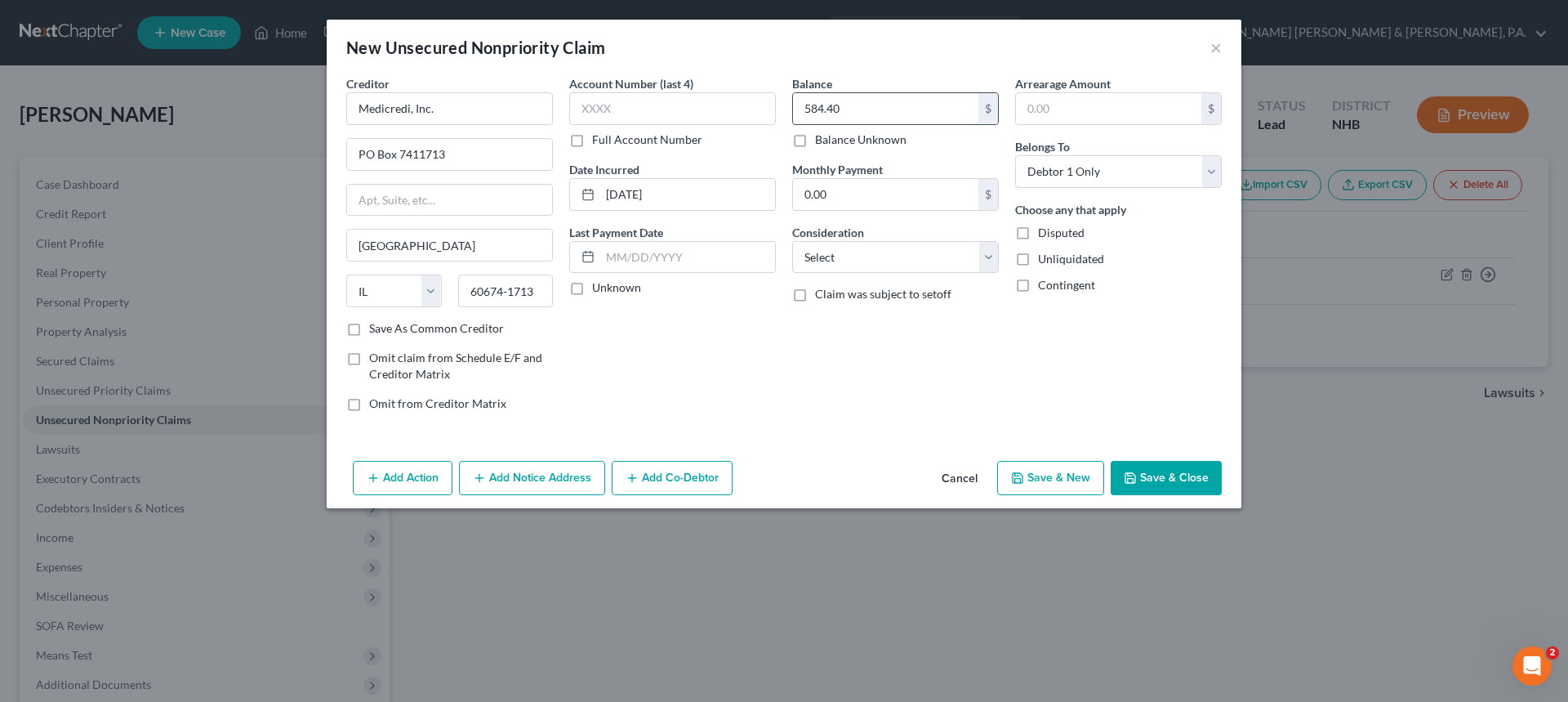
type input "584.40"
click at [369, 327] on label "Save As Common Creditor" at bounding box center [437, 328] width 135 height 16
click at [375, 327] on input "Save As Common Creditor" at bounding box center [381, 326] width 11 height 11
click at [1169, 479] on button "Save & Close" at bounding box center [1166, 477] width 111 height 35
checkbox input "false"
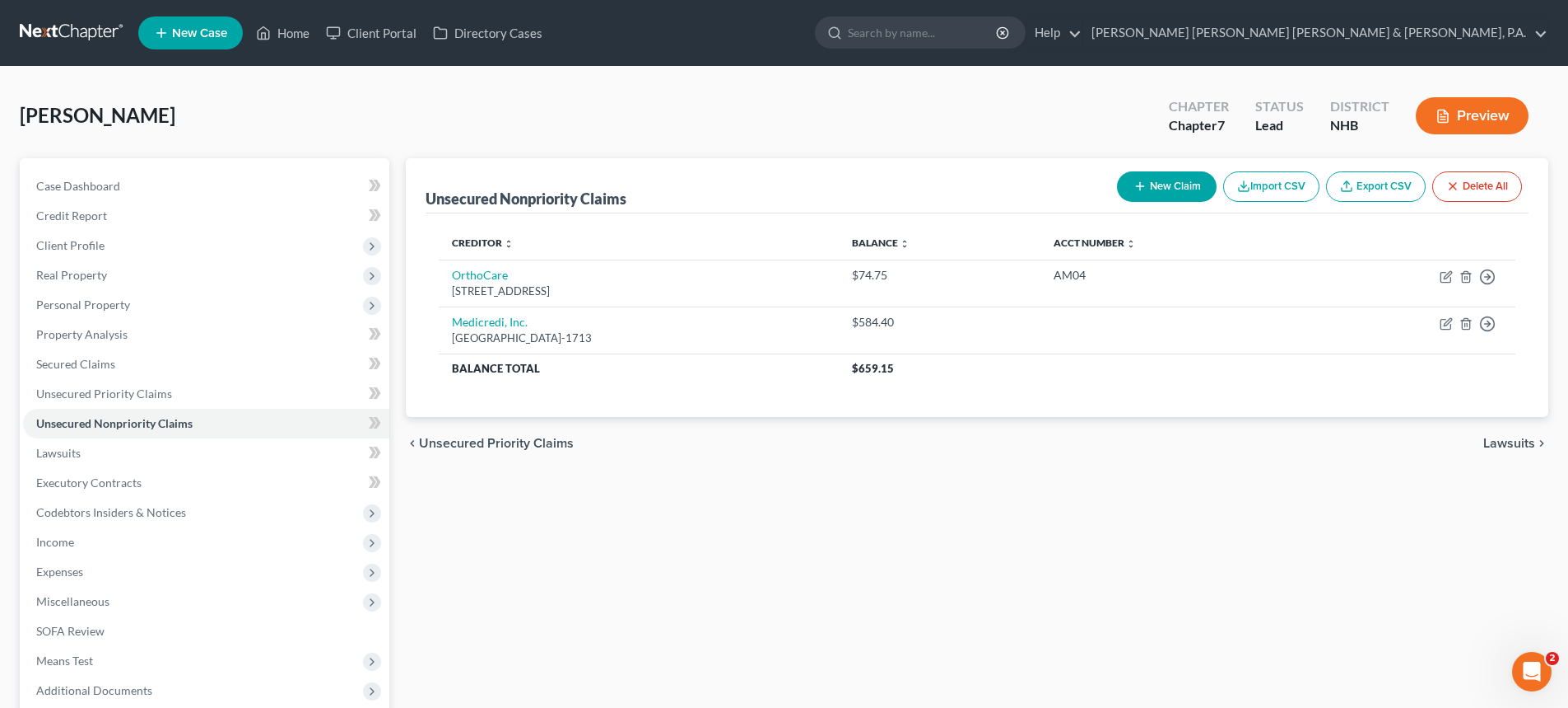
click at [1152, 178] on button "New Claim" at bounding box center [1166, 186] width 99 height 30
select select "0"
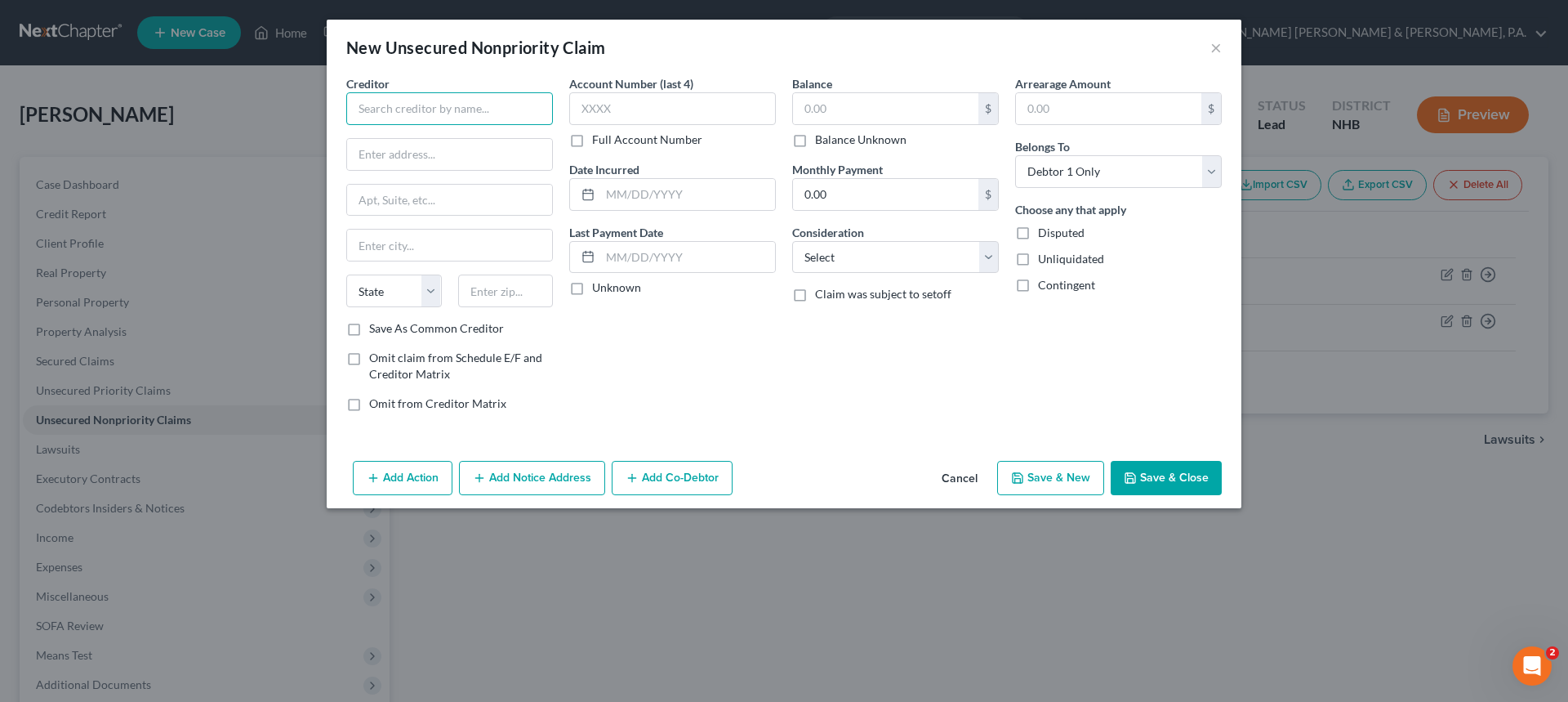
click at [418, 106] on input "text" at bounding box center [449, 108] width 207 height 33
click at [399, 158] on input "text" at bounding box center [449, 154] width 205 height 31
drag, startPoint x: 495, startPoint y: 105, endPoint x: 304, endPoint y: 111, distance: 191.1
click at [304, 111] on div "New Unsecured Nonpriority Claim × Creditor * Granit State Credit Union State [U…" at bounding box center [784, 351] width 1568 height 702
click at [394, 108] on input "Granit State Credit Union" at bounding box center [449, 108] width 207 height 33
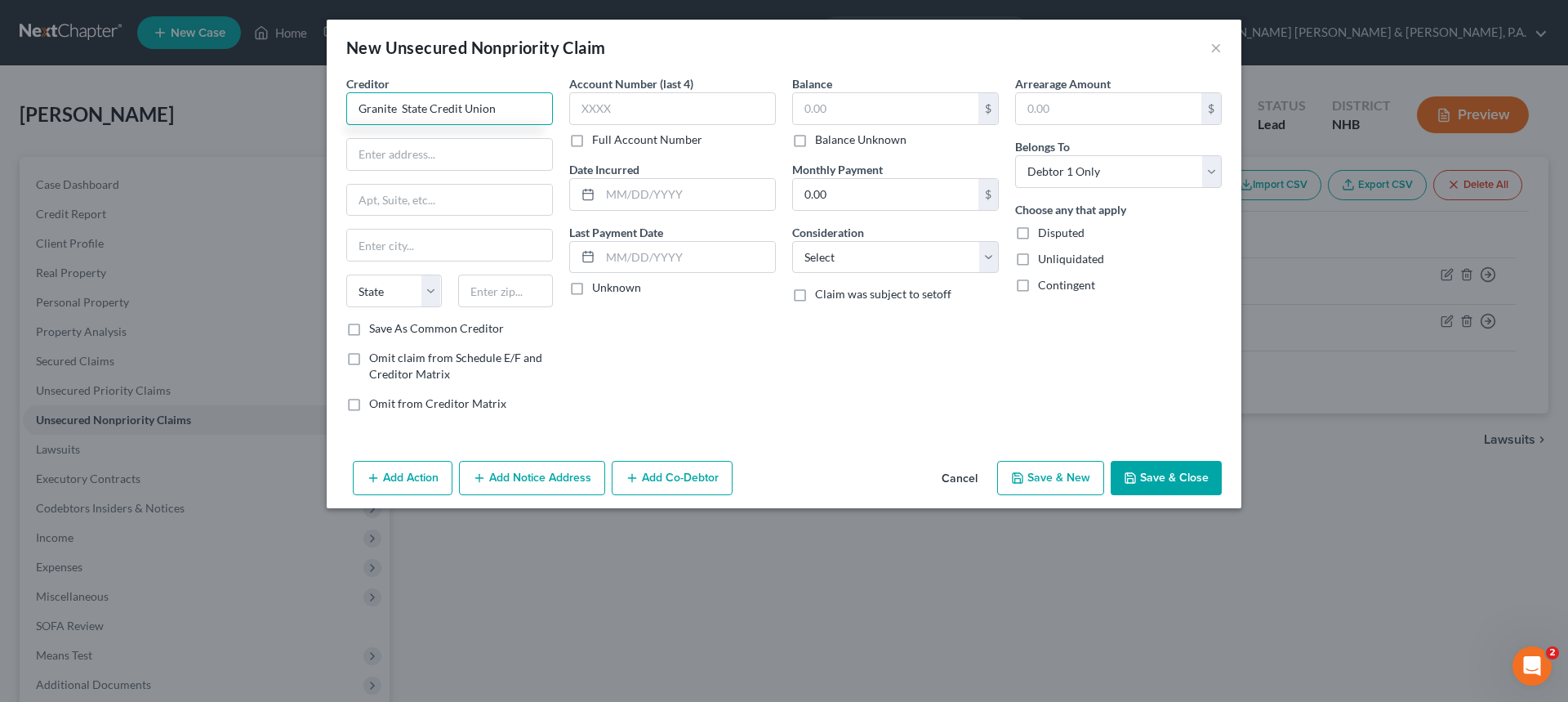
drag, startPoint x: 500, startPoint y: 107, endPoint x: 341, endPoint y: 106, distance: 159.0
click at [341, 106] on div "Creditor * Granite State Credit Union State [US_STATE] AK AR AZ CA CO [GEOGRAPH…" at bounding box center [449, 250] width 223 height 350
type input "Granite State Credit Union"
click at [426, 159] on input "text" at bounding box center [449, 154] width 205 height 31
paste input "[STREET_ADDRESS]"
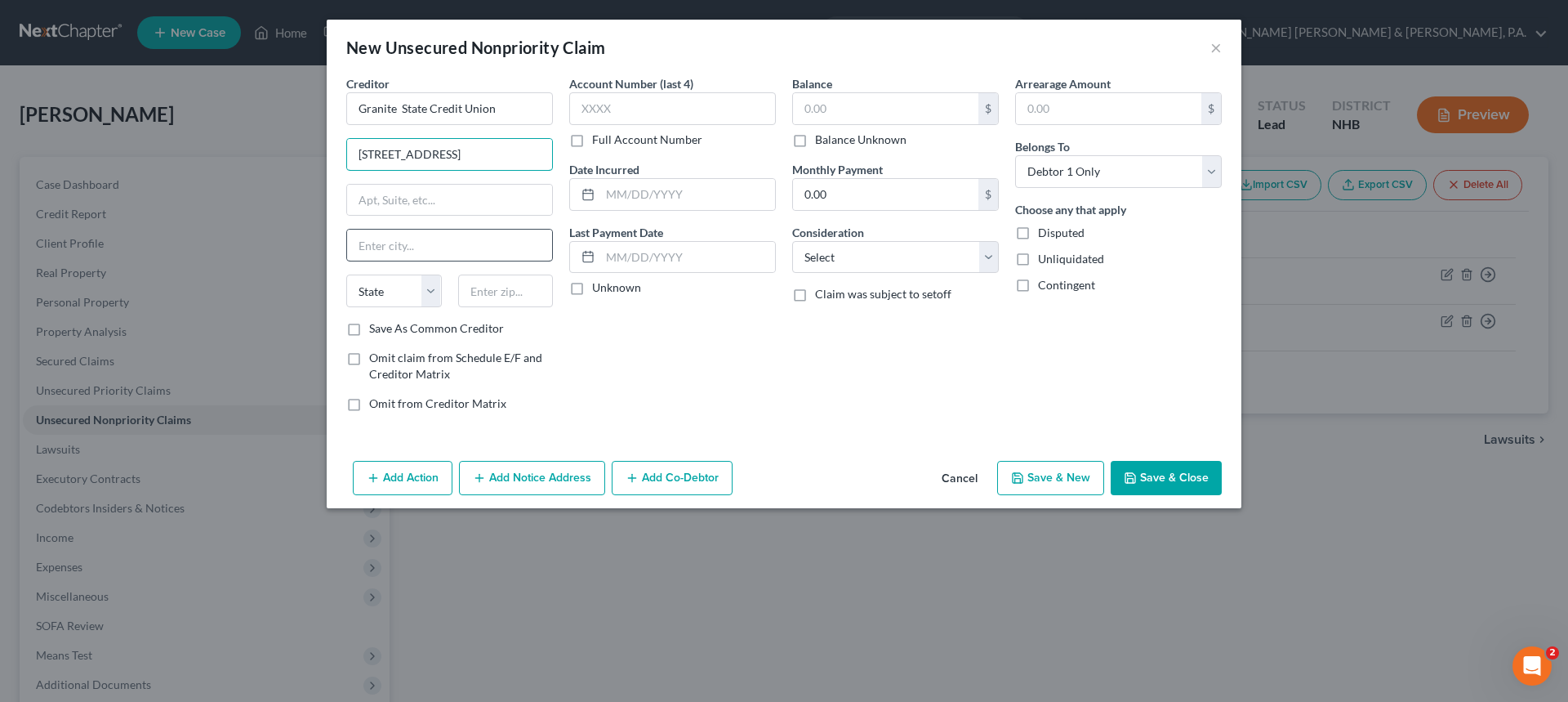
type input "[STREET_ADDRESS]"
click at [366, 242] on input "text" at bounding box center [449, 245] width 205 height 31
type input "[GEOGRAPHIC_DATA]"
select select "32"
type input "03101"
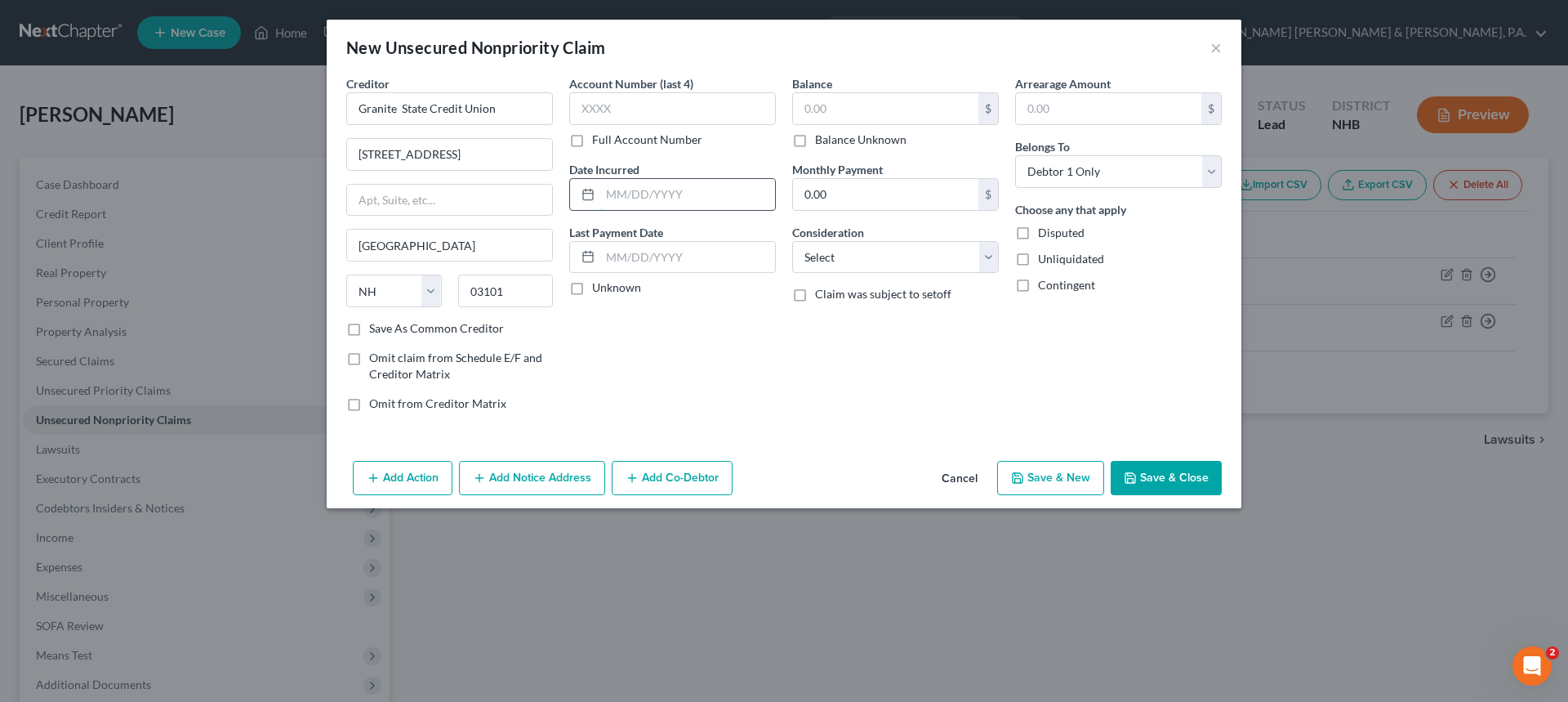
click at [672, 188] on input "text" at bounding box center [687, 194] width 175 height 31
type input "[DATE]"
click at [839, 118] on input "text" at bounding box center [886, 108] width 185 height 31
click at [618, 107] on input "text" at bounding box center [672, 108] width 207 height 33
type input "8645"
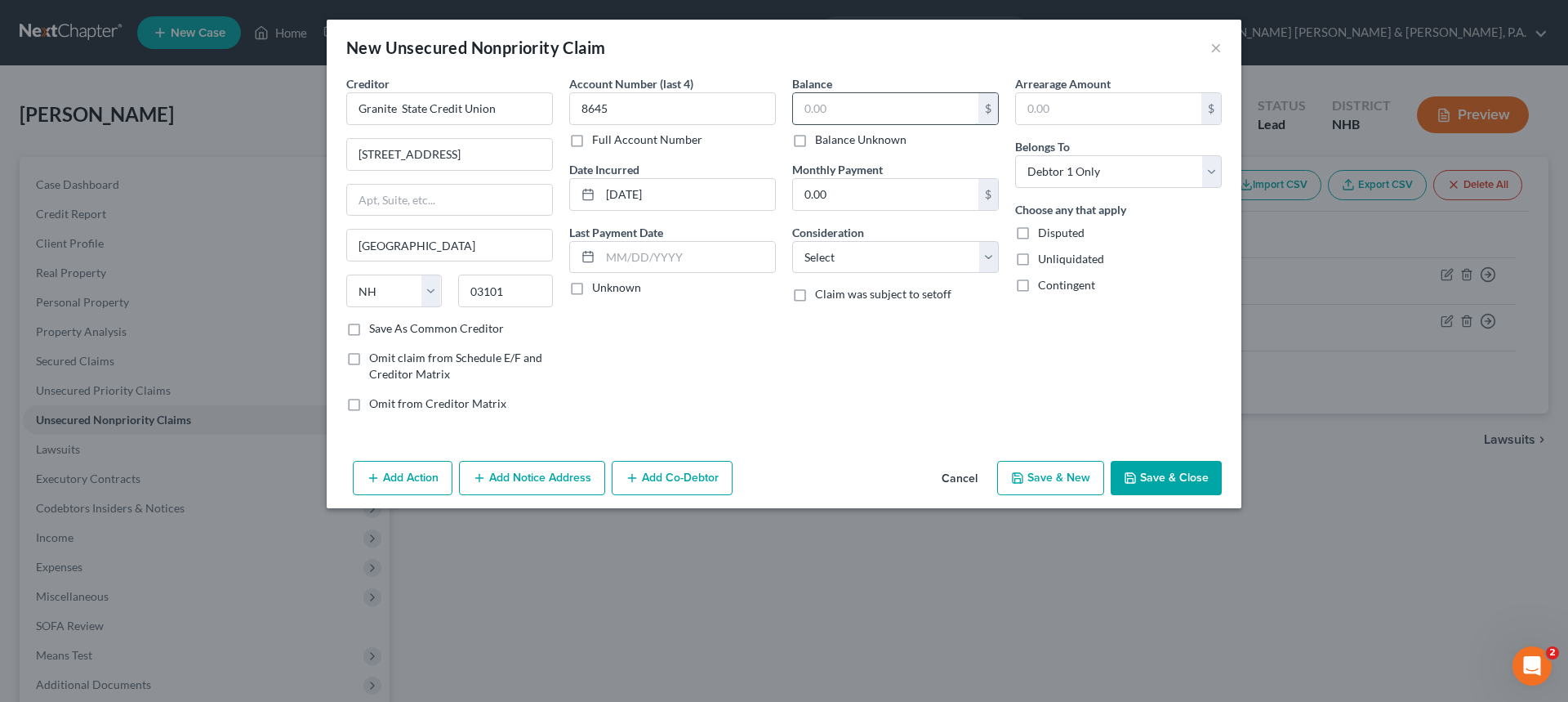
click at [863, 108] on input "text" at bounding box center [886, 108] width 185 height 31
type input "2,246.42"
click at [840, 183] on input "0.00" at bounding box center [886, 194] width 185 height 31
type input "430.14"
click at [369, 331] on label "Save As Common Creditor" at bounding box center [437, 328] width 135 height 16
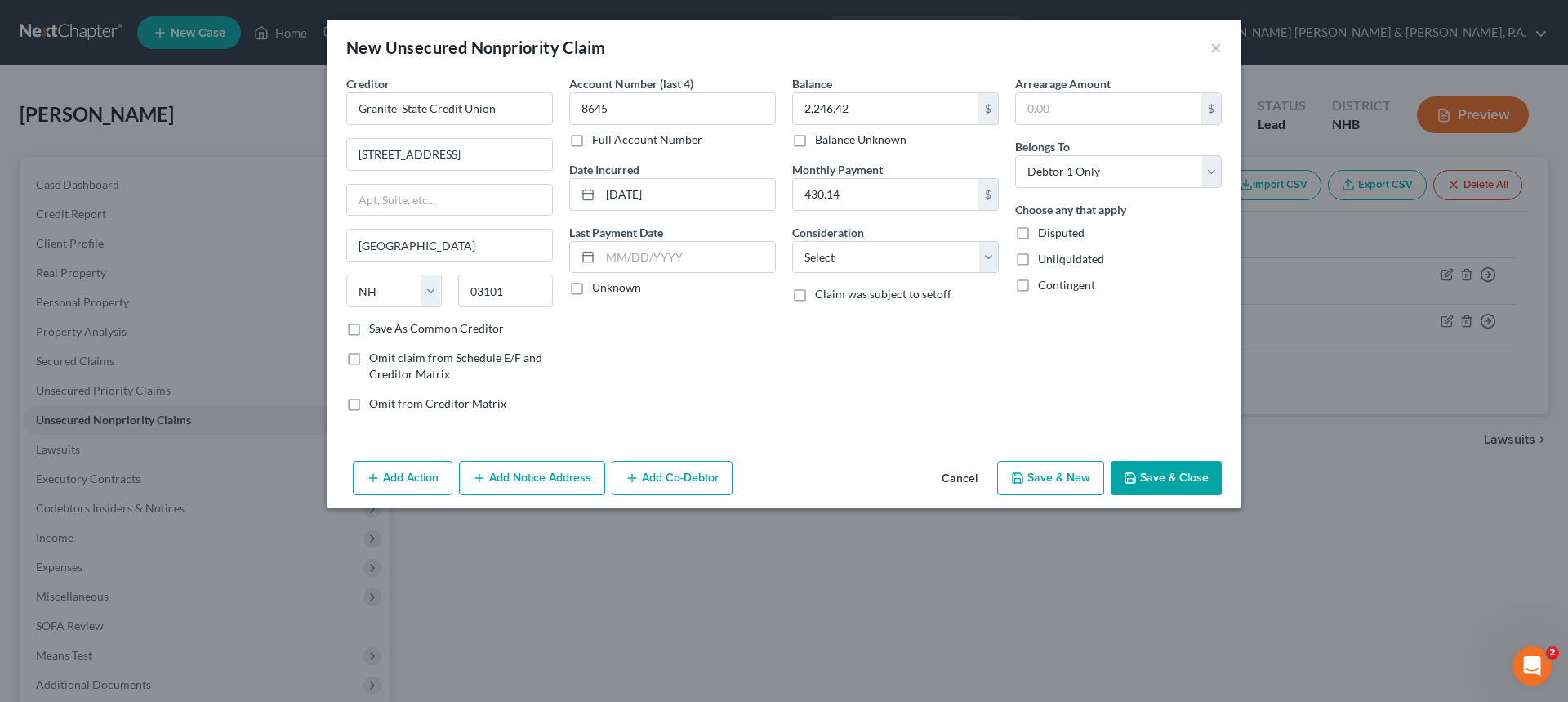
click at [375, 331] on input "Save As Common Creditor" at bounding box center [381, 326] width 11 height 11
click at [1151, 477] on button "Save & Close" at bounding box center [1166, 477] width 111 height 35
checkbox input "false"
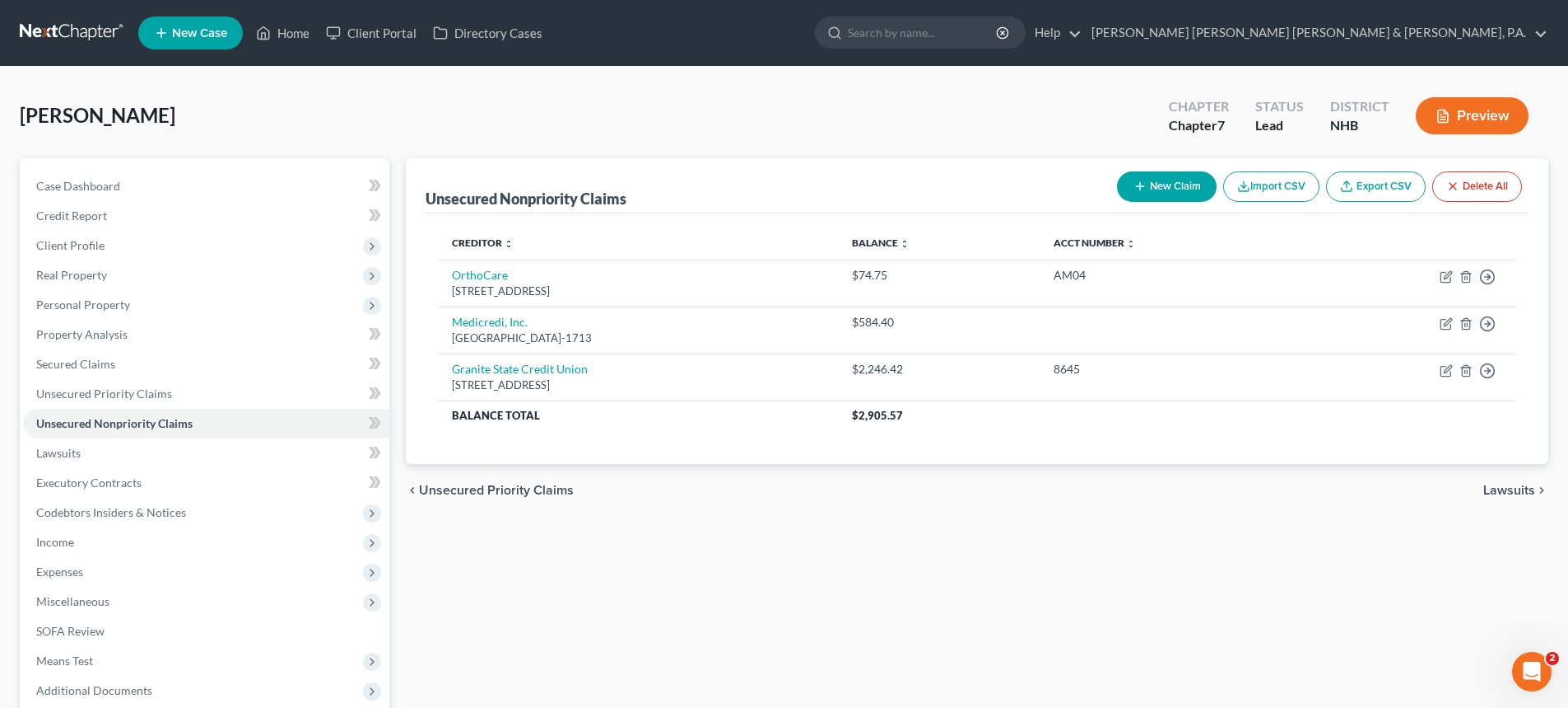
click at [1151, 183] on button "New Claim" at bounding box center [1166, 186] width 99 height 30
select select "0"
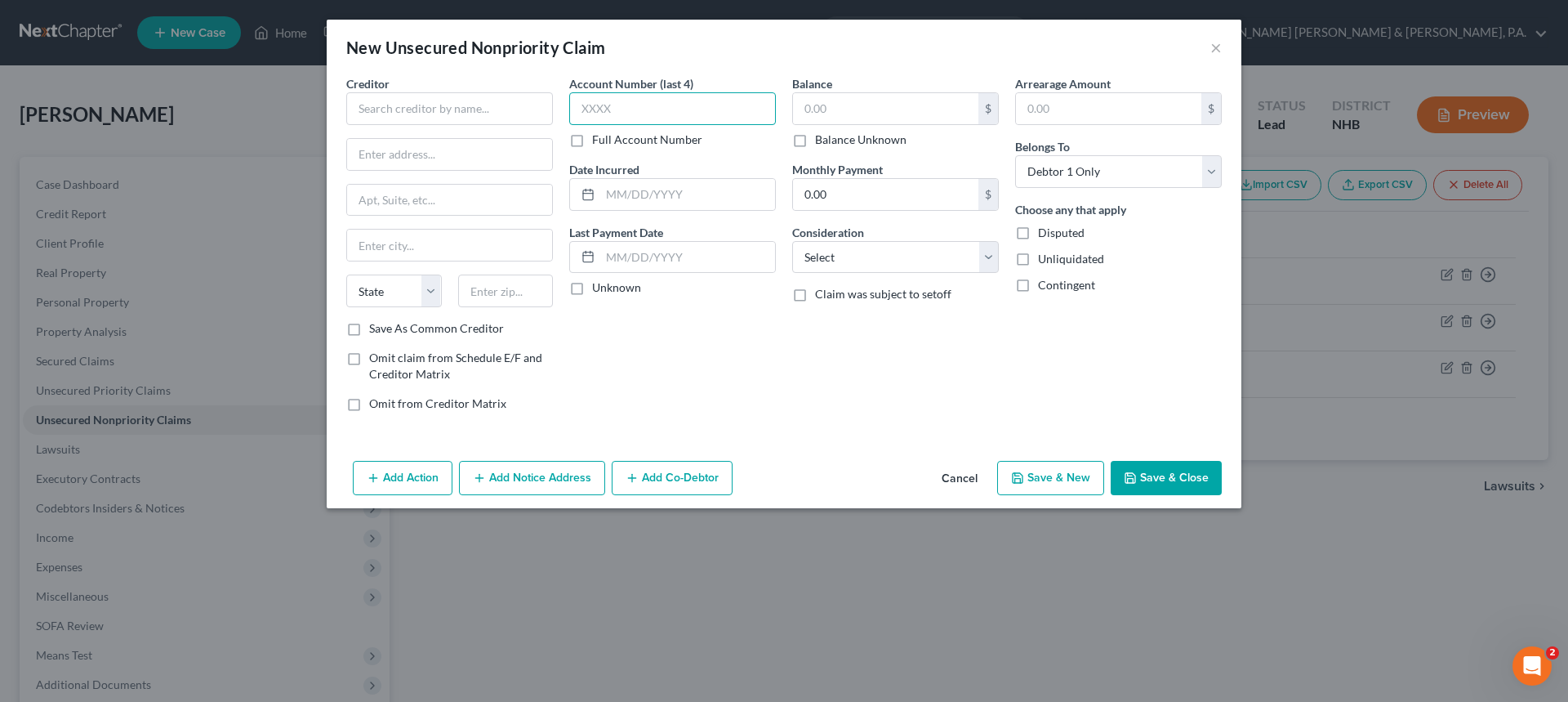
click at [604, 111] on input "text" at bounding box center [672, 108] width 207 height 33
type input "0393"
click at [831, 110] on input "text" at bounding box center [886, 108] width 185 height 31
type input "292.20"
click at [1174, 477] on button "Save & Close" at bounding box center [1166, 477] width 111 height 35
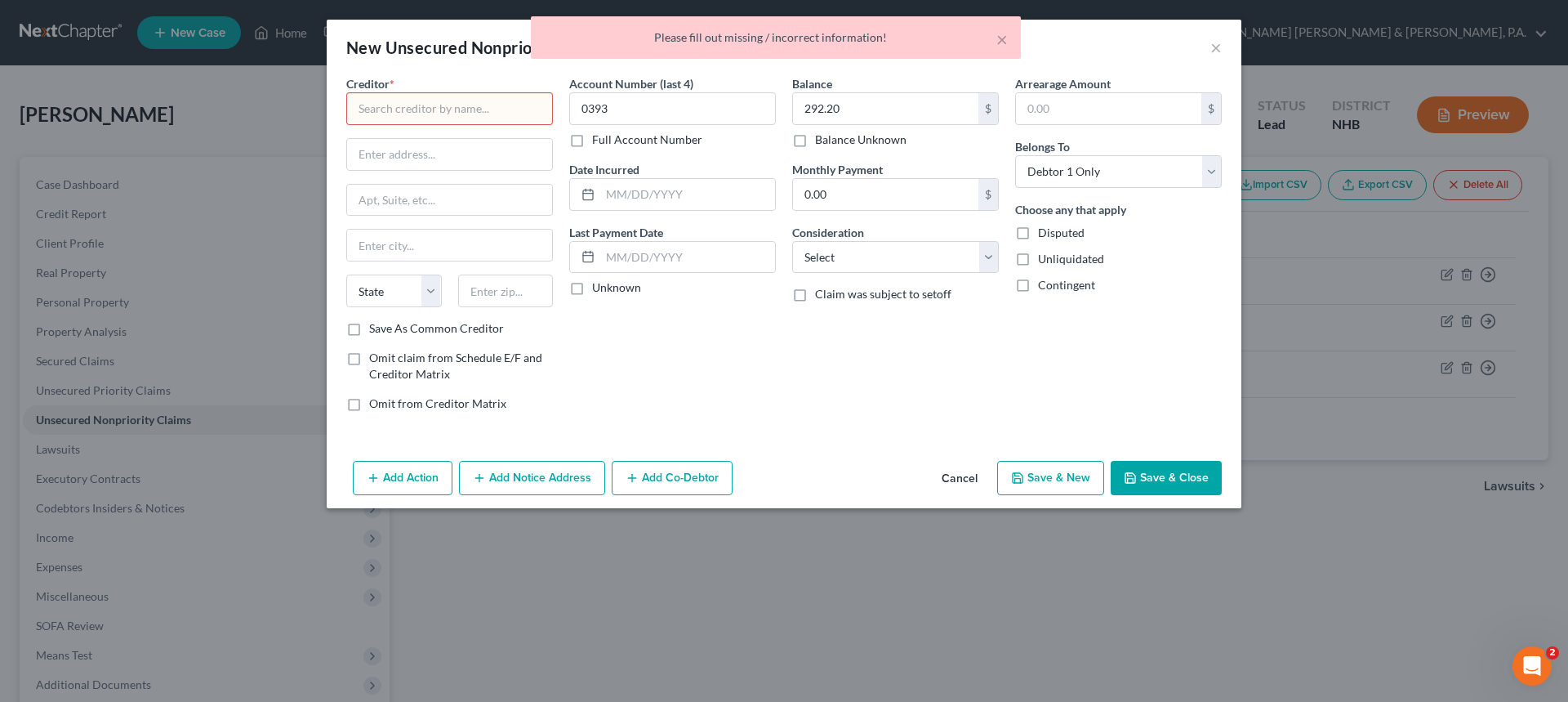
click at [416, 109] on input "text" at bounding box center [449, 108] width 207 height 33
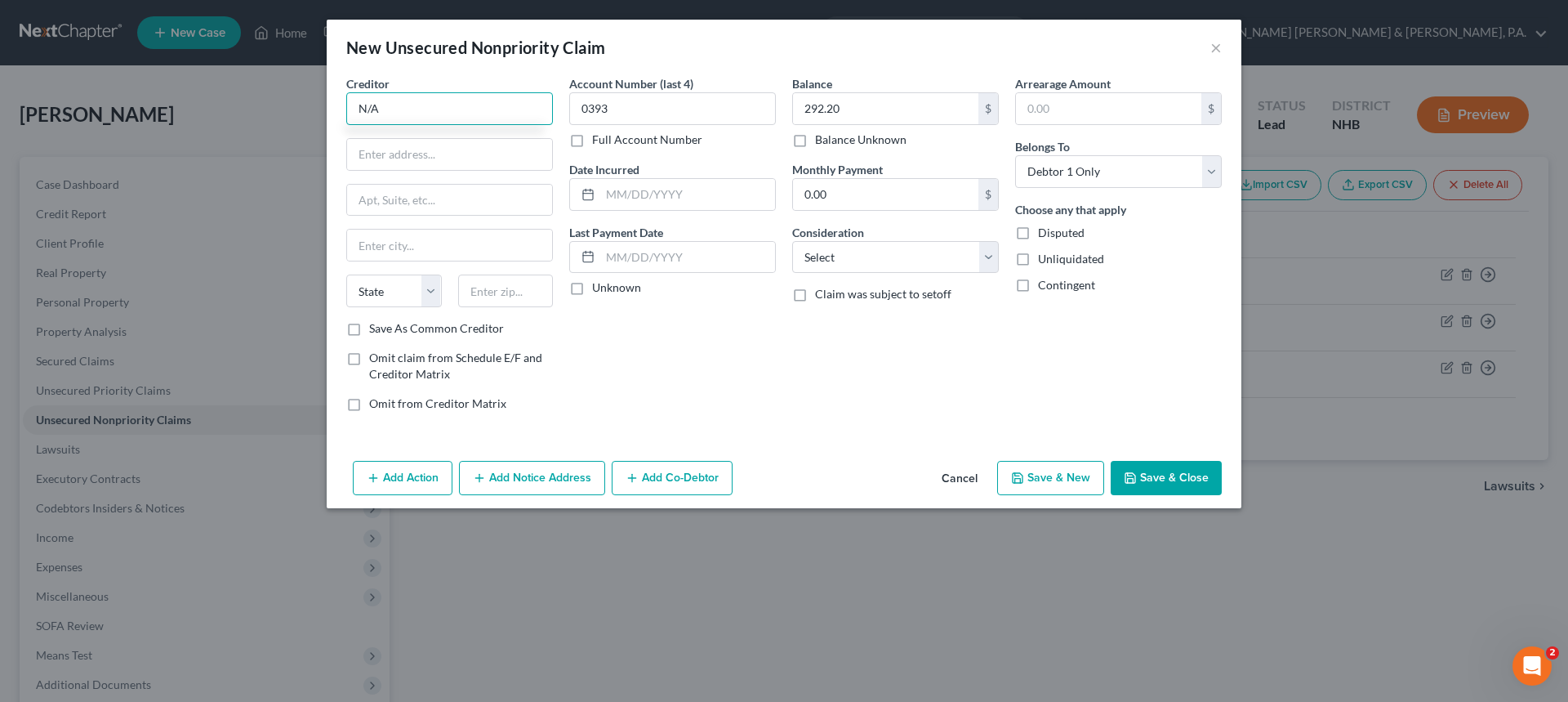
type input "N/A"
click at [1156, 465] on button "Save & Close" at bounding box center [1166, 477] width 111 height 35
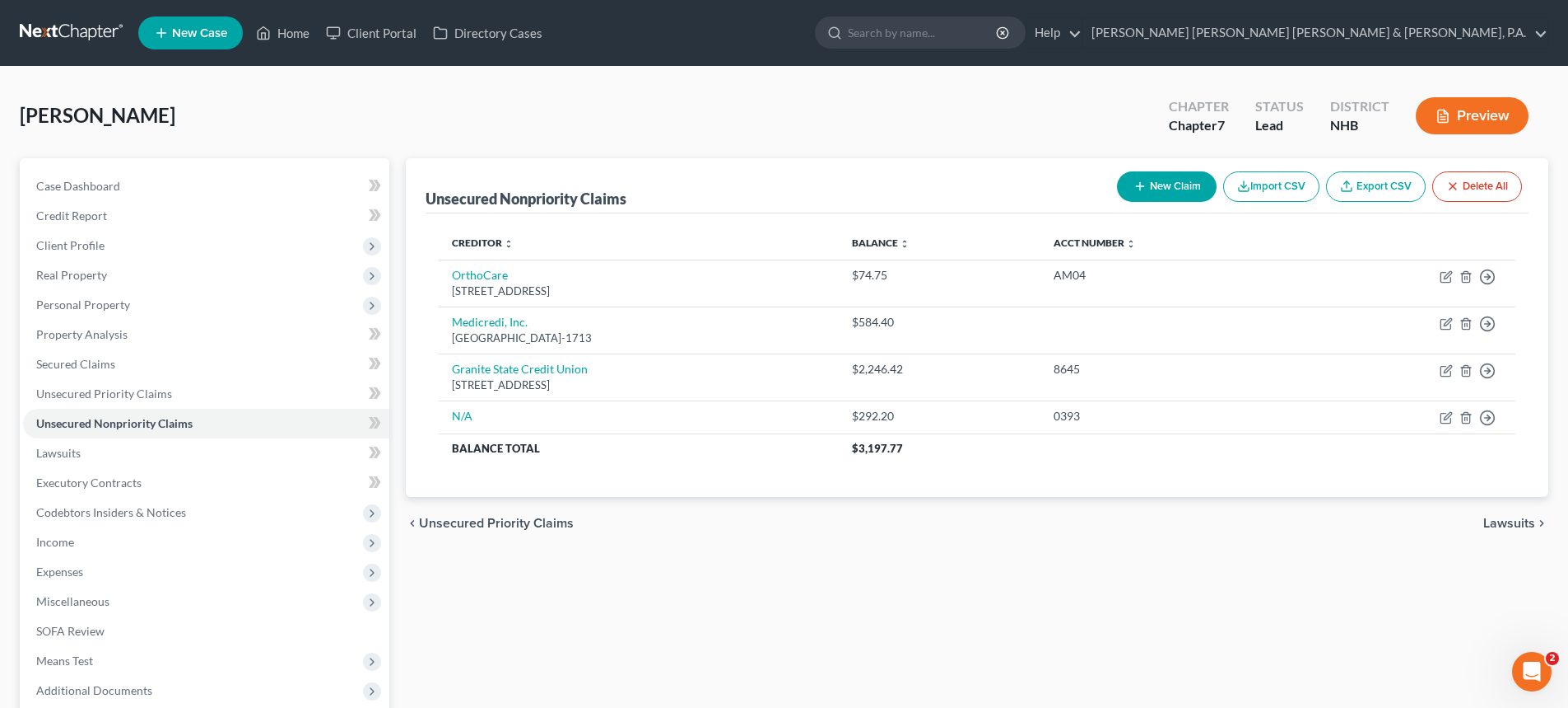
click at [1174, 176] on button "New Claim" at bounding box center [1166, 186] width 99 height 30
select select "0"
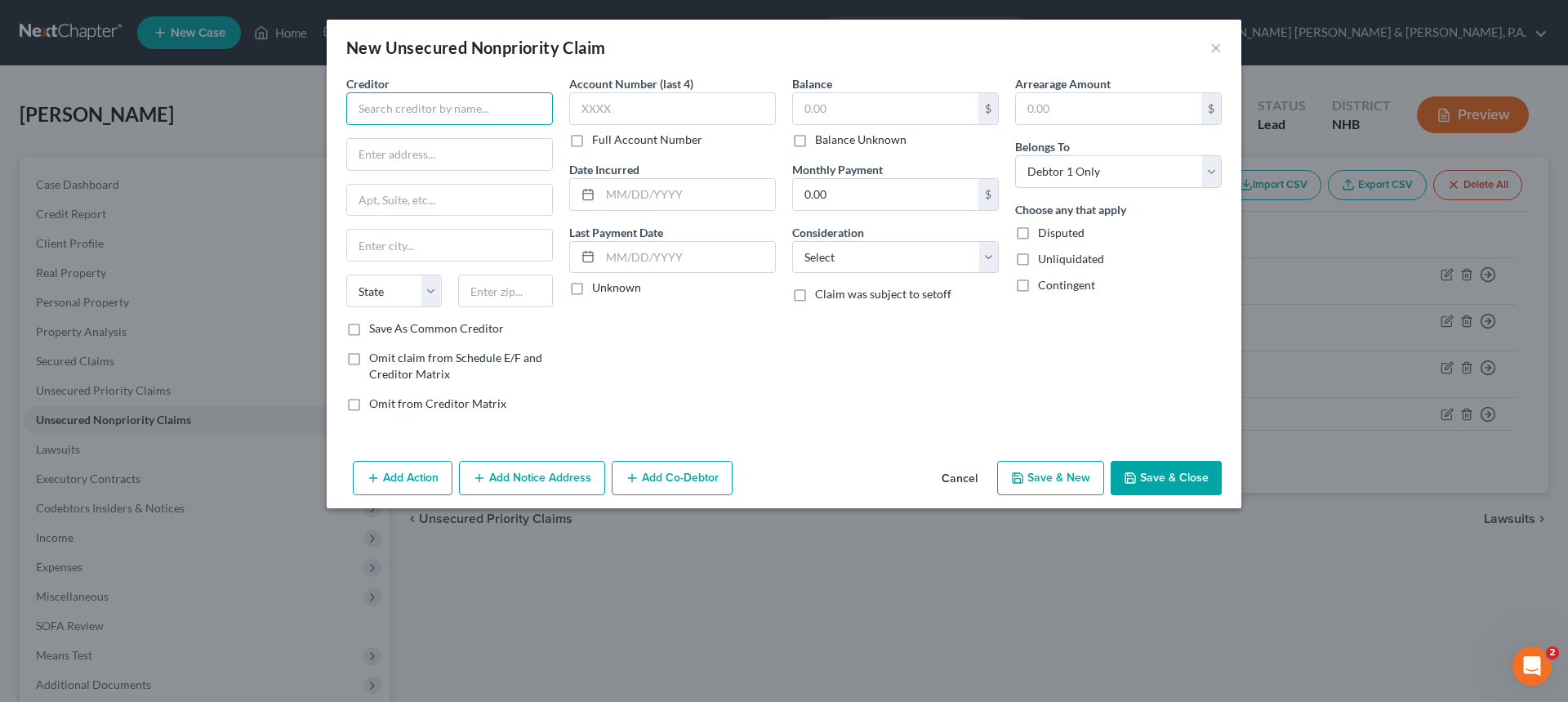
click at [436, 108] on input "text" at bounding box center [449, 108] width 207 height 33
click at [398, 113] on input "text" at bounding box center [449, 108] width 207 height 33
type input "Atlantic [MEDICAL_DATA]"
click at [823, 99] on input "text" at bounding box center [886, 108] width 185 height 31
type input "908"
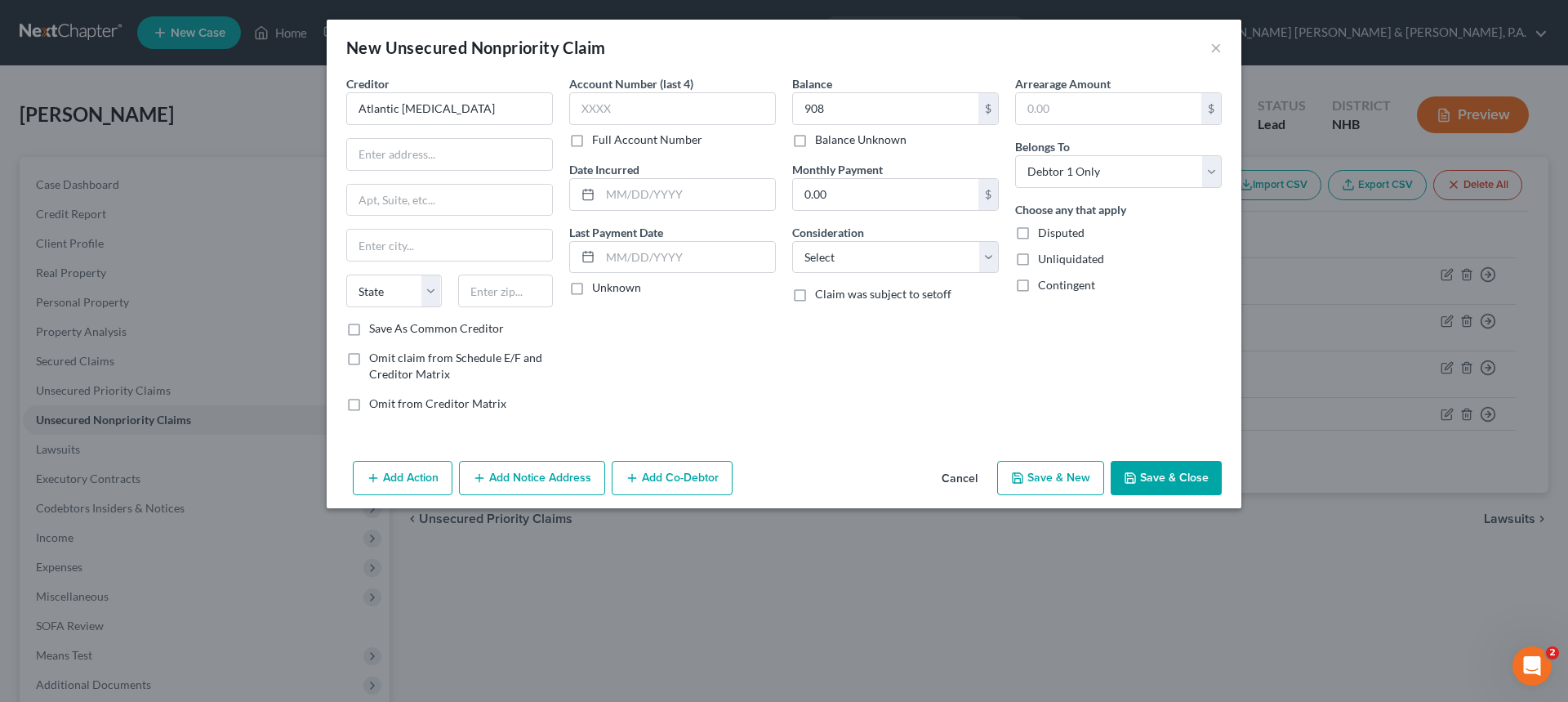
click at [1170, 476] on button "Save & Close" at bounding box center [1166, 477] width 111 height 35
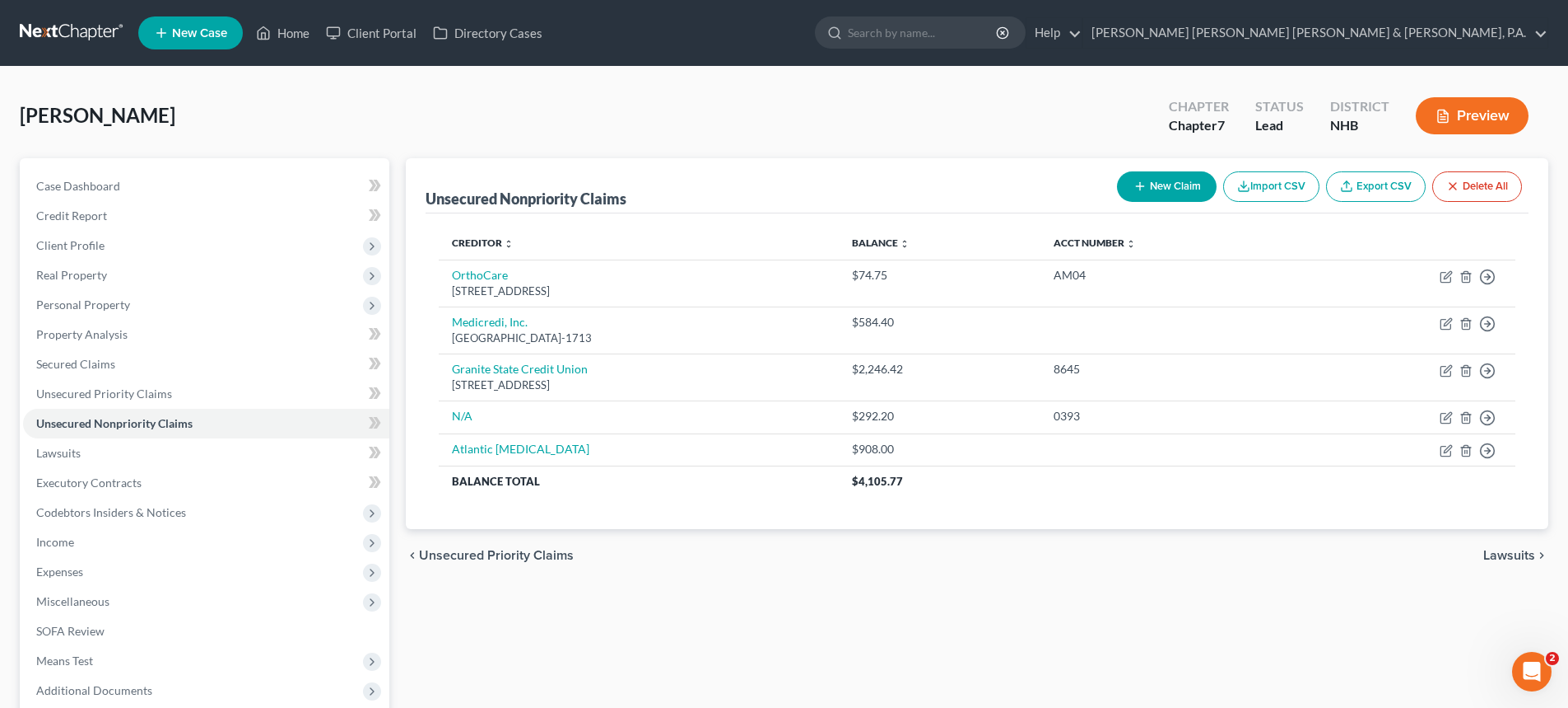
click at [1156, 181] on button "New Claim" at bounding box center [1166, 186] width 99 height 30
select select "0"
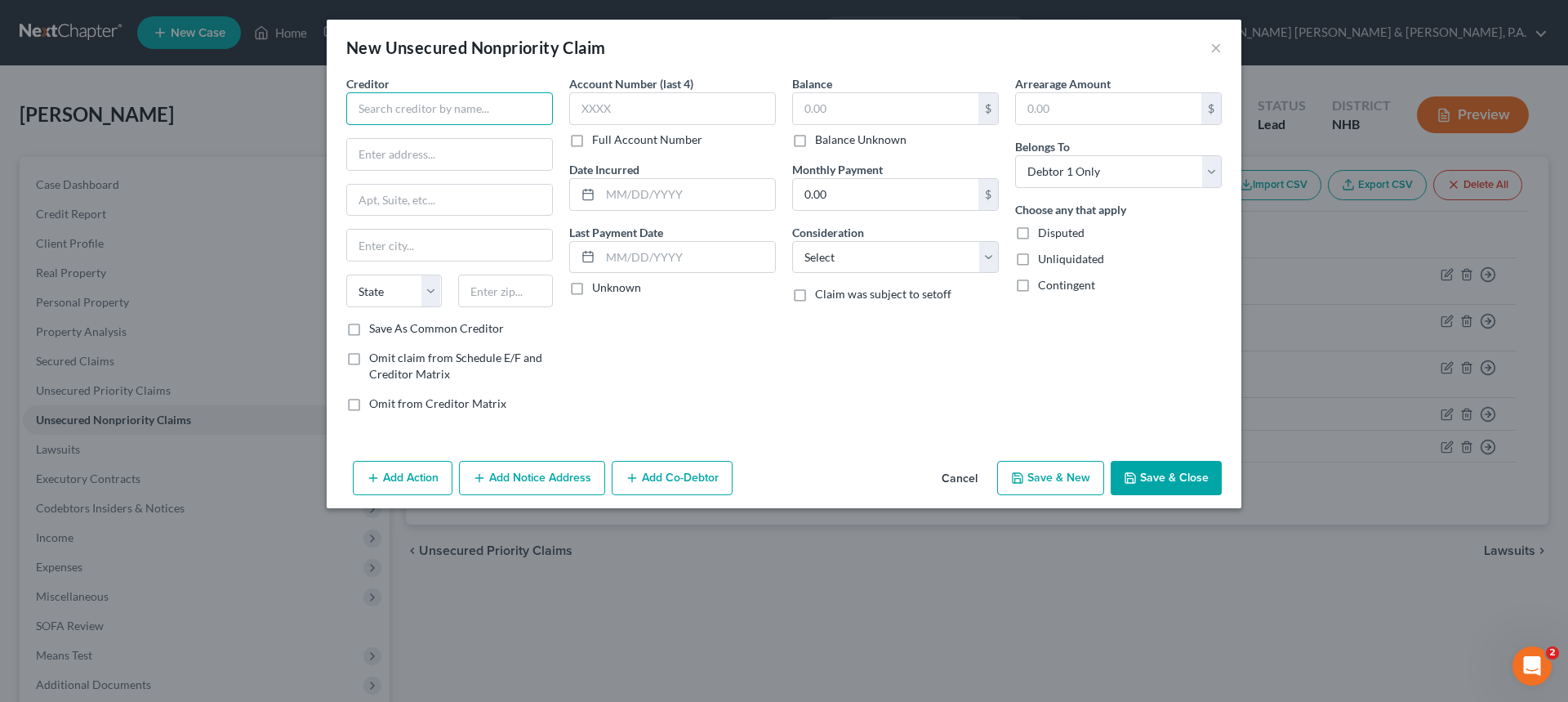
click at [427, 107] on input "text" at bounding box center [449, 108] width 207 height 33
type input "N/A"
click at [856, 107] on input "text" at bounding box center [886, 108] width 185 height 31
type input "349.20"
click at [1146, 483] on button "Save & Close" at bounding box center [1166, 477] width 111 height 35
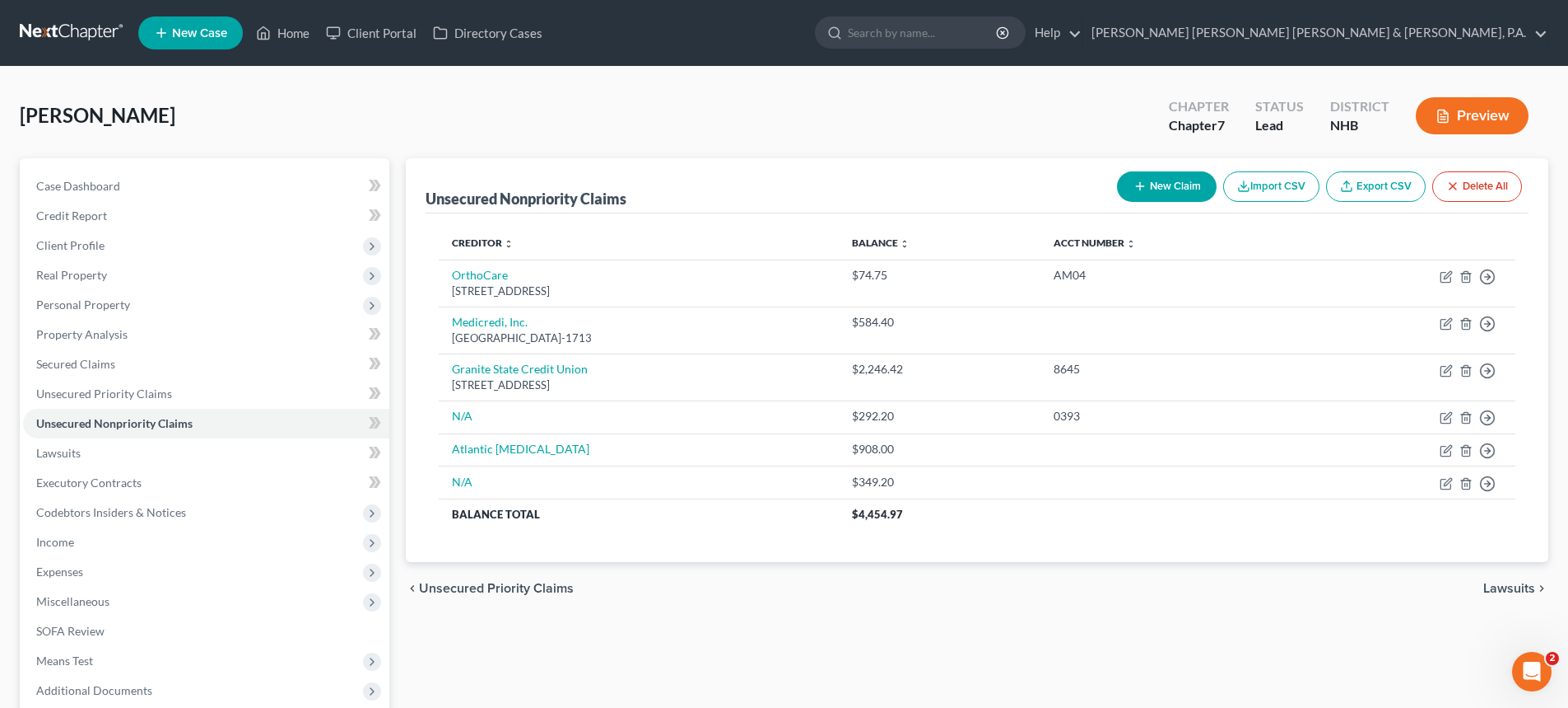
click at [1140, 180] on icon "button" at bounding box center [1140, 186] width 13 height 13
select select "0"
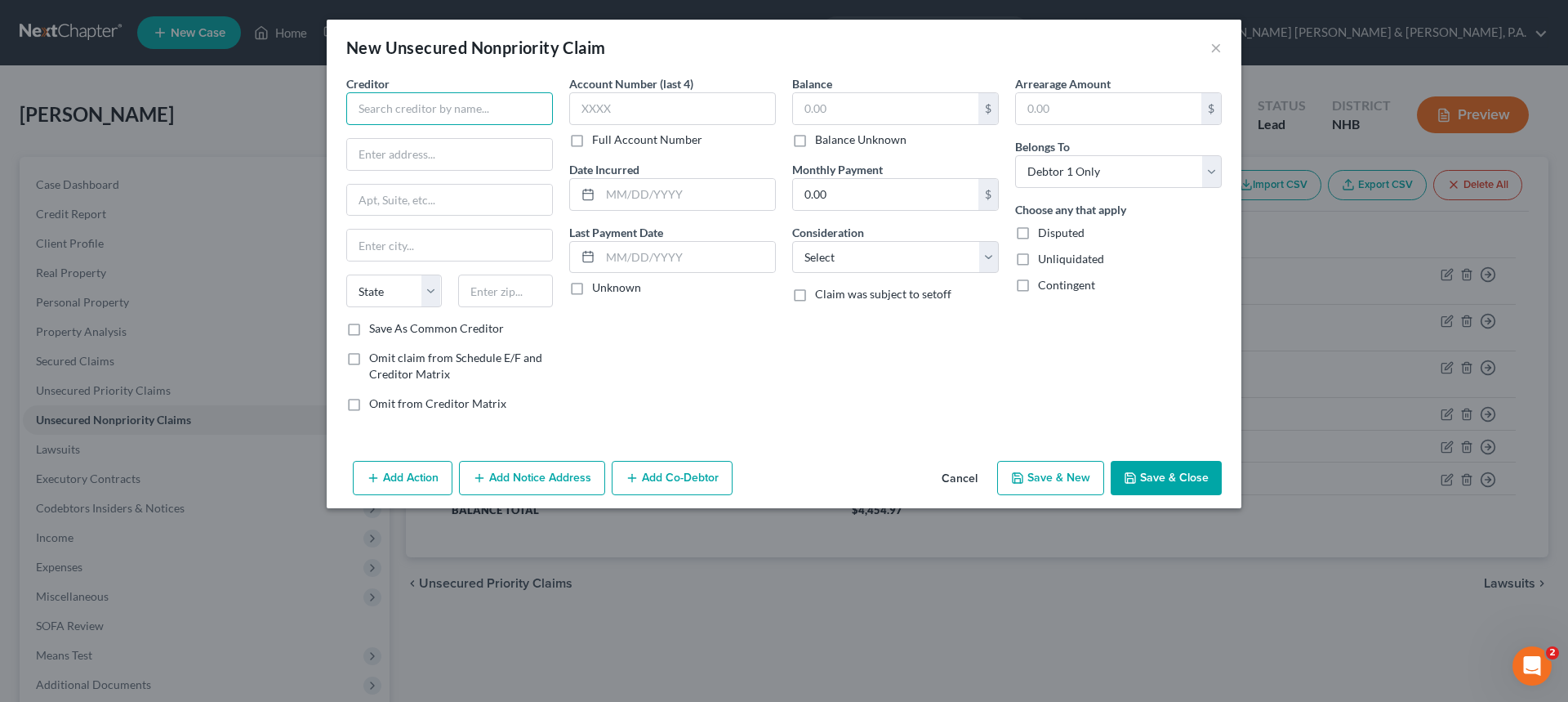
click at [388, 104] on input "text" at bounding box center [449, 108] width 207 height 33
type input "PPS Parkland Pulmonary MED"
type input "PO BOX 668"
type input "Brentwood"
select select "44"
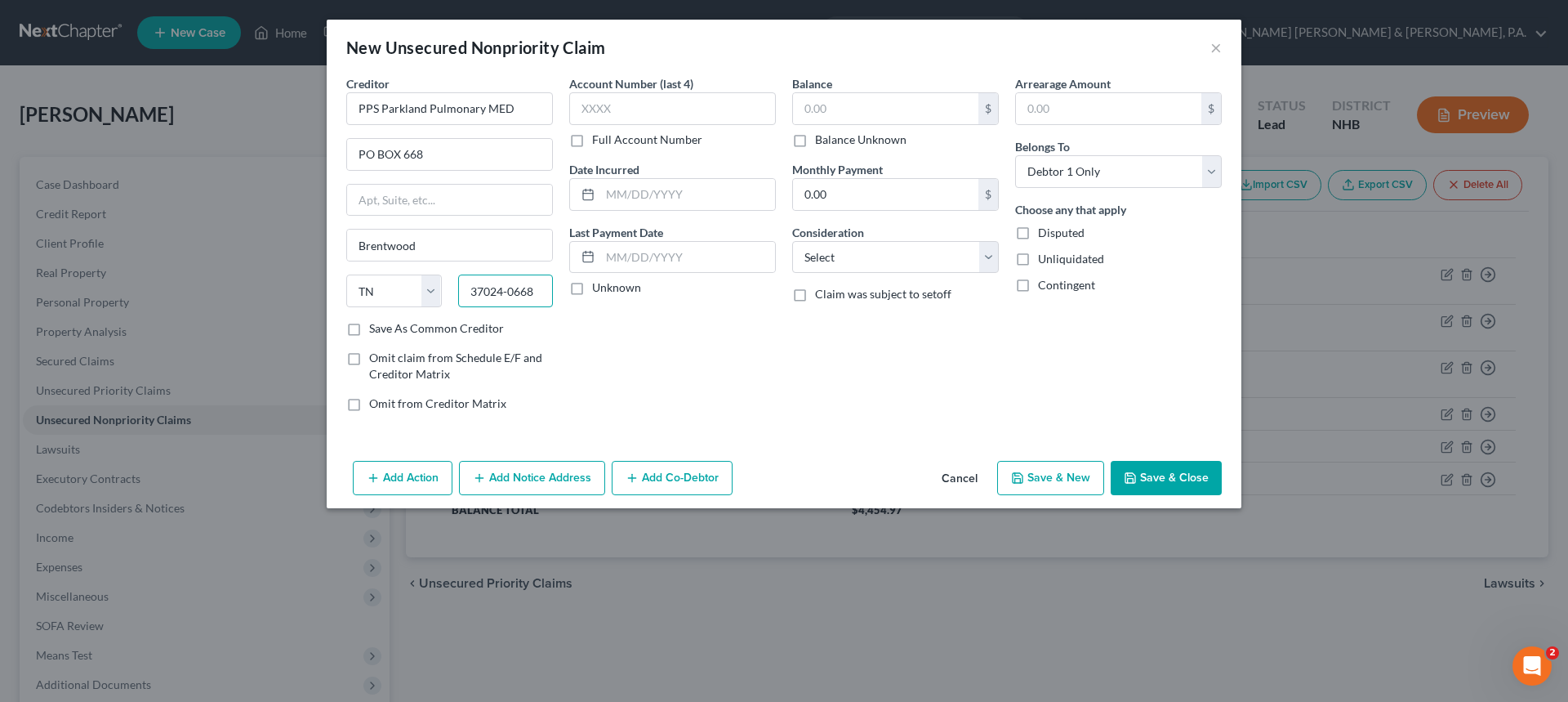
type input "37024-0668"
click at [835, 107] on input "text" at bounding box center [886, 108] width 185 height 31
type input "584.40"
click at [369, 327] on label "Save As Common Creditor" at bounding box center [437, 328] width 135 height 16
click at [375, 327] on input "Save As Common Creditor" at bounding box center [381, 326] width 11 height 11
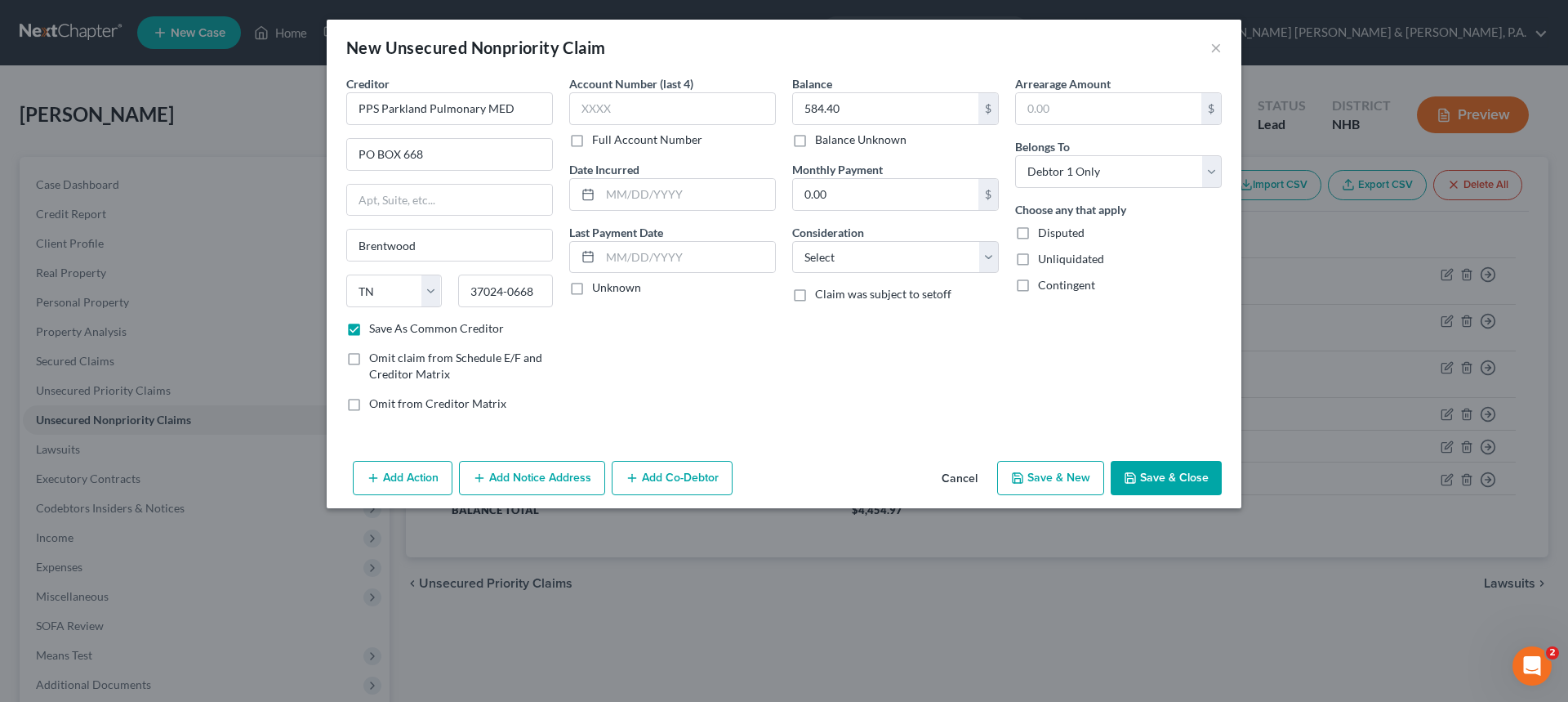
click at [1156, 467] on button "Save & Close" at bounding box center [1166, 477] width 111 height 35
checkbox input "false"
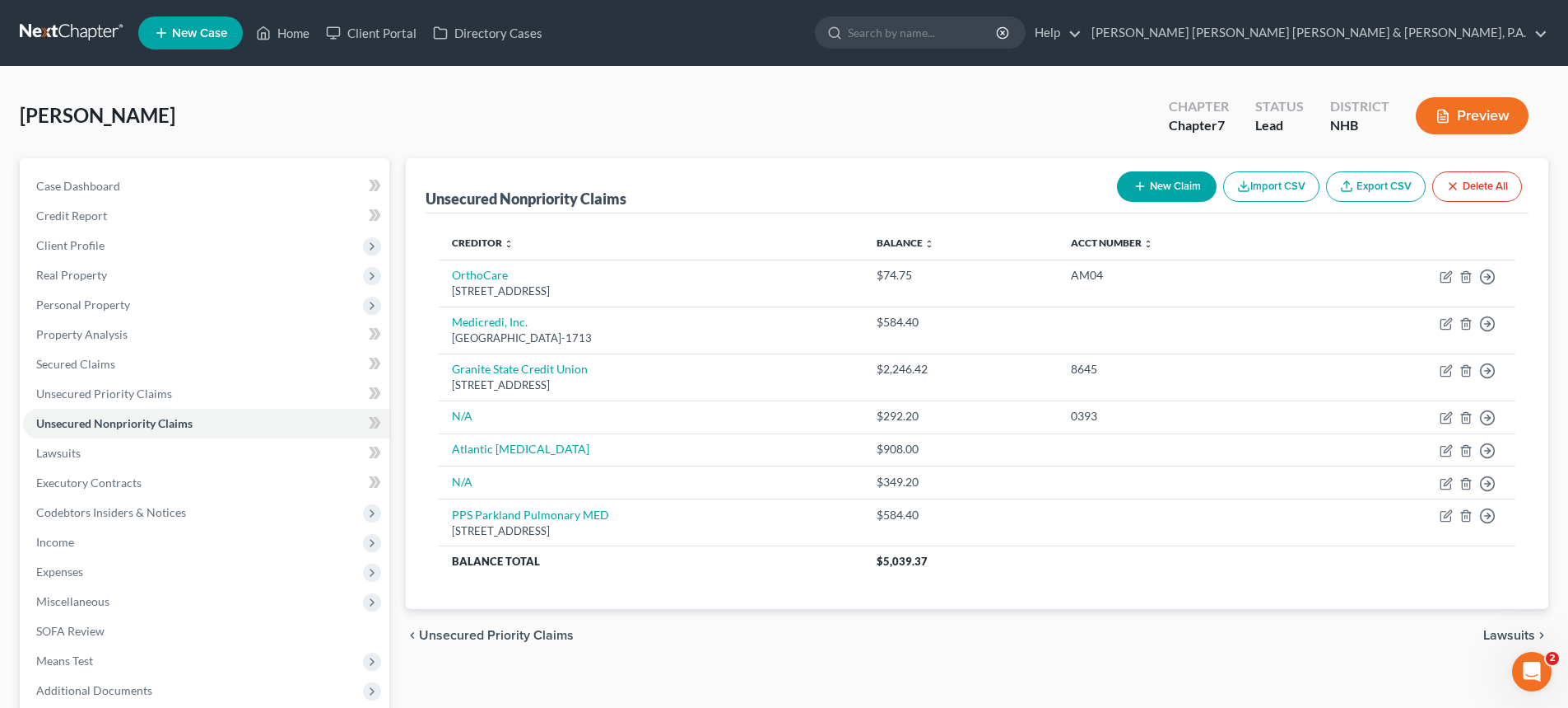
click at [1505, 638] on span "Lawsuits" at bounding box center [1509, 635] width 52 height 13
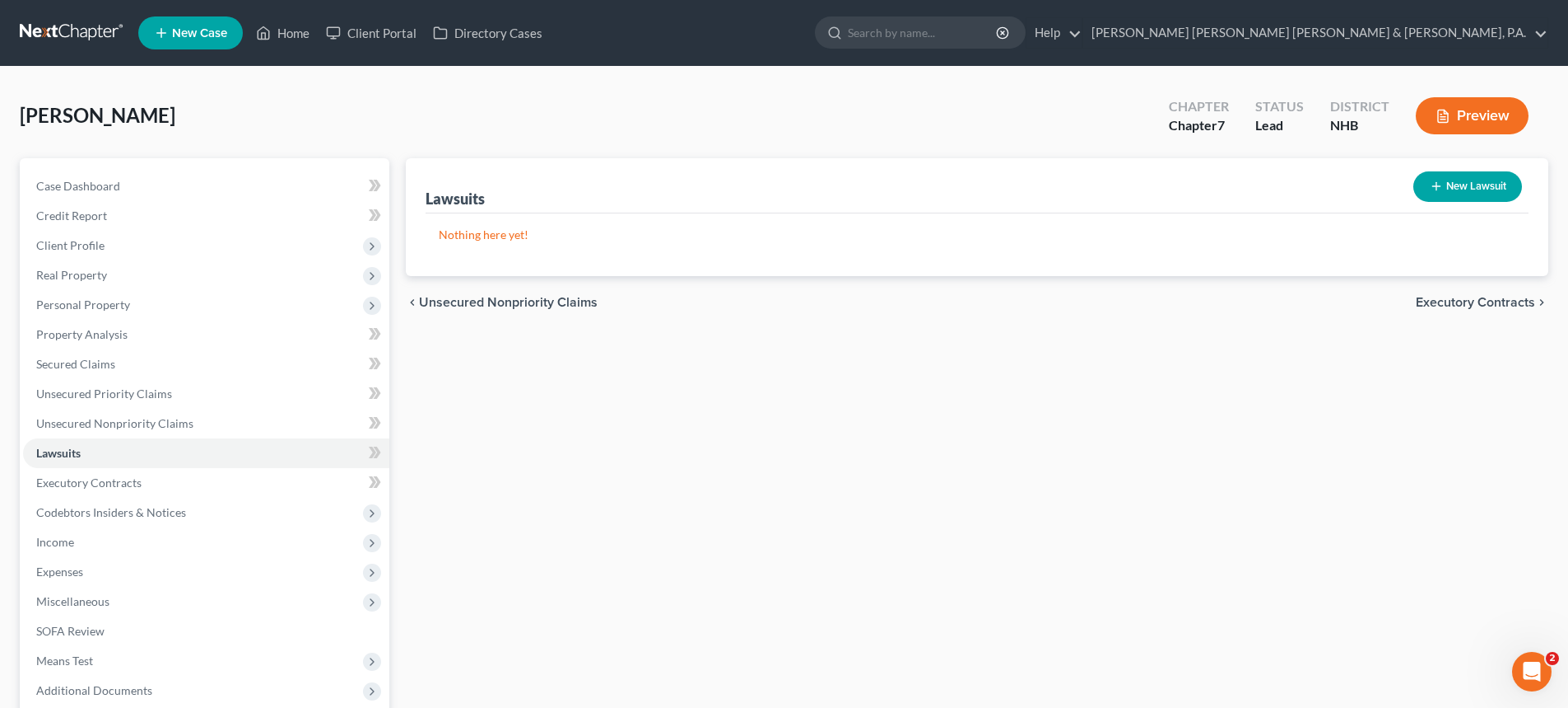
click at [1460, 304] on span "Executory Contracts" at bounding box center [1475, 302] width 119 height 13
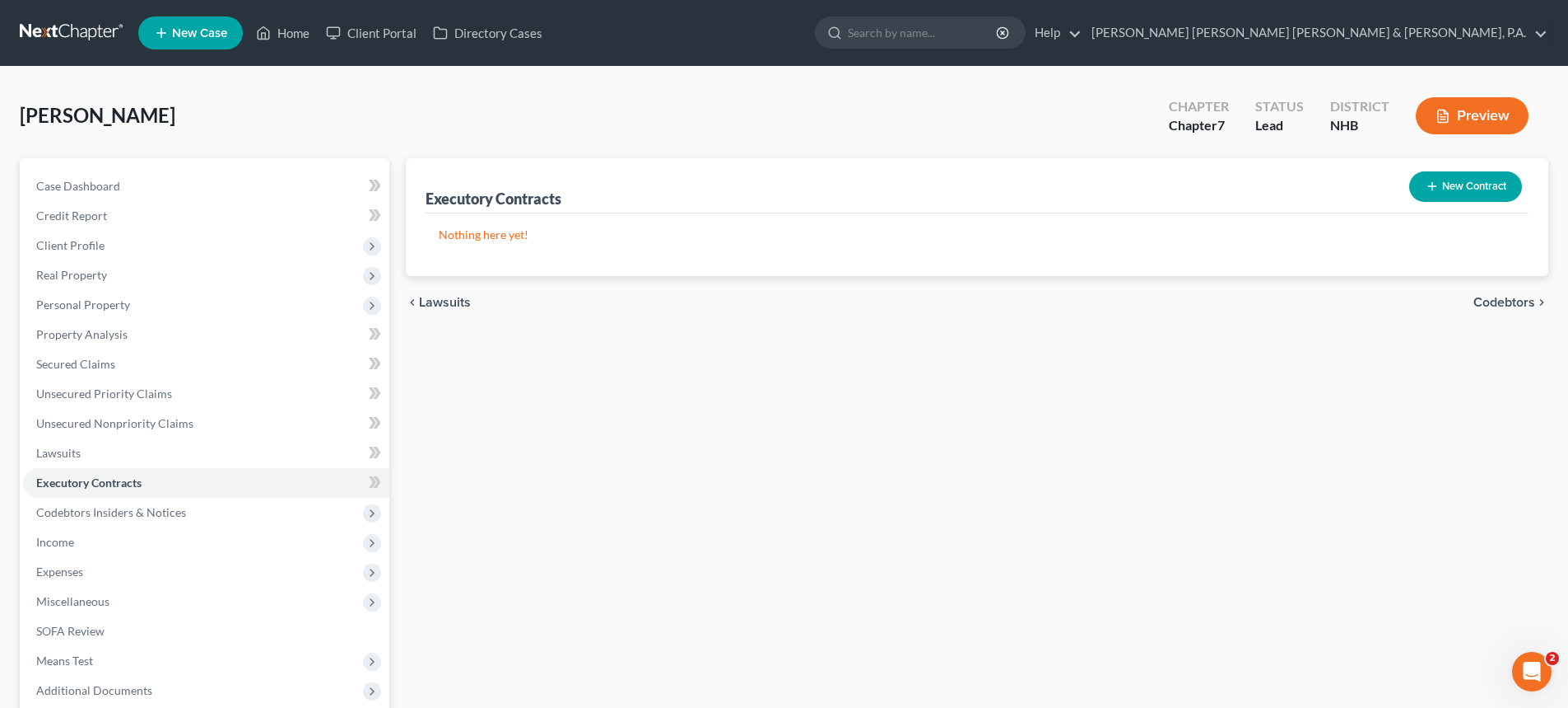
click at [1499, 303] on span "Codebtors" at bounding box center [1504, 302] width 62 height 13
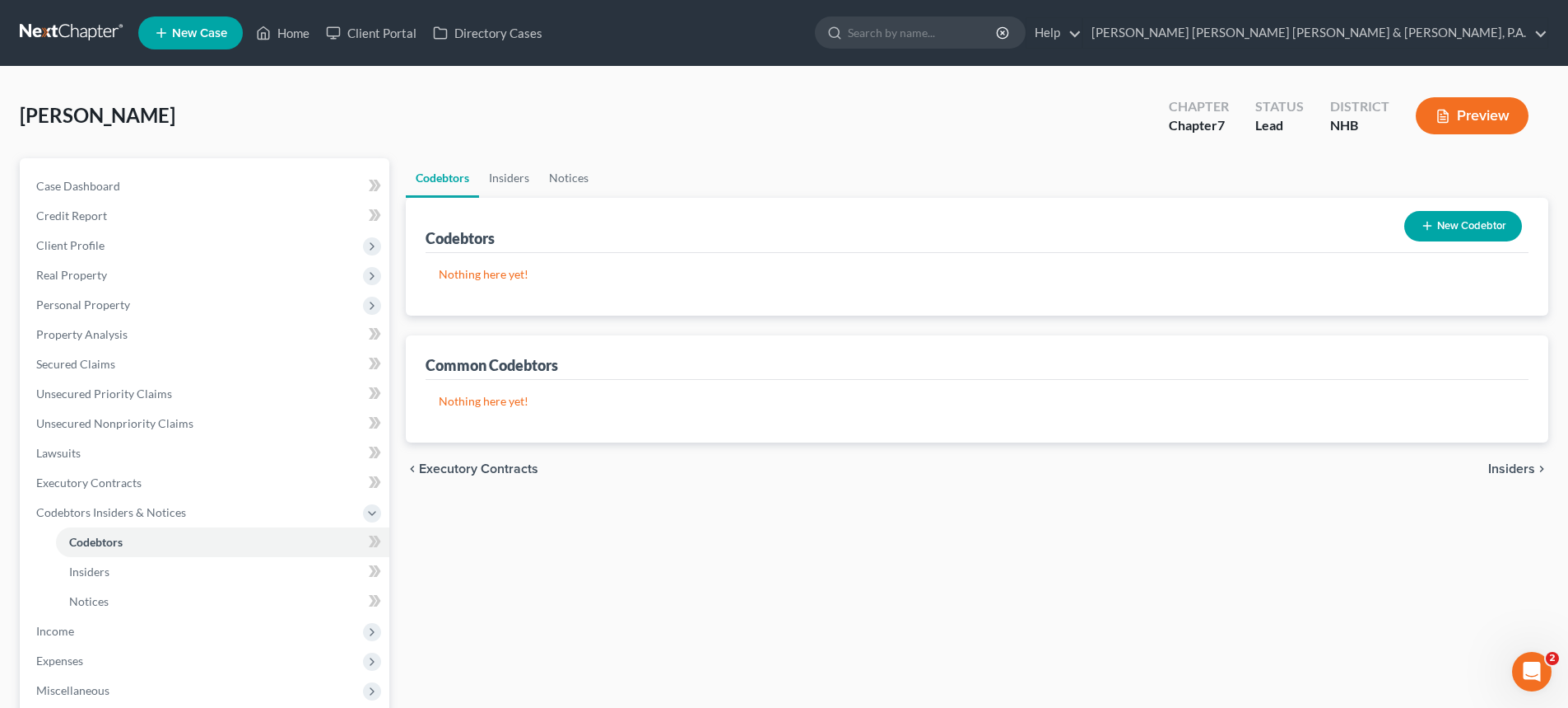
click at [1517, 466] on span "Insiders" at bounding box center [1512, 468] width 47 height 13
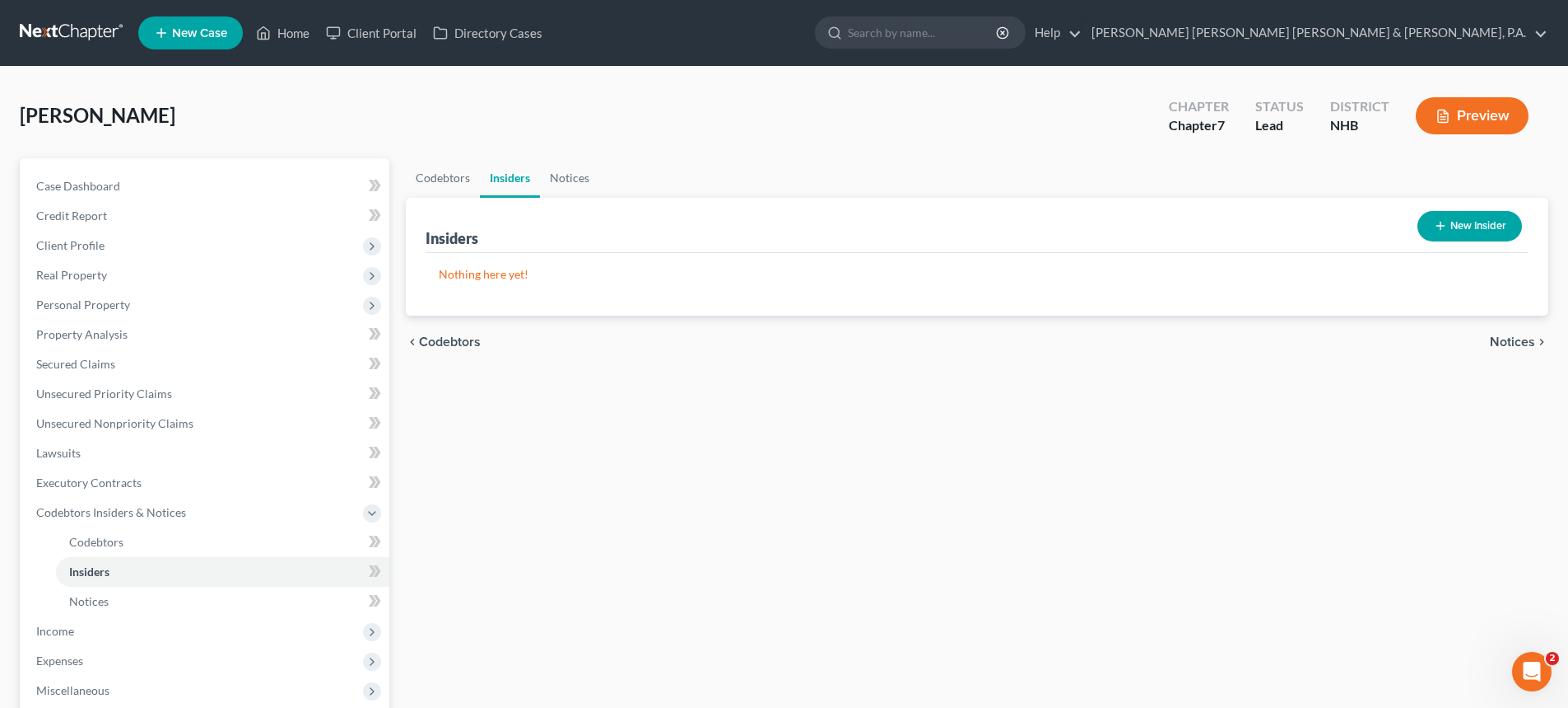
click at [1502, 343] on span "Notices" at bounding box center [1513, 342] width 46 height 13
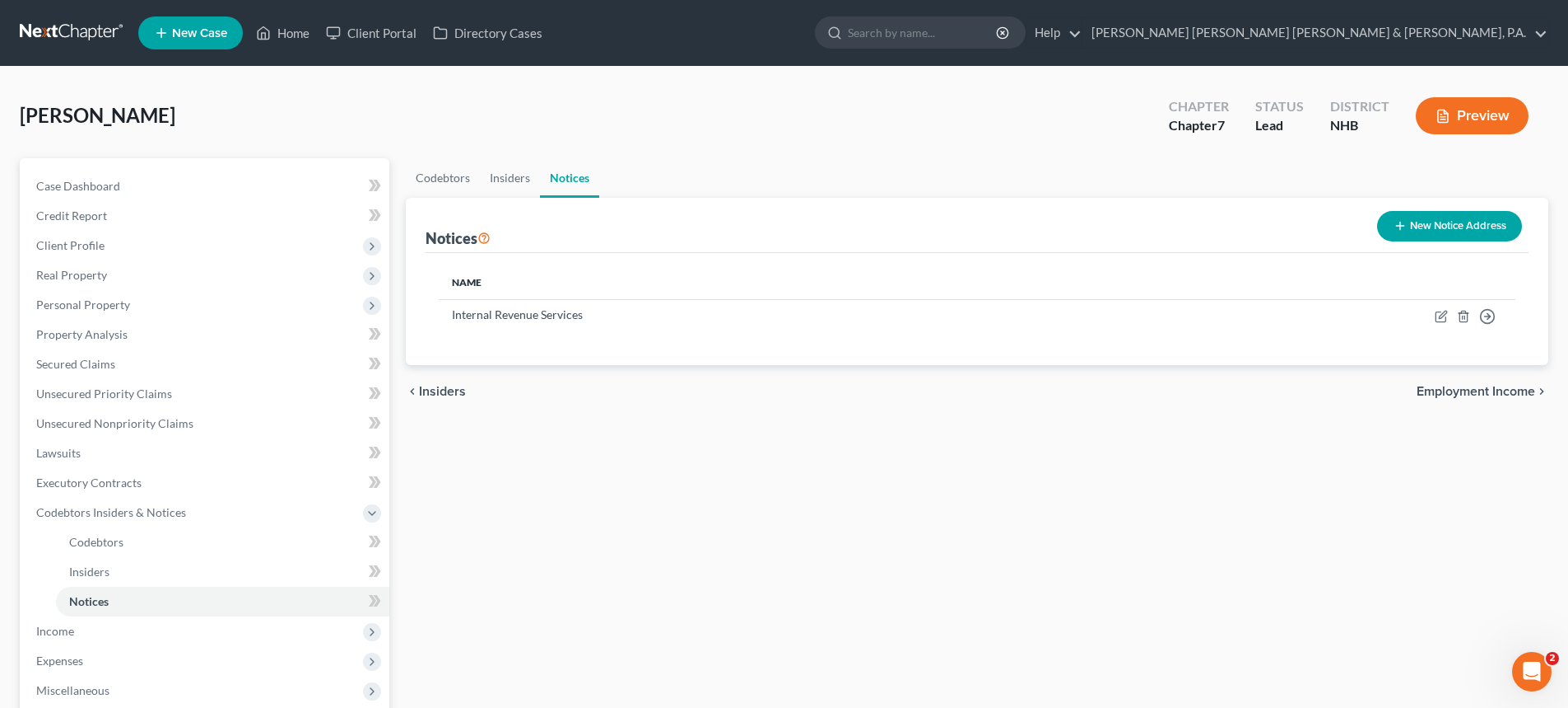
click at [1463, 392] on span "Employment Income" at bounding box center [1476, 391] width 119 height 13
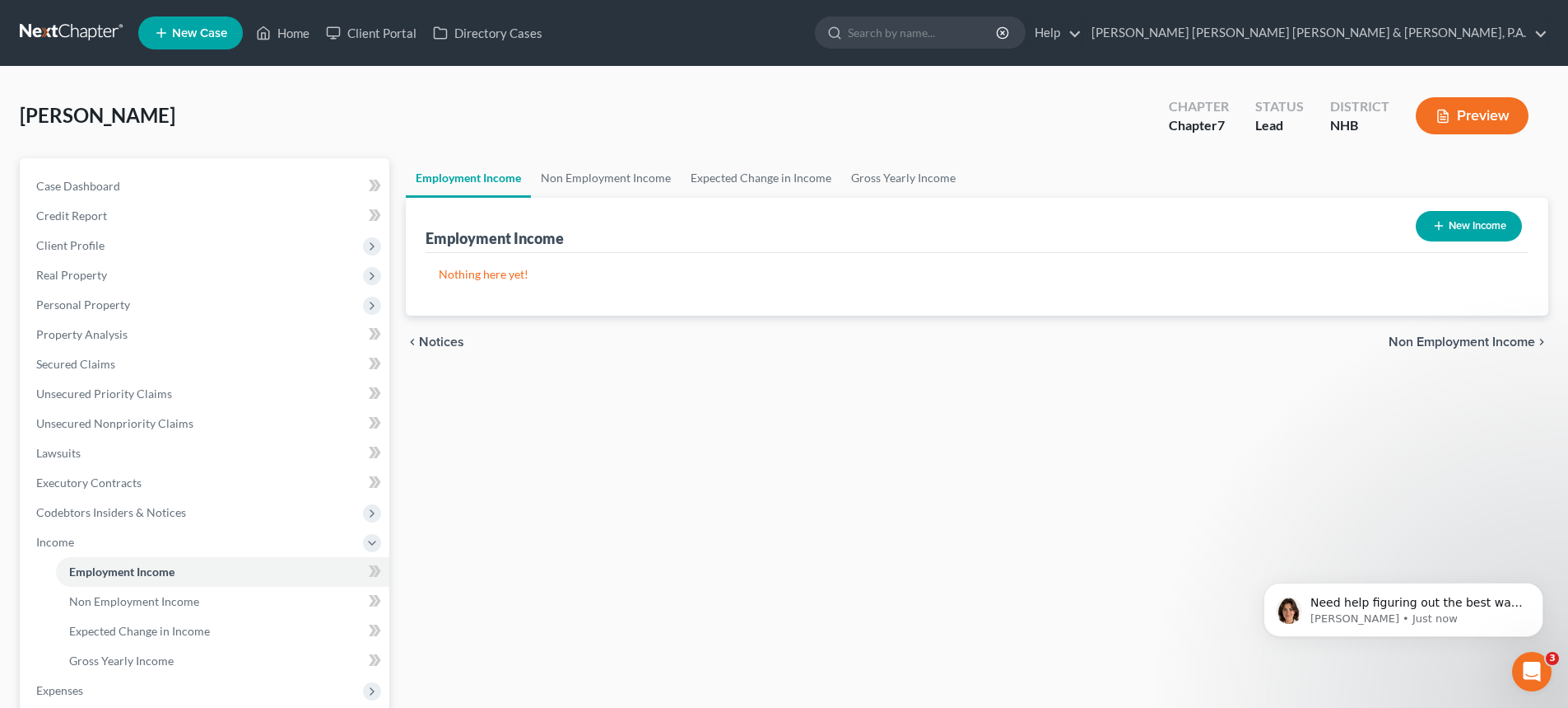
click at [1441, 345] on span "Non Employment Income" at bounding box center [1462, 342] width 147 height 13
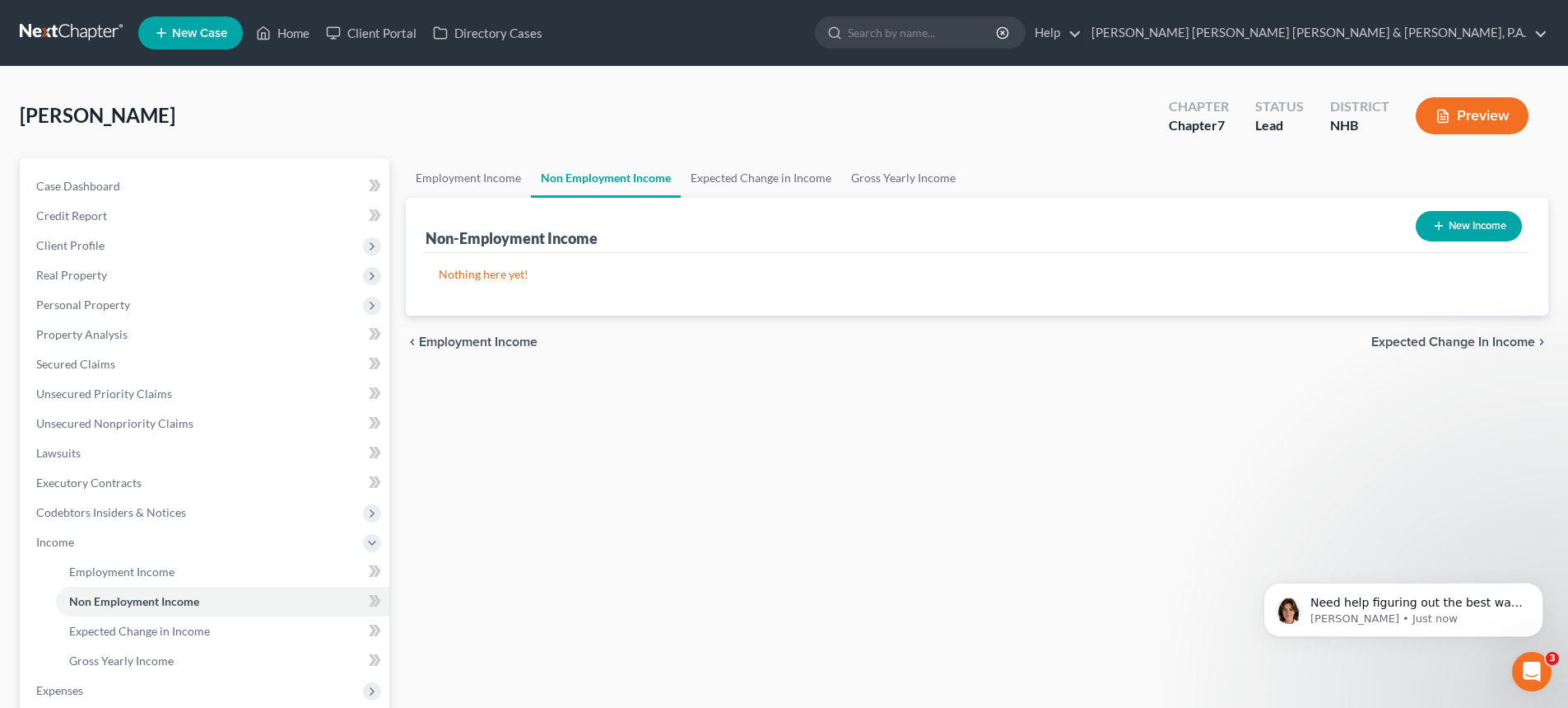
click at [1441, 345] on span "Expected Change in Income" at bounding box center [1453, 342] width 164 height 13
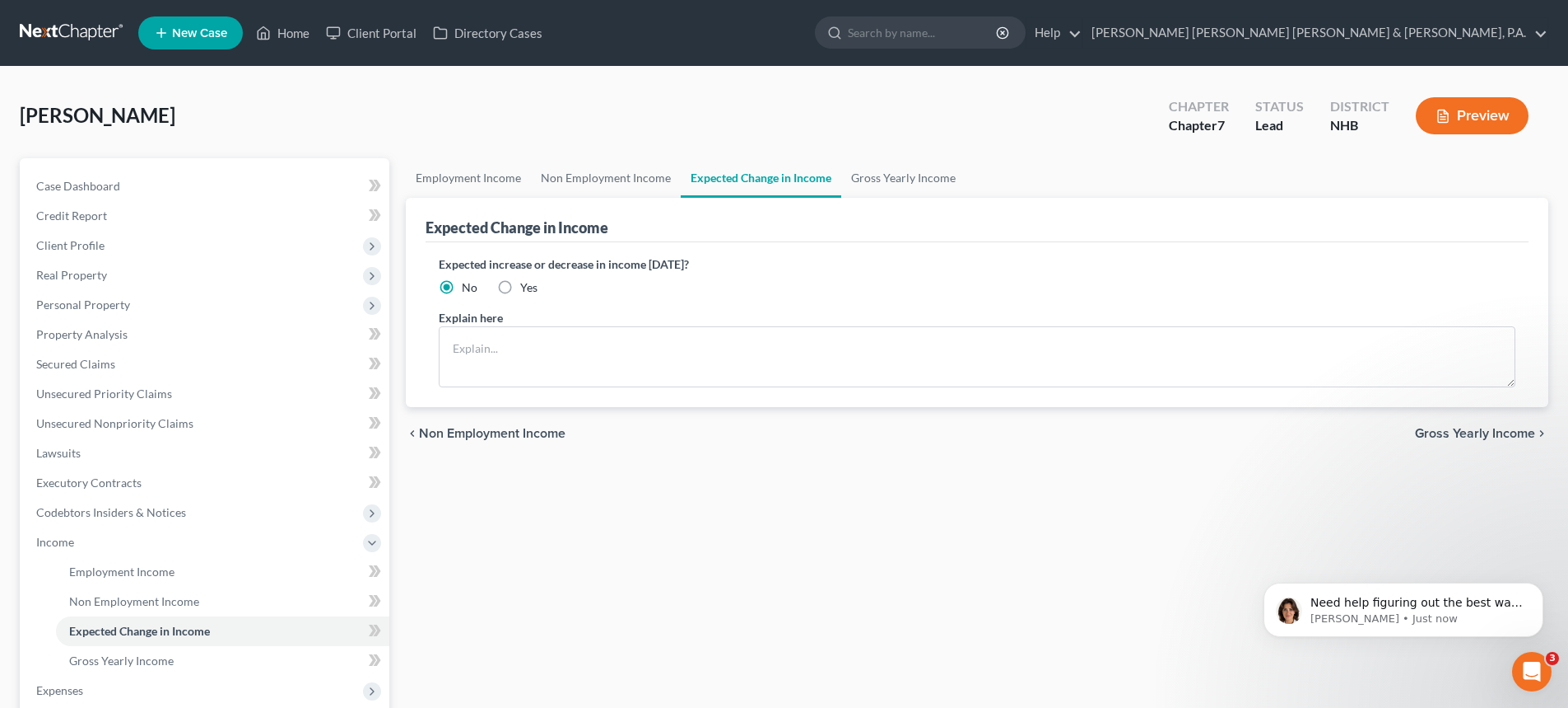
click at [1446, 430] on span "Gross Yearly Income" at bounding box center [1475, 433] width 120 height 13
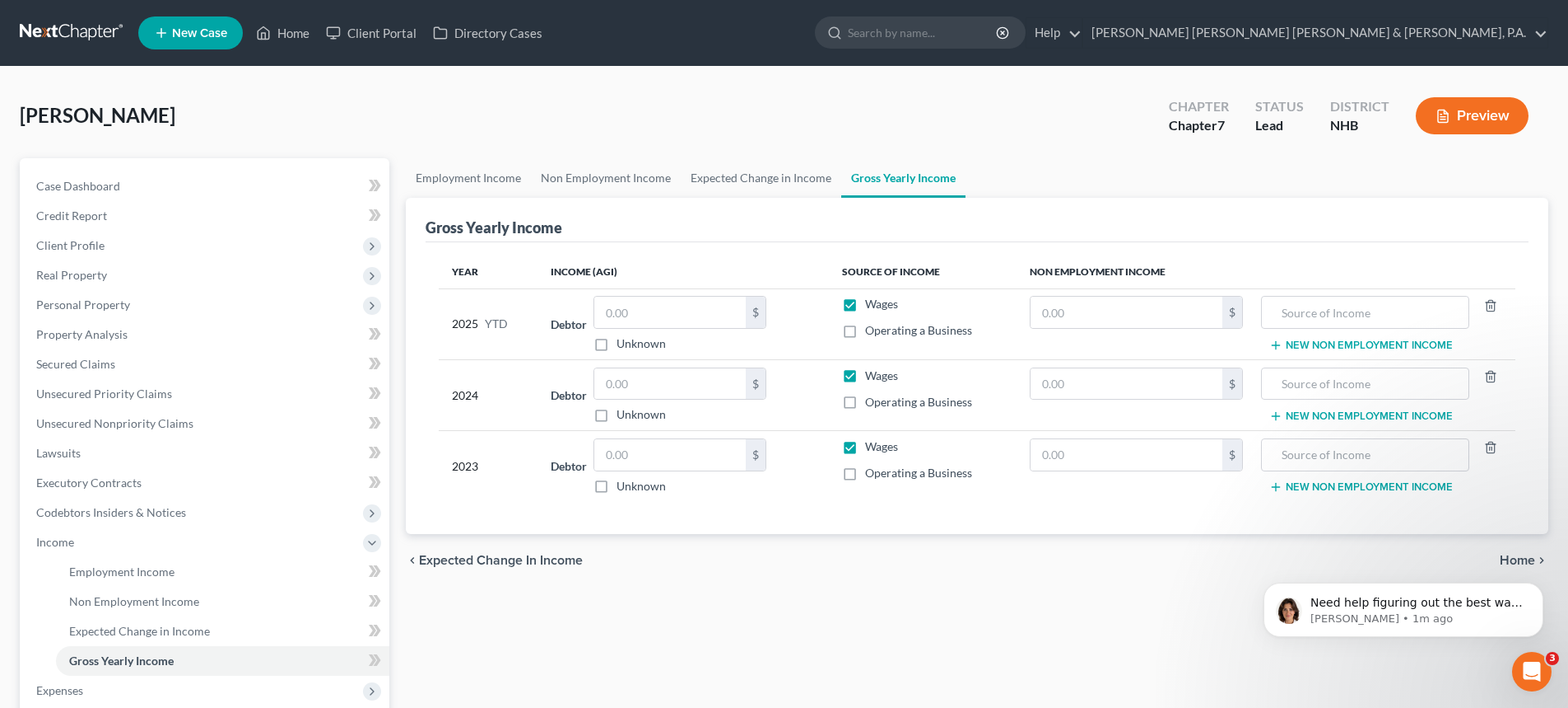
click at [1504, 559] on body "Need help figuring out the best way to enter your client's income? Here's a qui…" at bounding box center [1403, 605] width 316 height 102
click at [1504, 558] on body "Need help figuring out the best way to enter your client's income? Here's a qui…" at bounding box center [1403, 605] width 316 height 102
click at [888, 609] on div "Employment Income Non Employment Income Expected Change in Income Gross Yearly …" at bounding box center [978, 545] width 1159 height 773
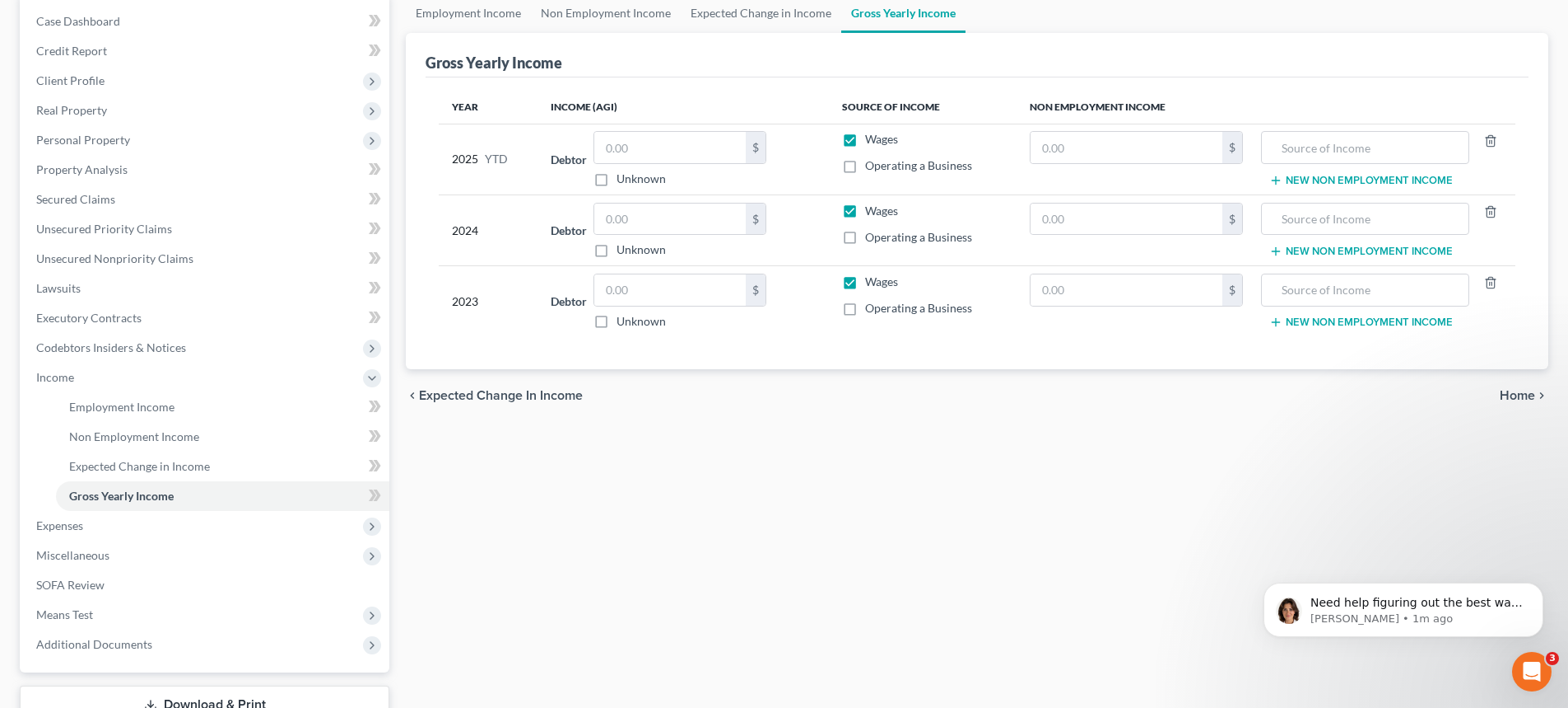
scroll to position [168, 0]
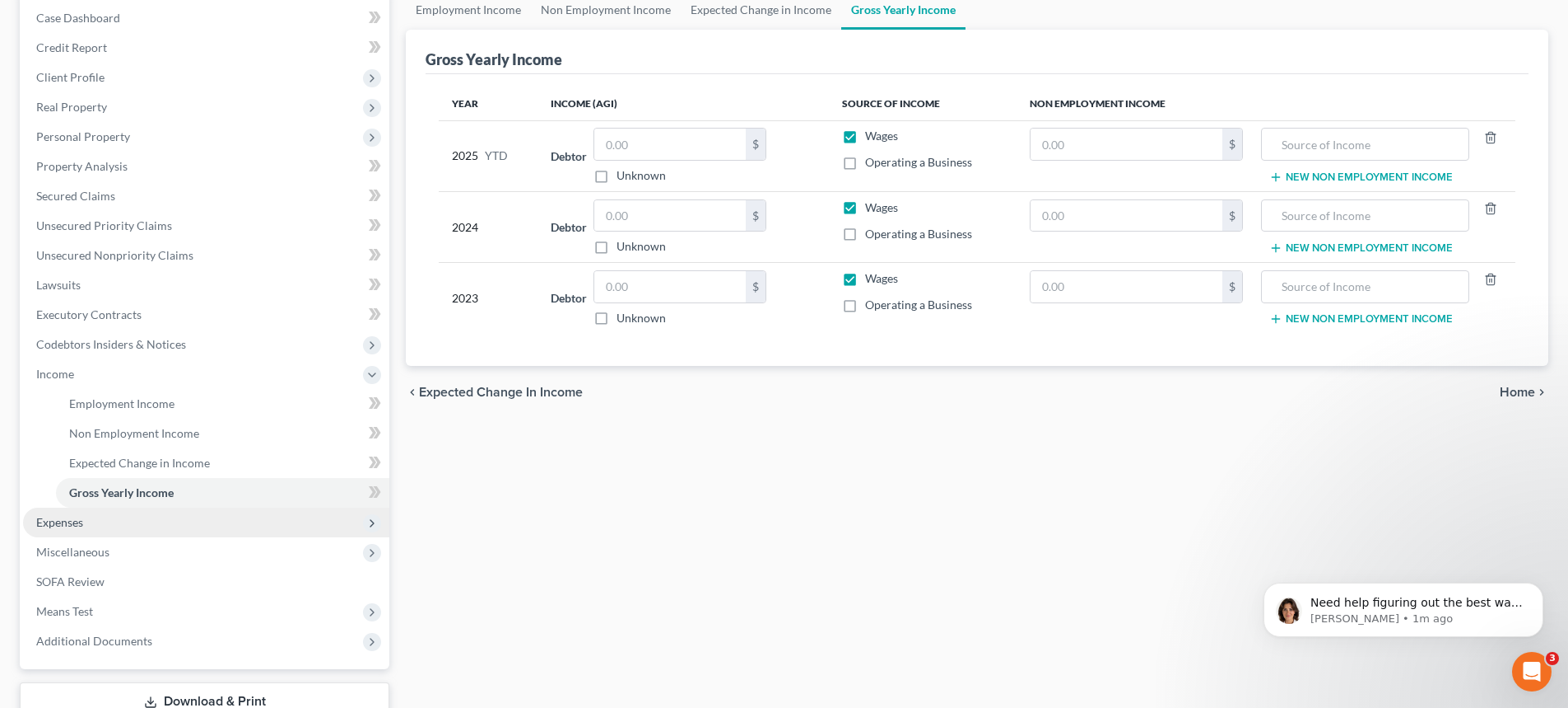
click at [216, 516] on span "Expenses" at bounding box center [207, 522] width 367 height 30
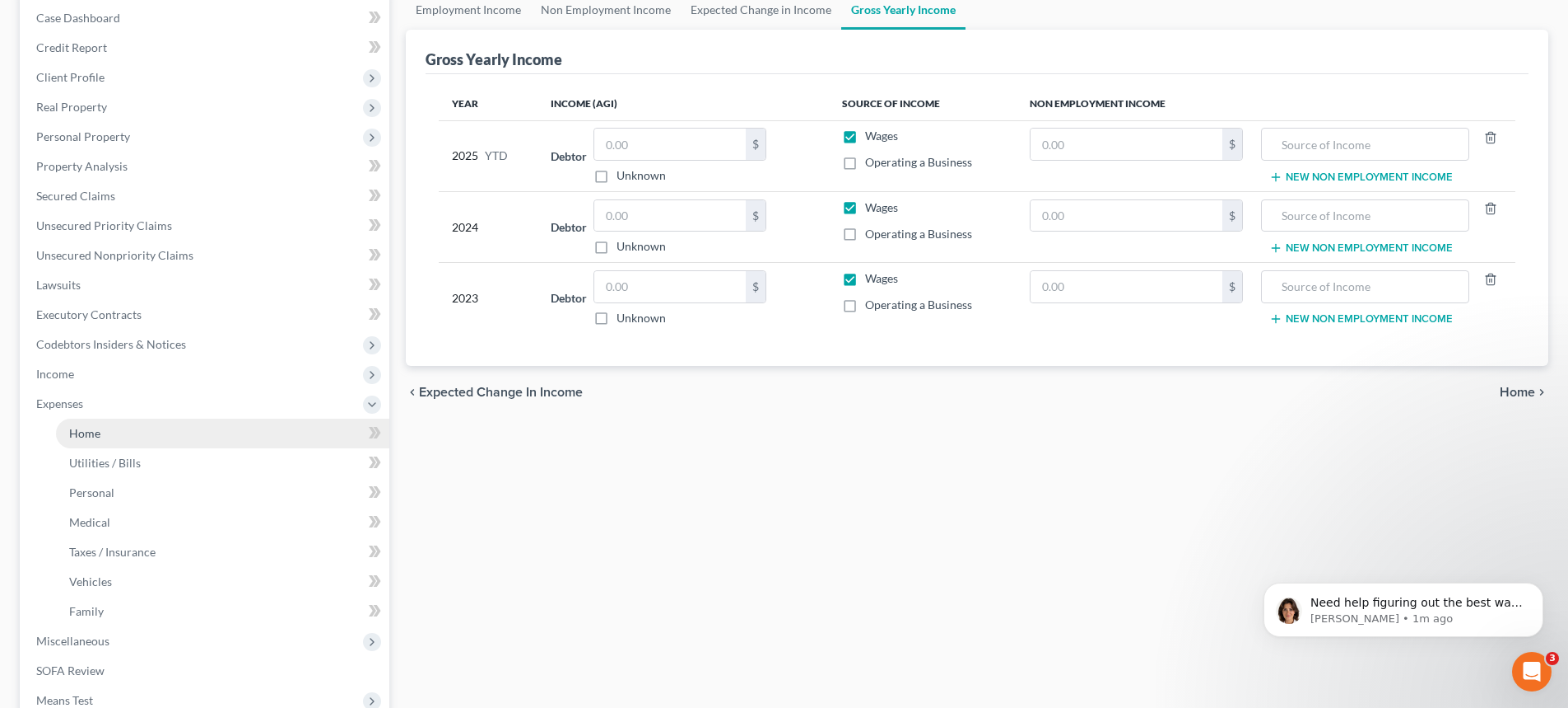
click at [180, 422] on link "Home" at bounding box center [223, 433] width 334 height 30
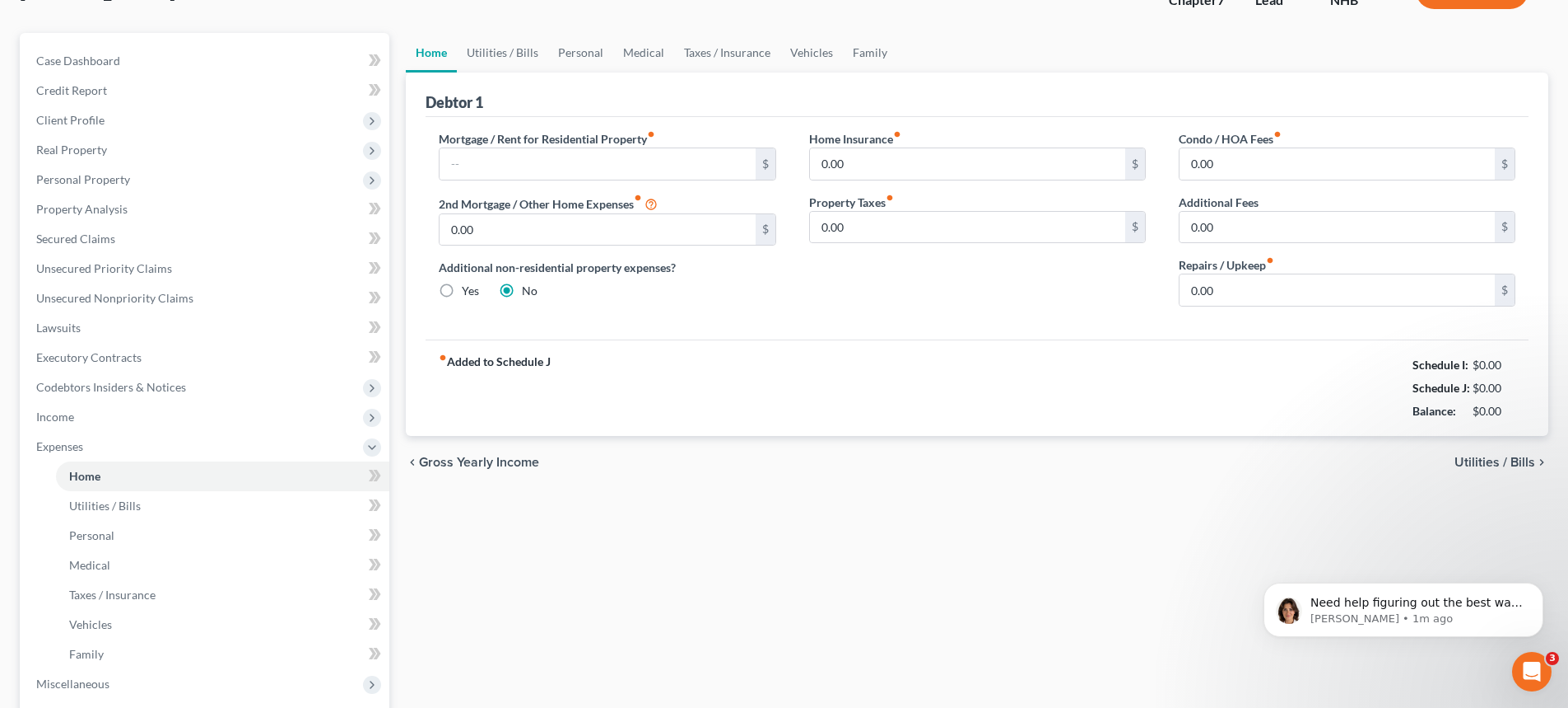
scroll to position [137, 0]
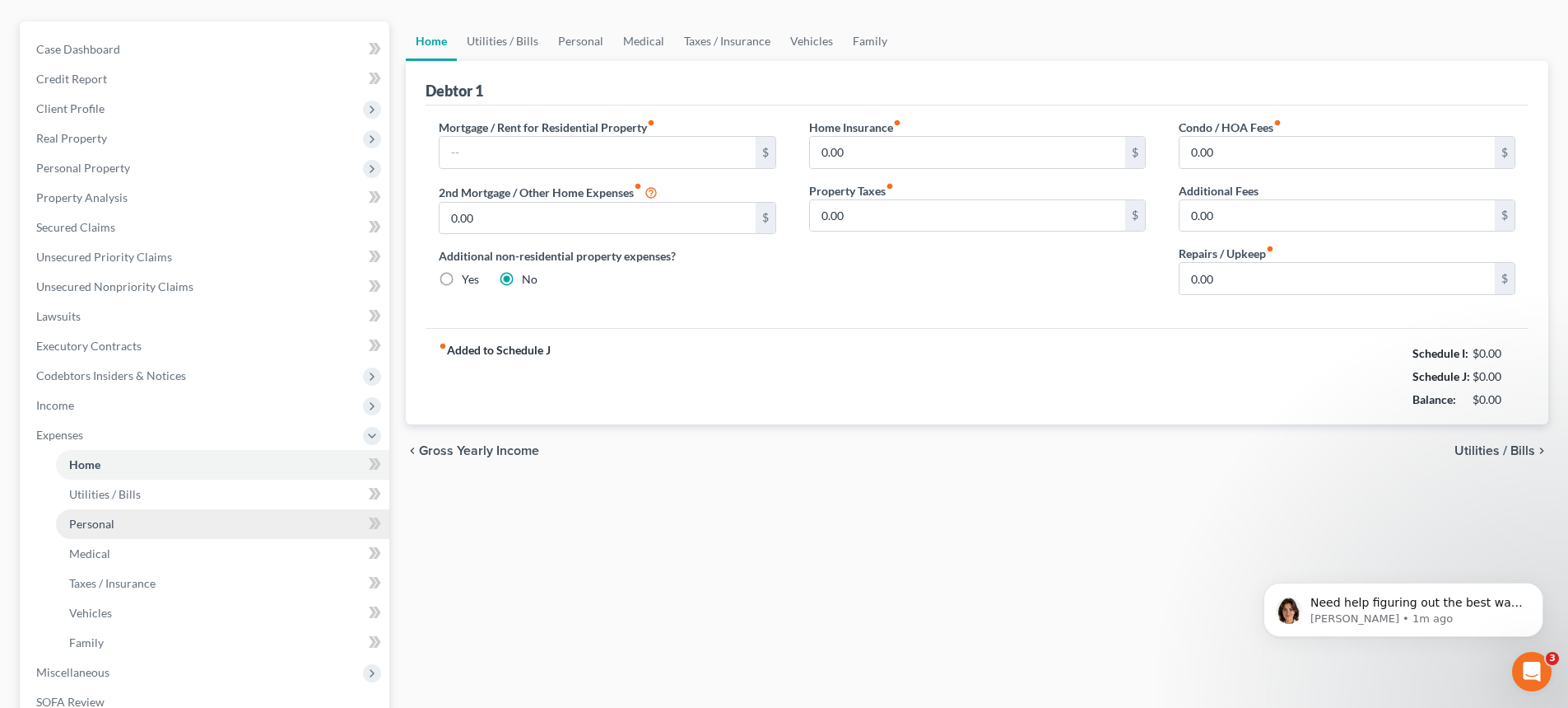
click at [238, 516] on link "Personal" at bounding box center [223, 524] width 334 height 30
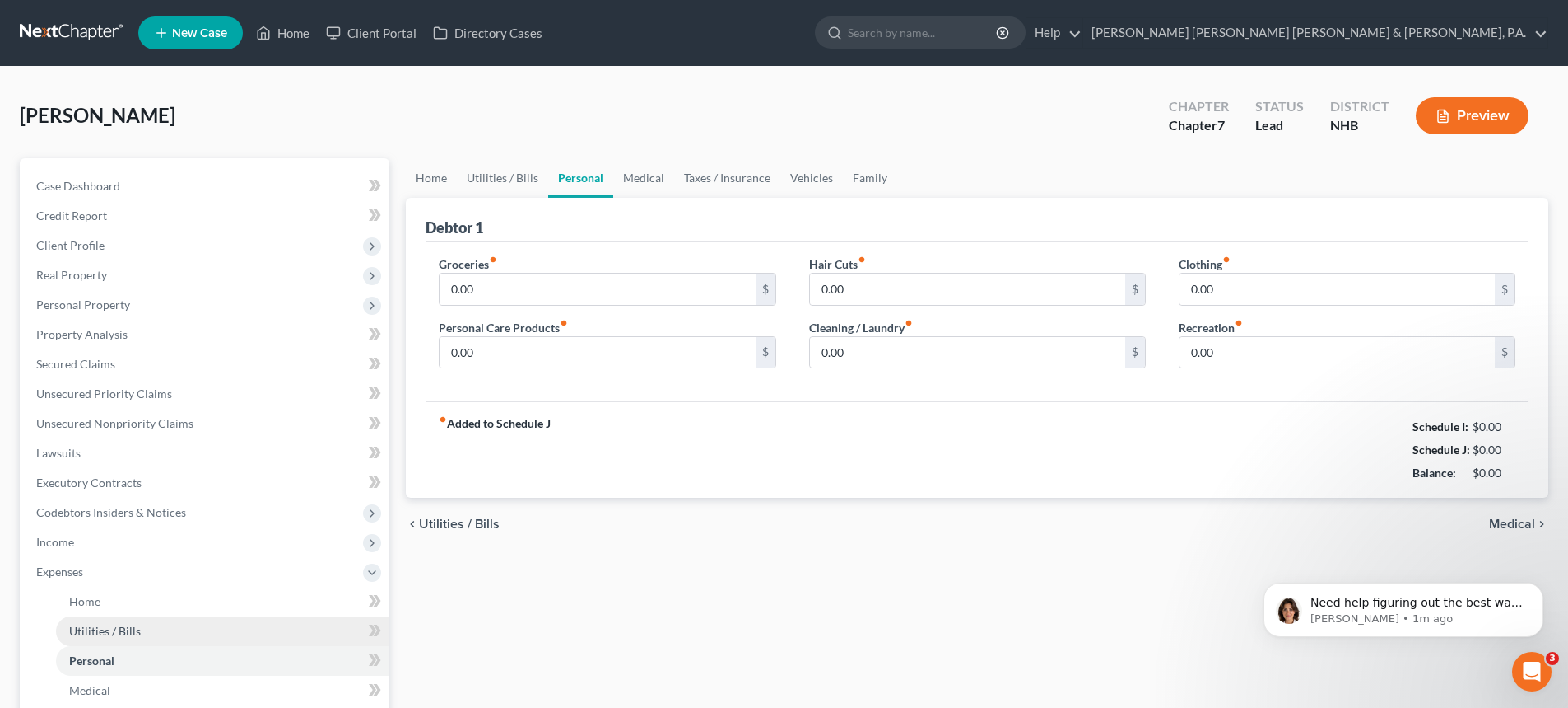
click at [150, 625] on link "Utilities / Bills" at bounding box center [223, 630] width 334 height 30
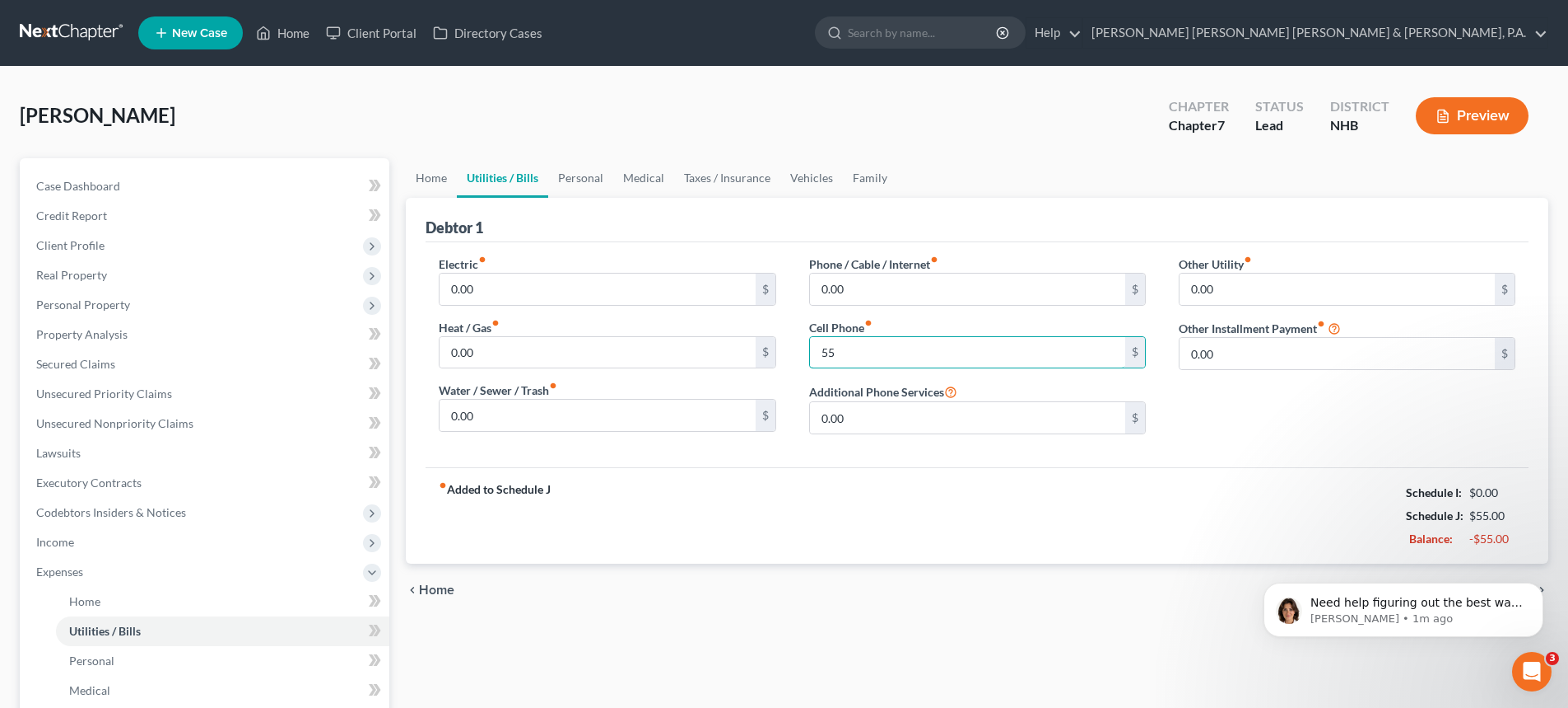
type input "55"
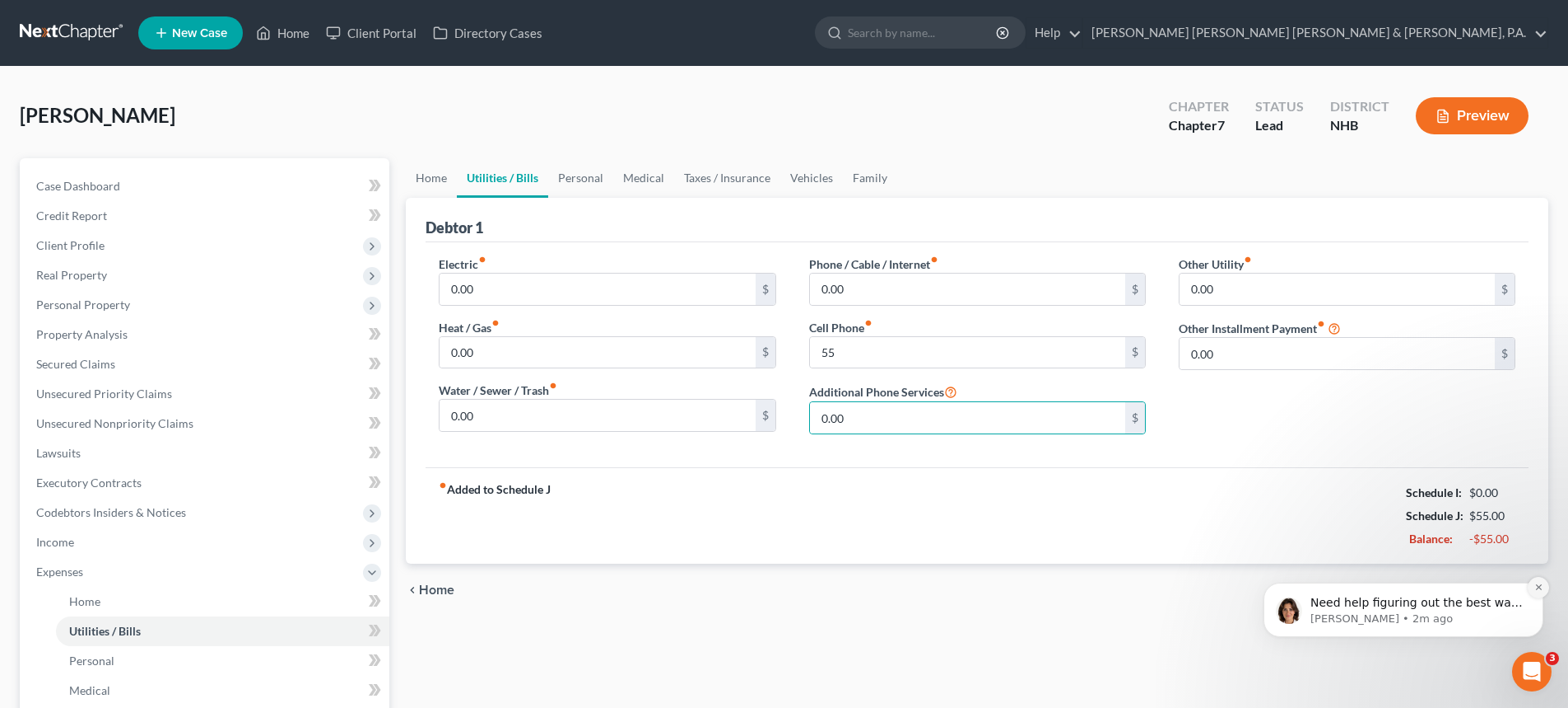
click at [1541, 587] on icon "Dismiss notification" at bounding box center [1539, 587] width 9 height 9
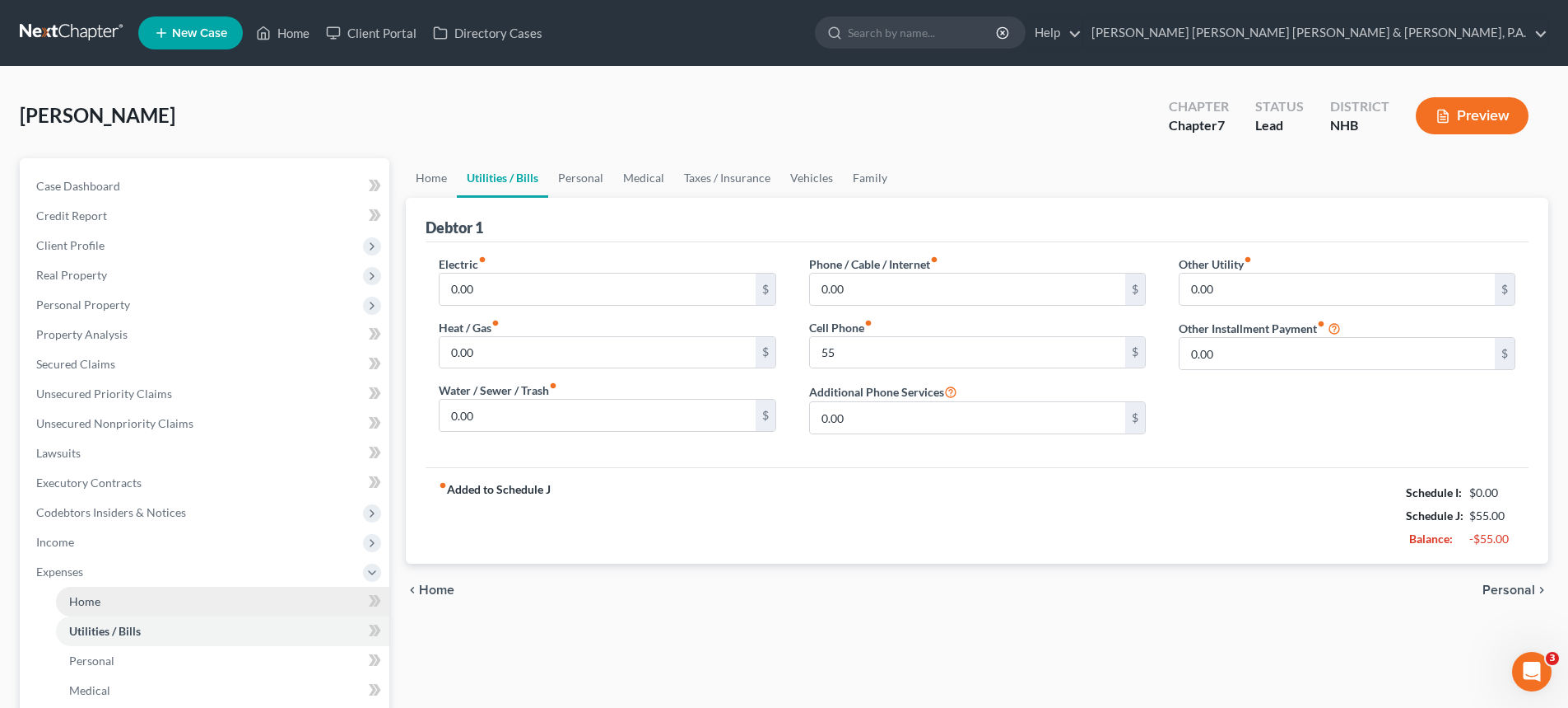
click at [339, 598] on link "Home" at bounding box center [223, 601] width 334 height 30
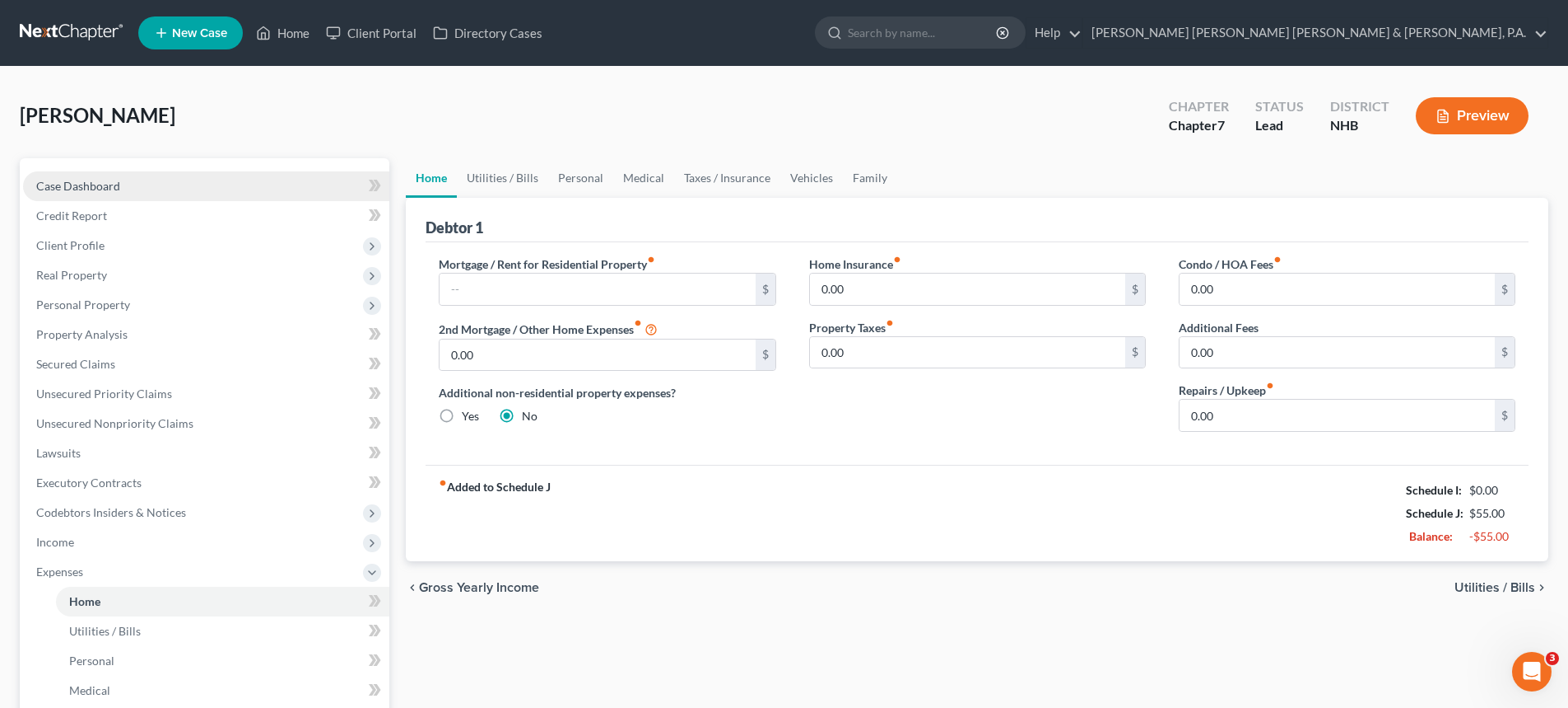
click at [97, 180] on span "Case Dashboard" at bounding box center [78, 186] width 84 height 14
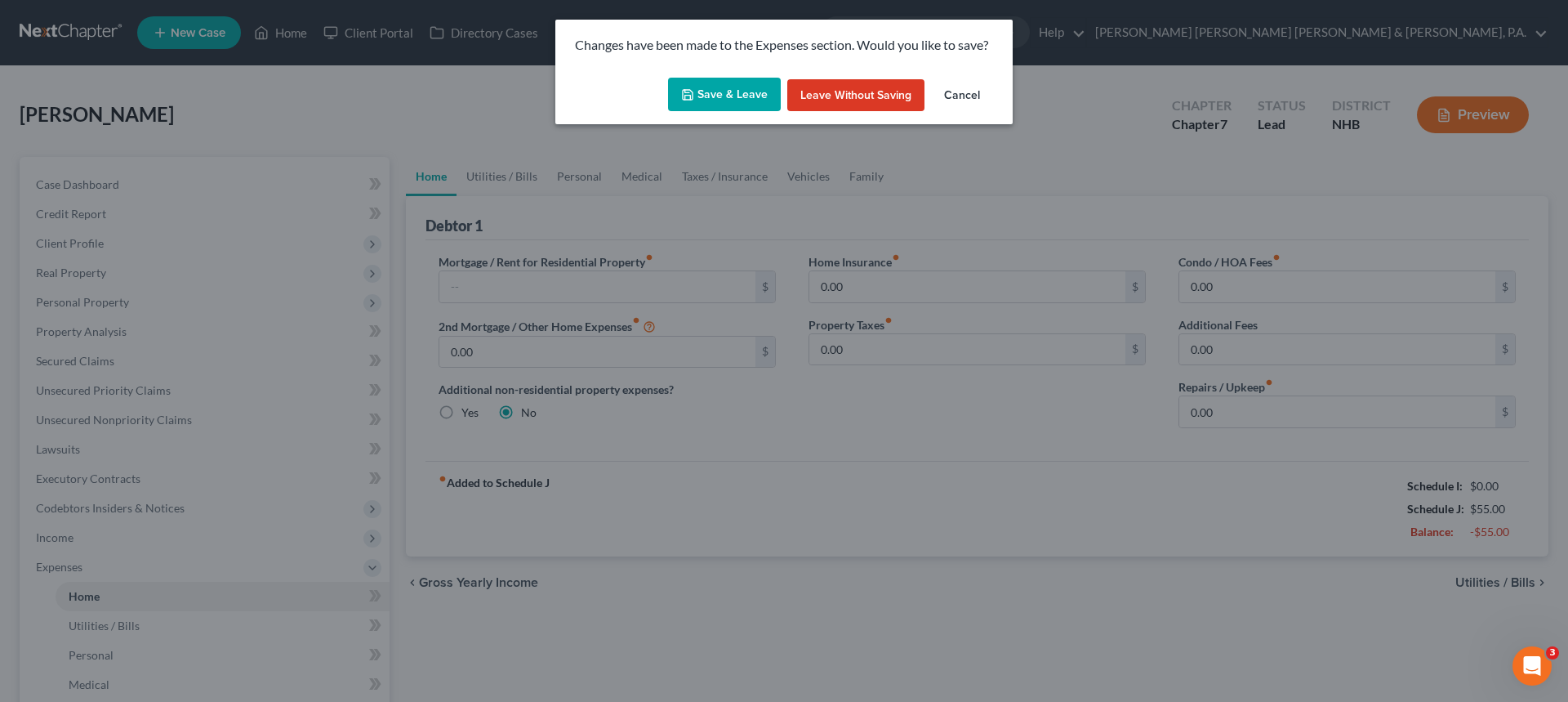
click at [721, 100] on button "Save & Leave" at bounding box center [724, 94] width 113 height 35
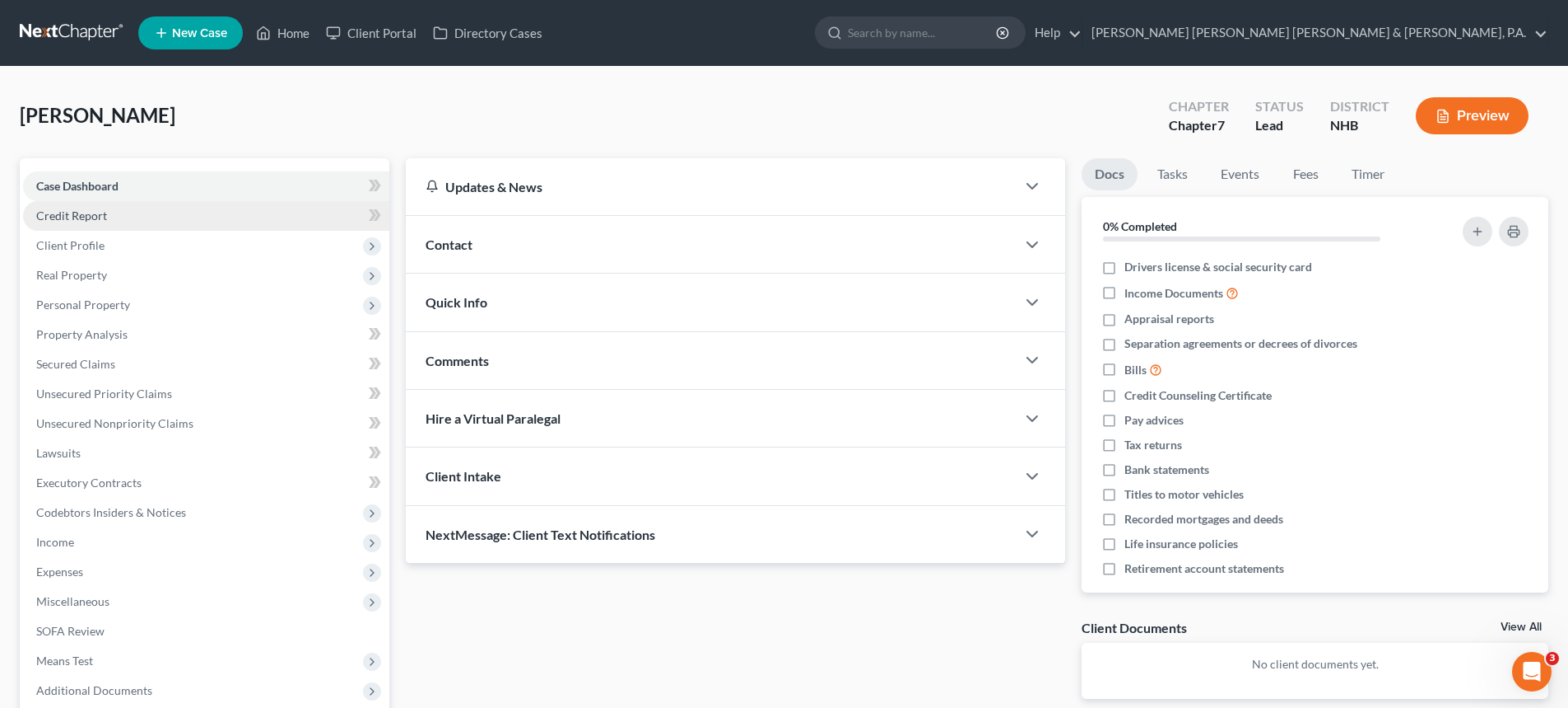
click at [126, 214] on link "Credit Report" at bounding box center [207, 216] width 367 height 30
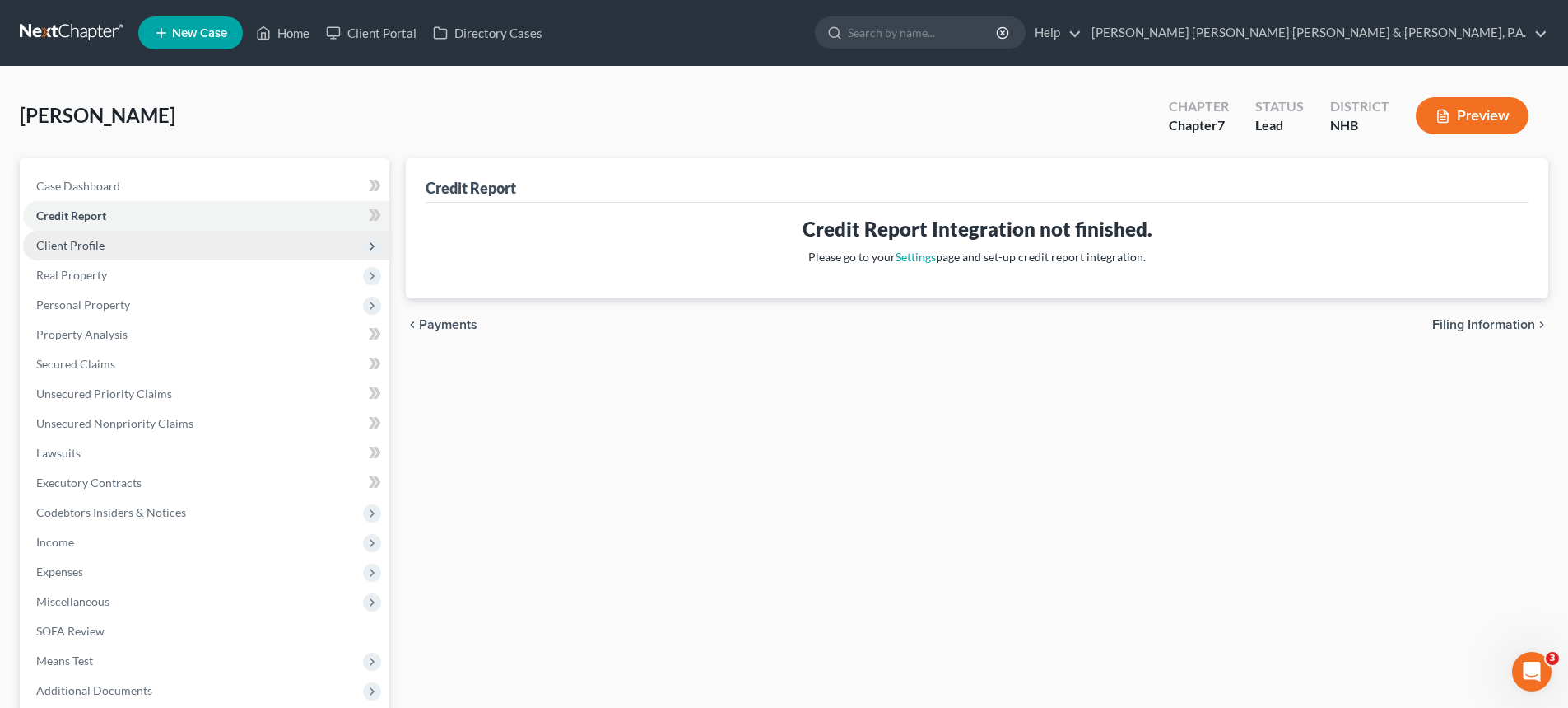
click at [103, 251] on span "Client Profile" at bounding box center [207, 245] width 367 height 30
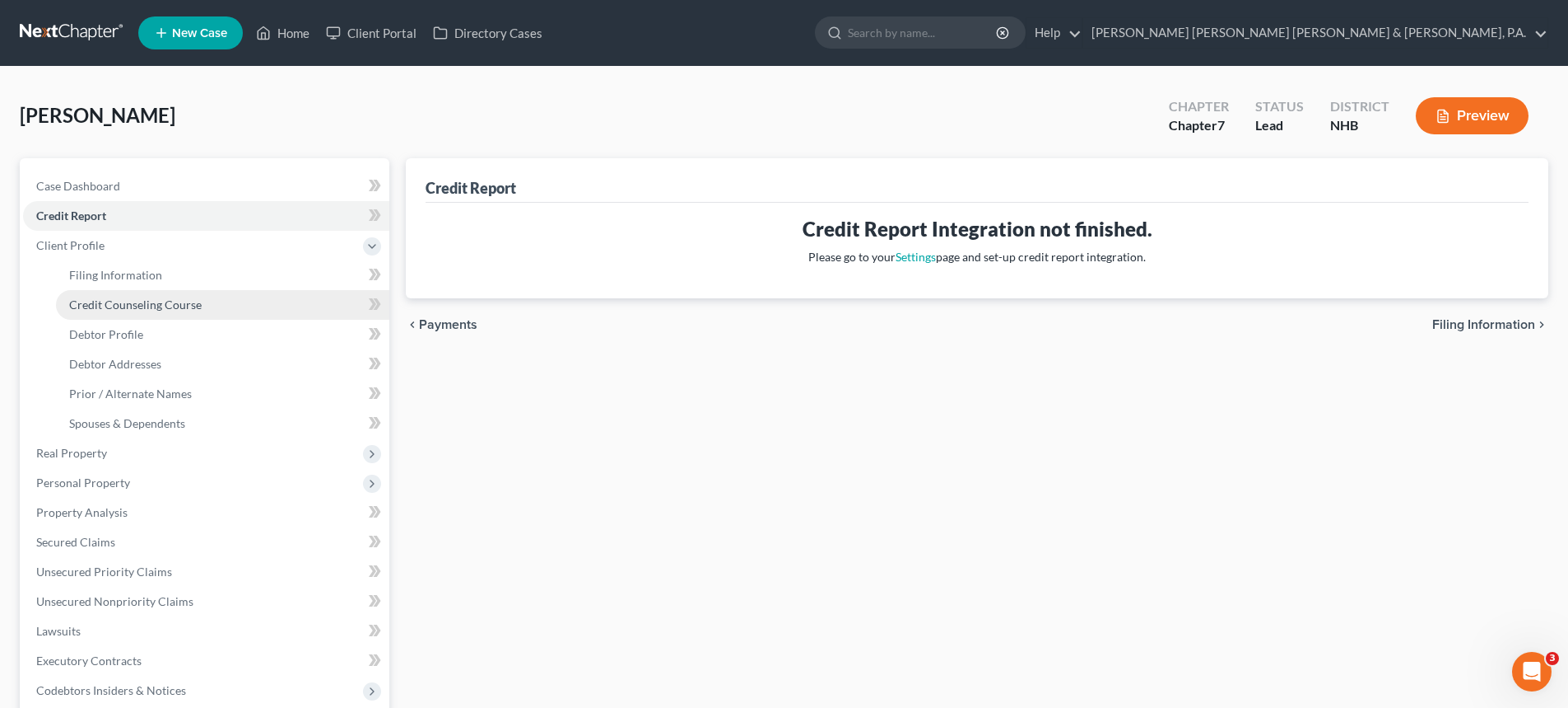
click at [120, 306] on span "Credit Counseling Course" at bounding box center [135, 304] width 132 height 14
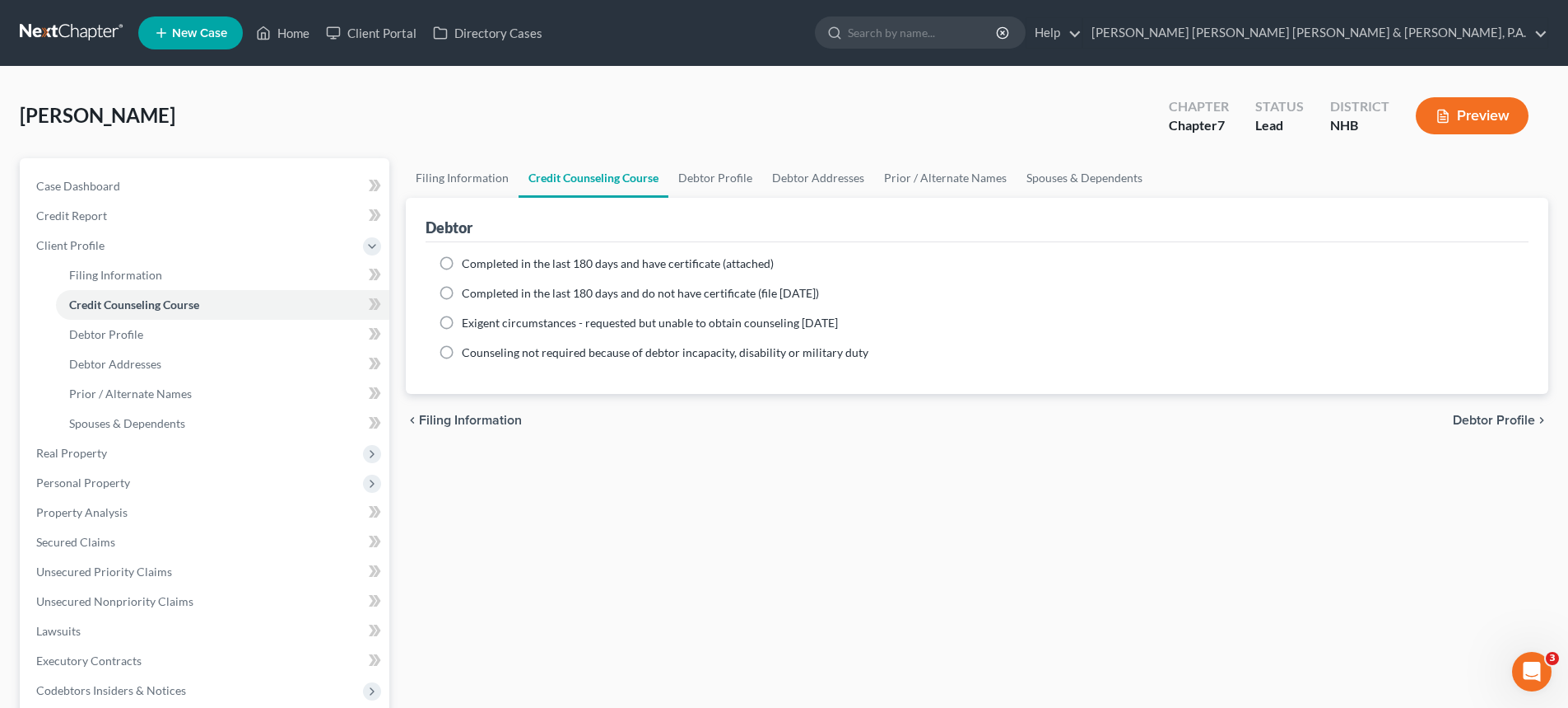
click at [462, 266] on label "Completed in the last 180 days and have certificate (attached)" at bounding box center [617, 263] width 312 height 16
click at [469, 266] on input "Completed in the last 180 days and have certificate (attached)" at bounding box center [474, 260] width 11 height 11
radio input "true"
